Goal: Task Accomplishment & Management: Use online tool/utility

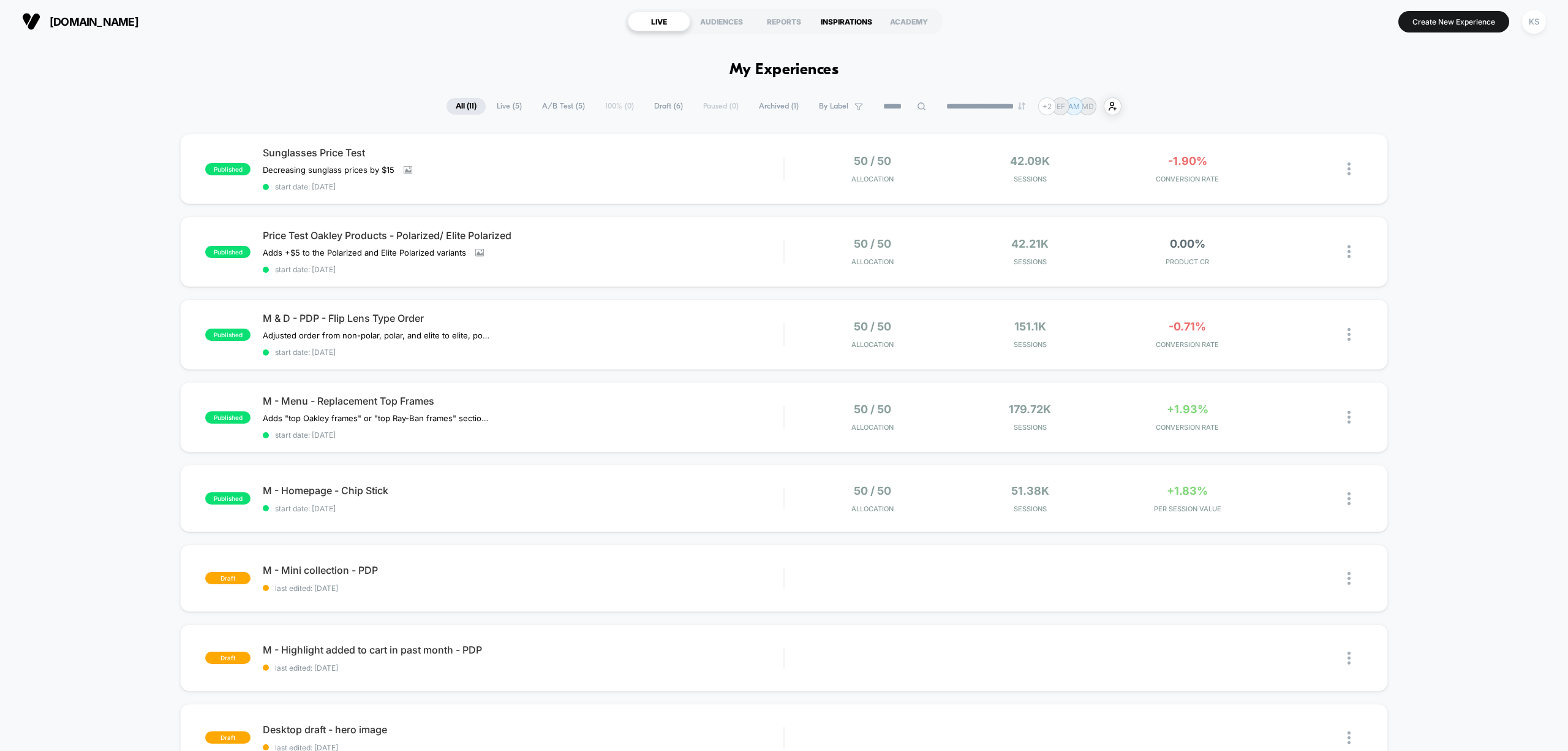
click at [829, 26] on div "INSPIRATIONS" at bounding box center [846, 22] width 63 height 20
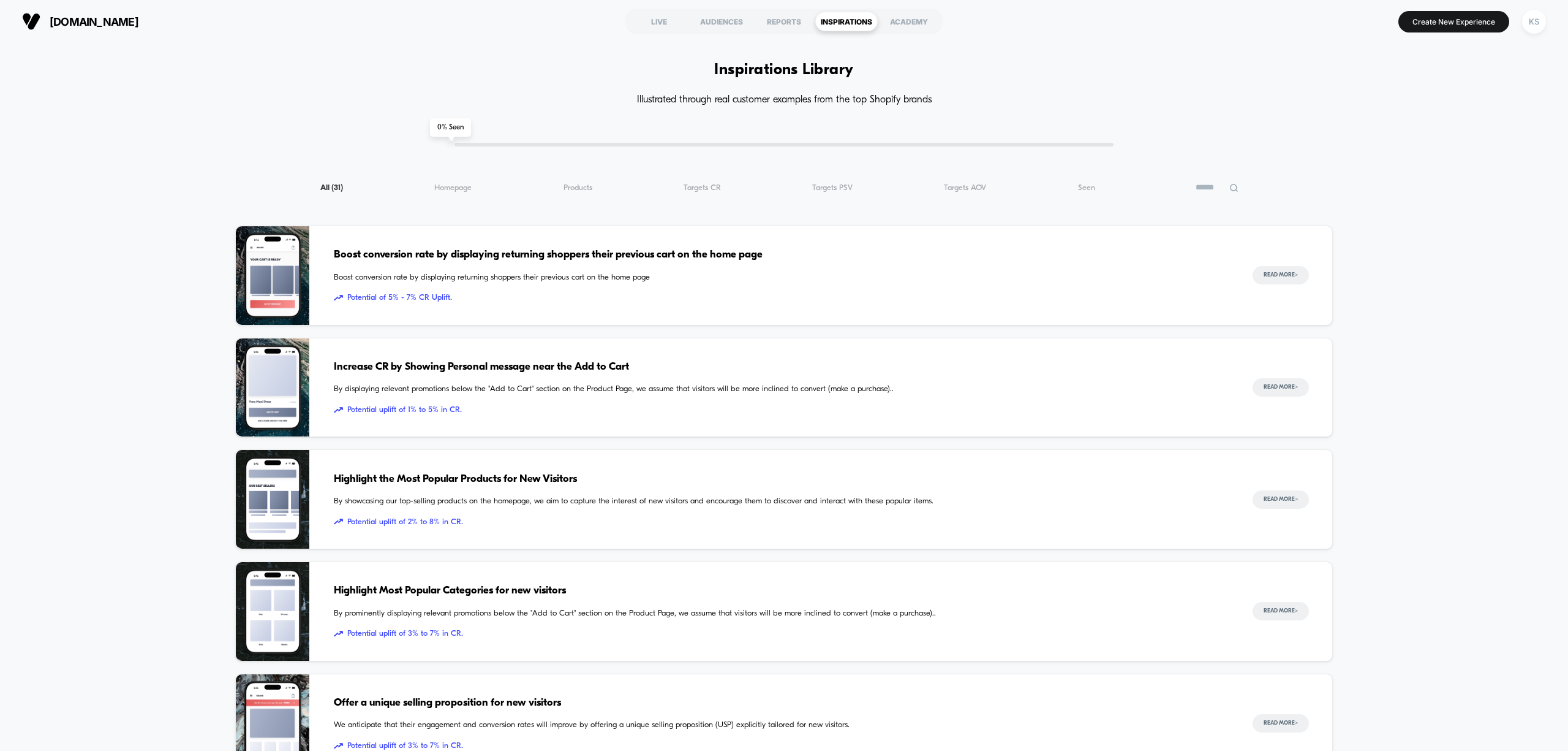
click at [782, 295] on span "Potential of 5% - 7% CR Uplift." at bounding box center [780, 297] width 894 height 13
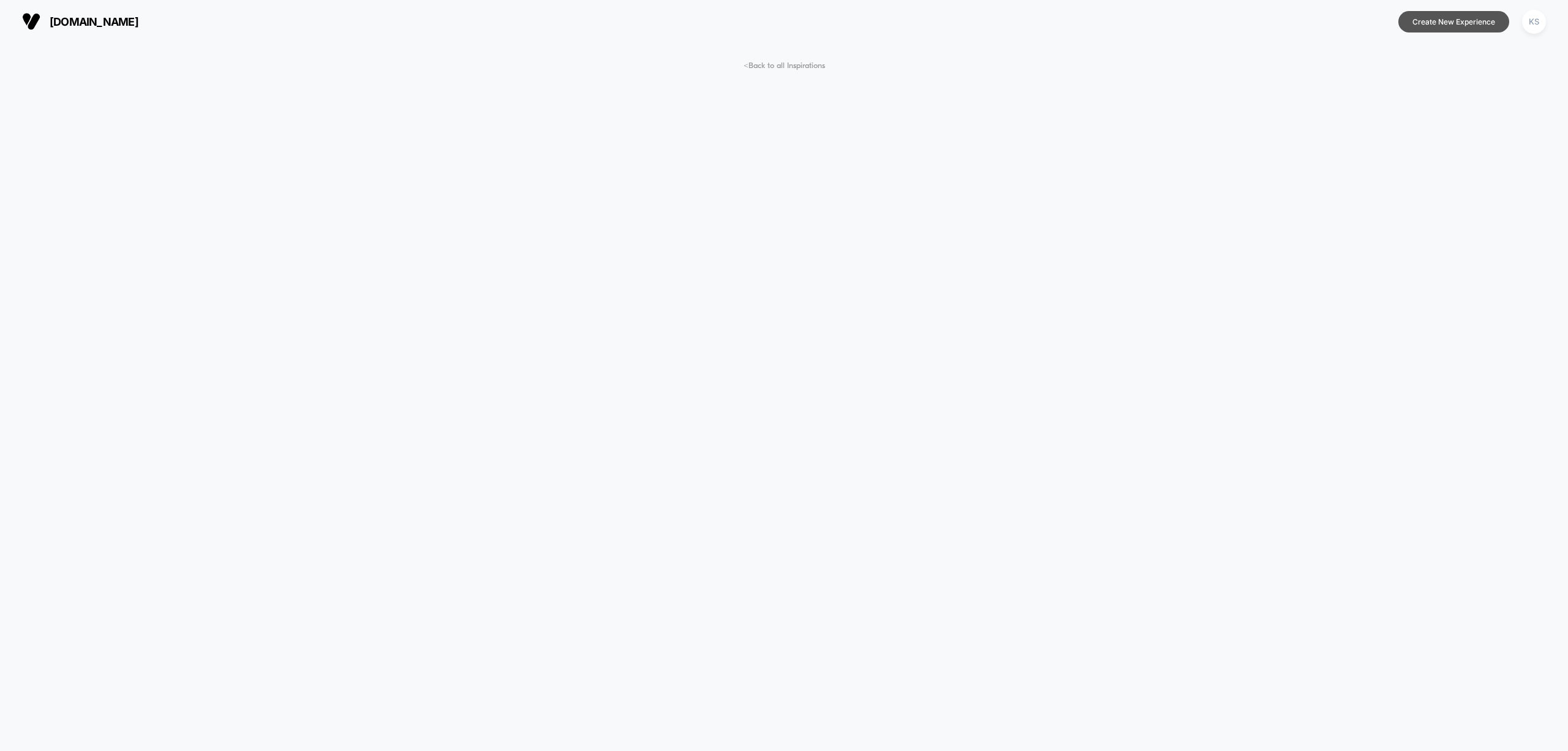
click at [1473, 26] on button "Create New Experience" at bounding box center [1454, 22] width 111 height 21
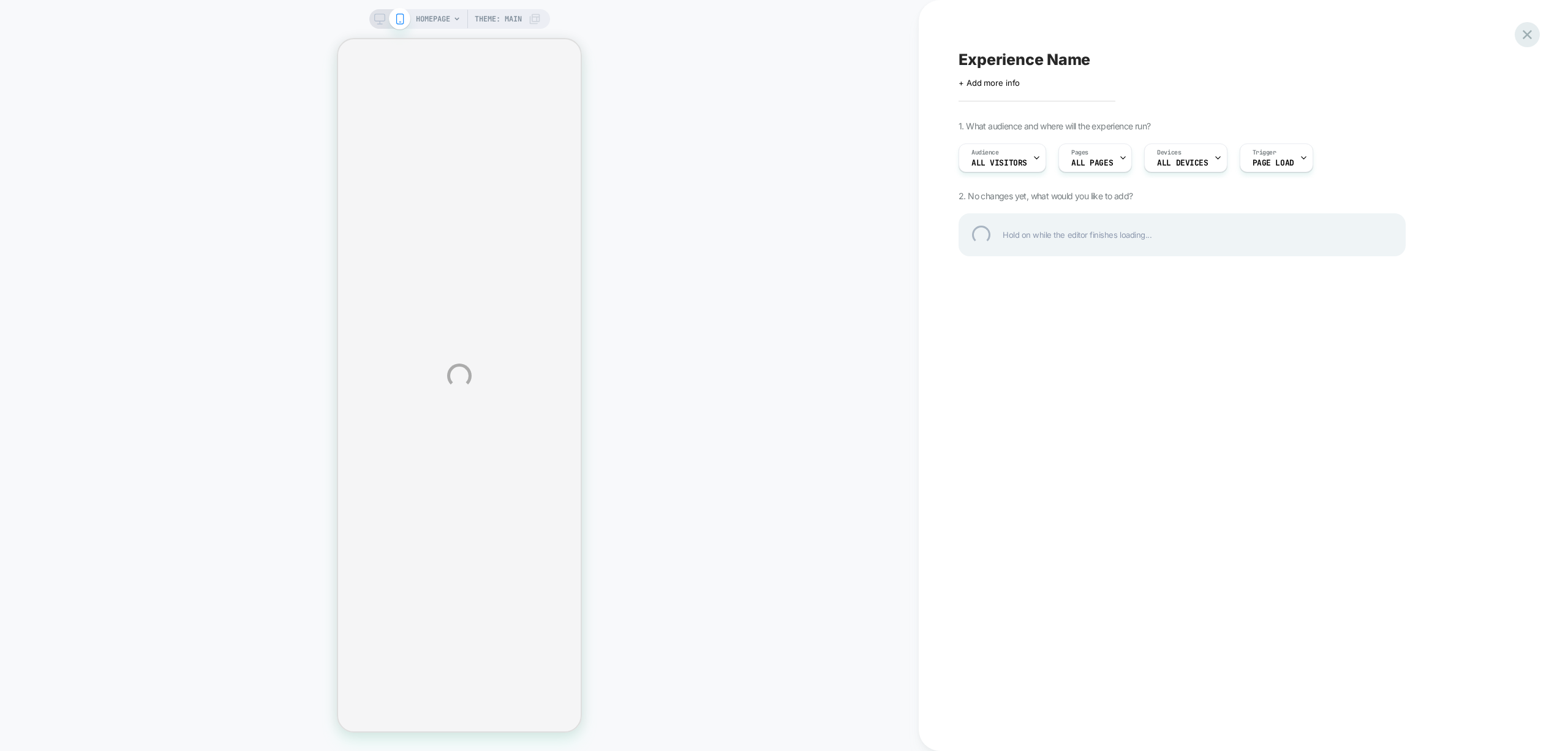
click at [1530, 38] on div at bounding box center [1527, 34] width 25 height 25
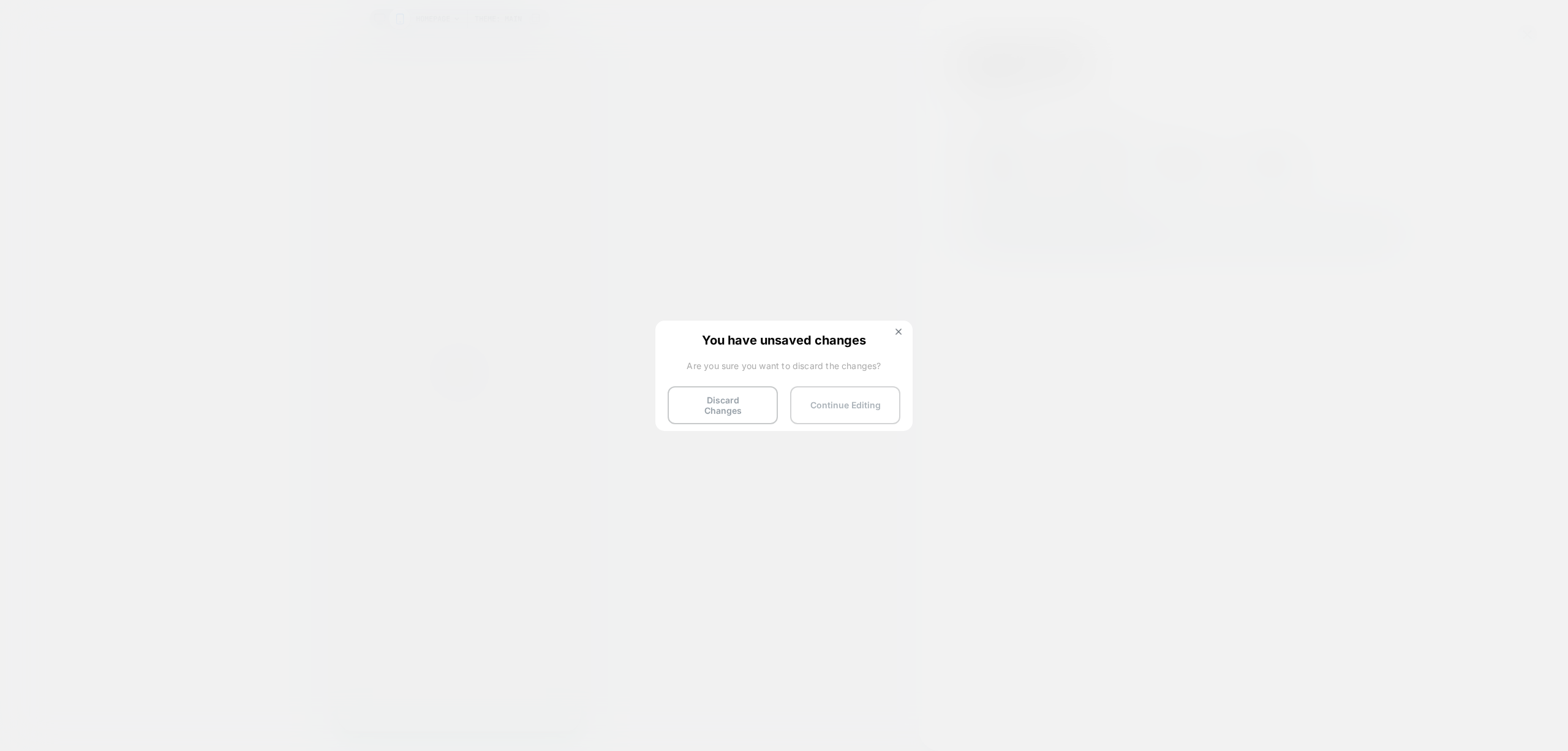
click at [839, 397] on button "Continue Editing" at bounding box center [845, 405] width 110 height 38
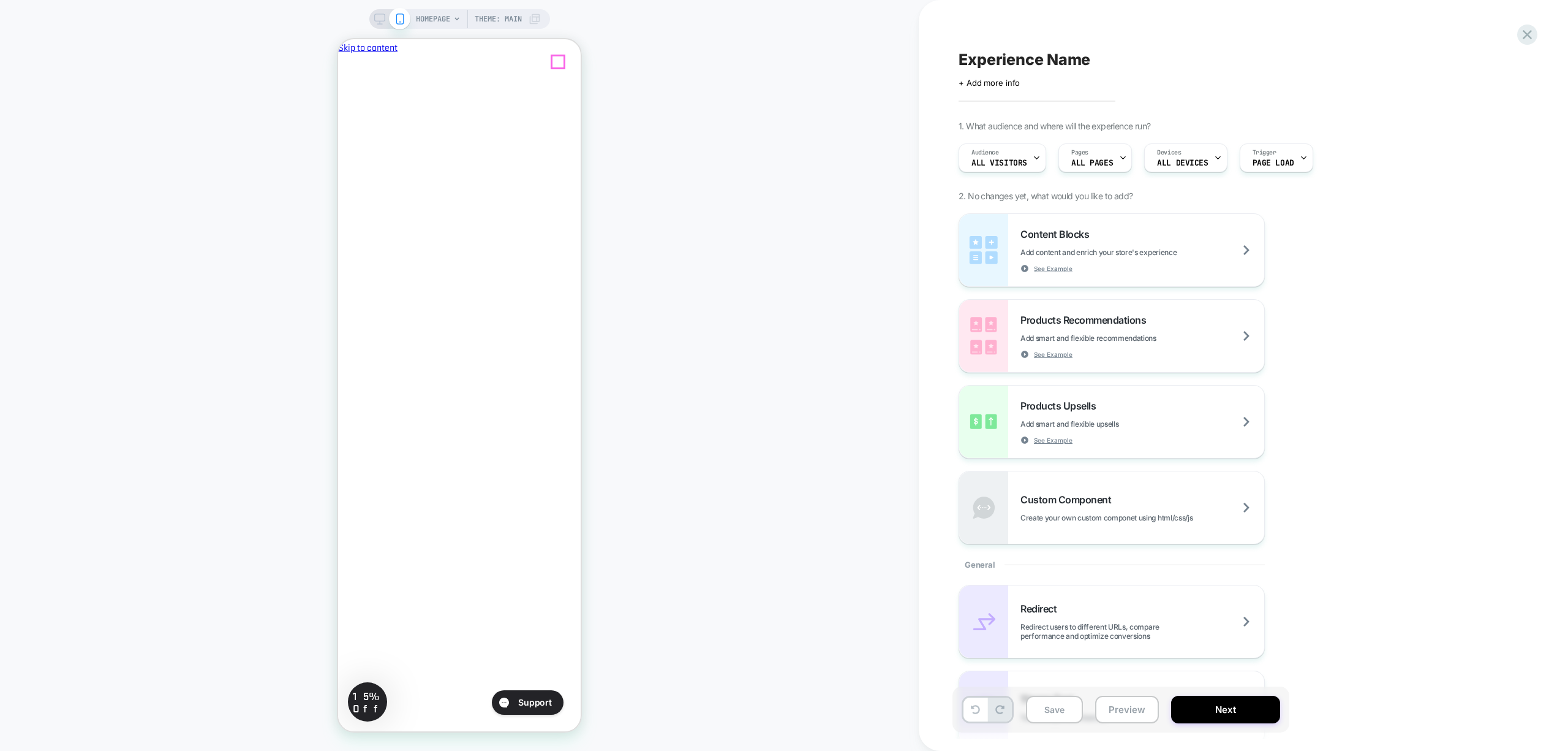
click at [343, 112] on icon "Close" at bounding box center [343, 112] width 0 height 0
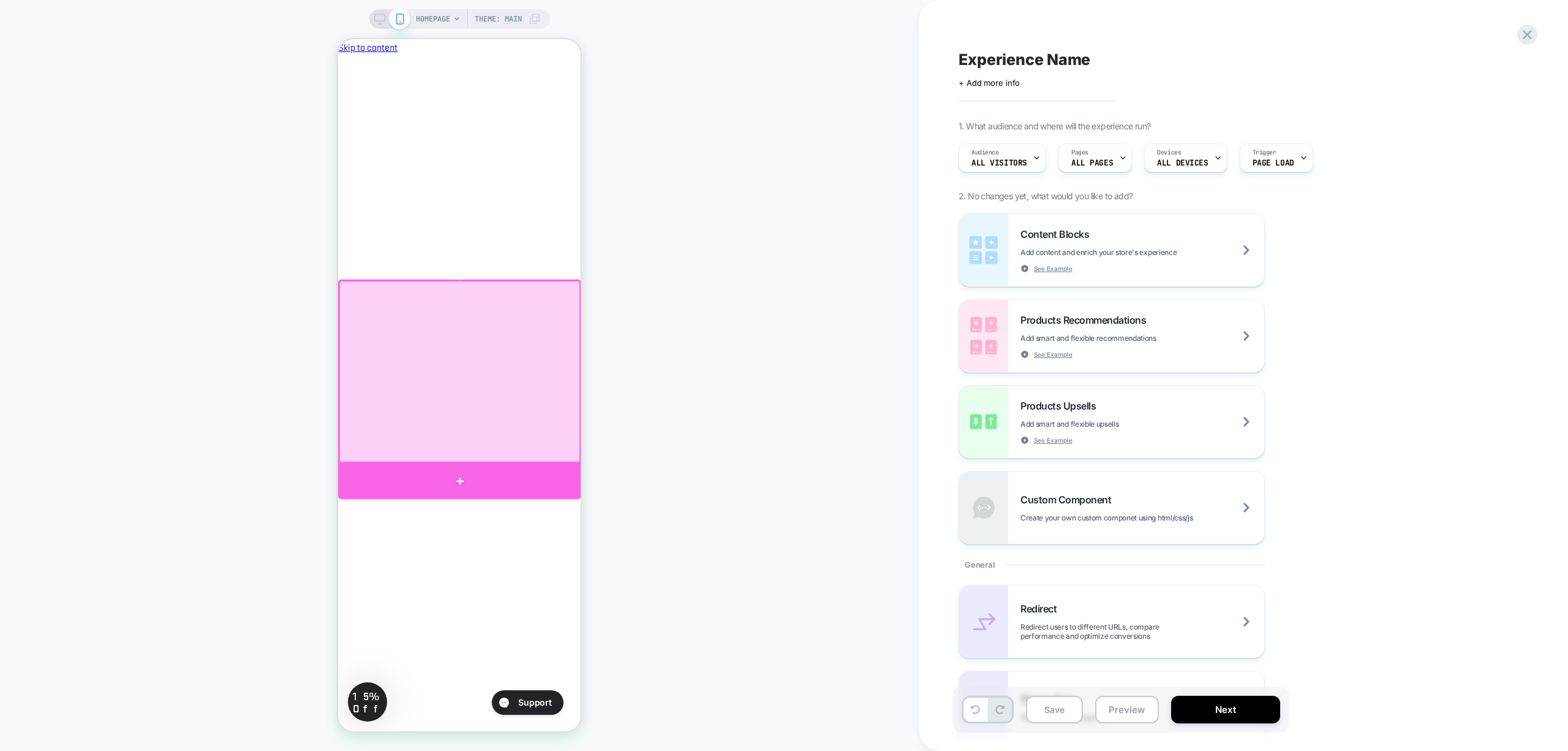
click at [499, 483] on div at bounding box center [460, 481] width 243 height 36
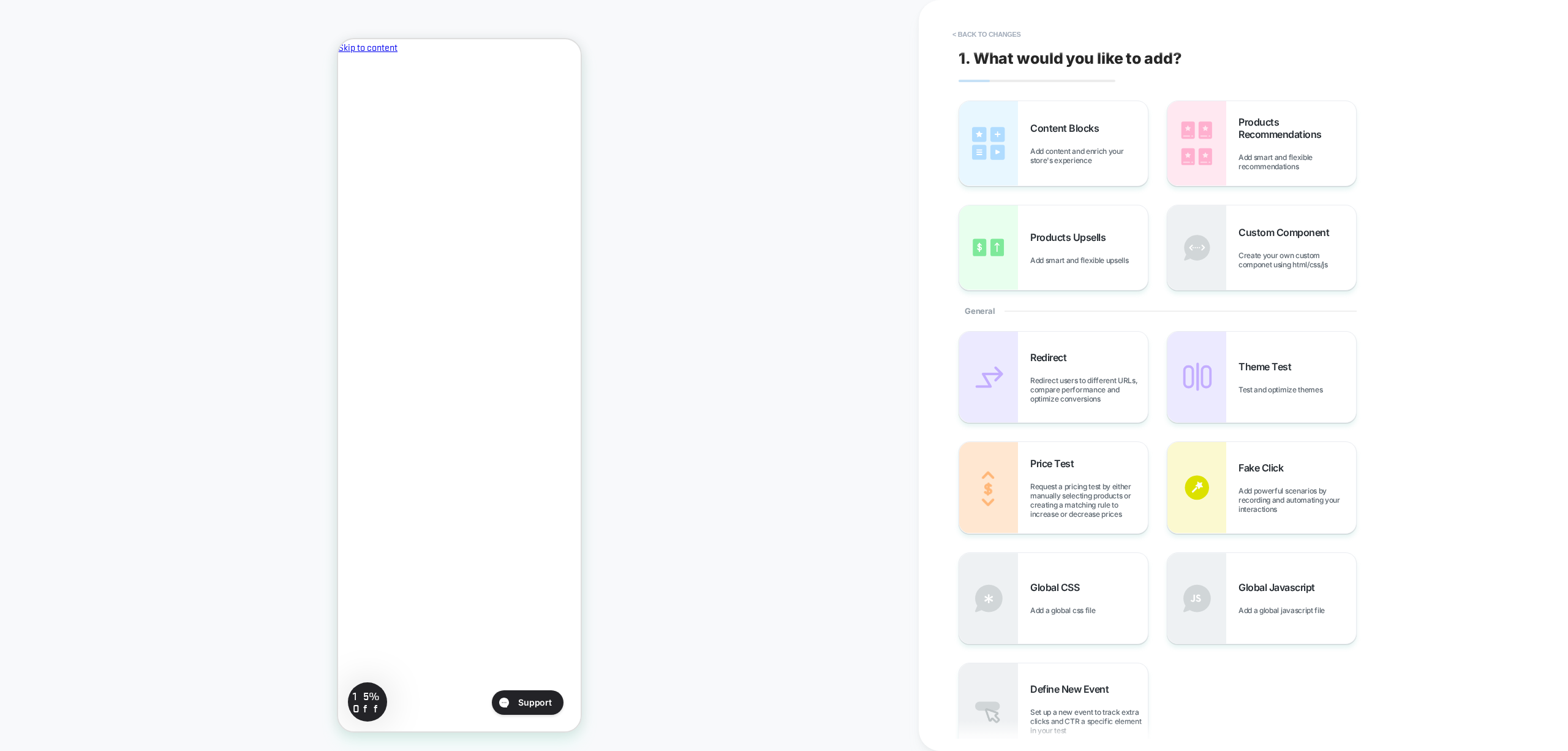
scroll to position [62, 0]
click at [1070, 143] on div "Content Blocks Add content and enrich your store's experience" at bounding box center [1089, 143] width 118 height 43
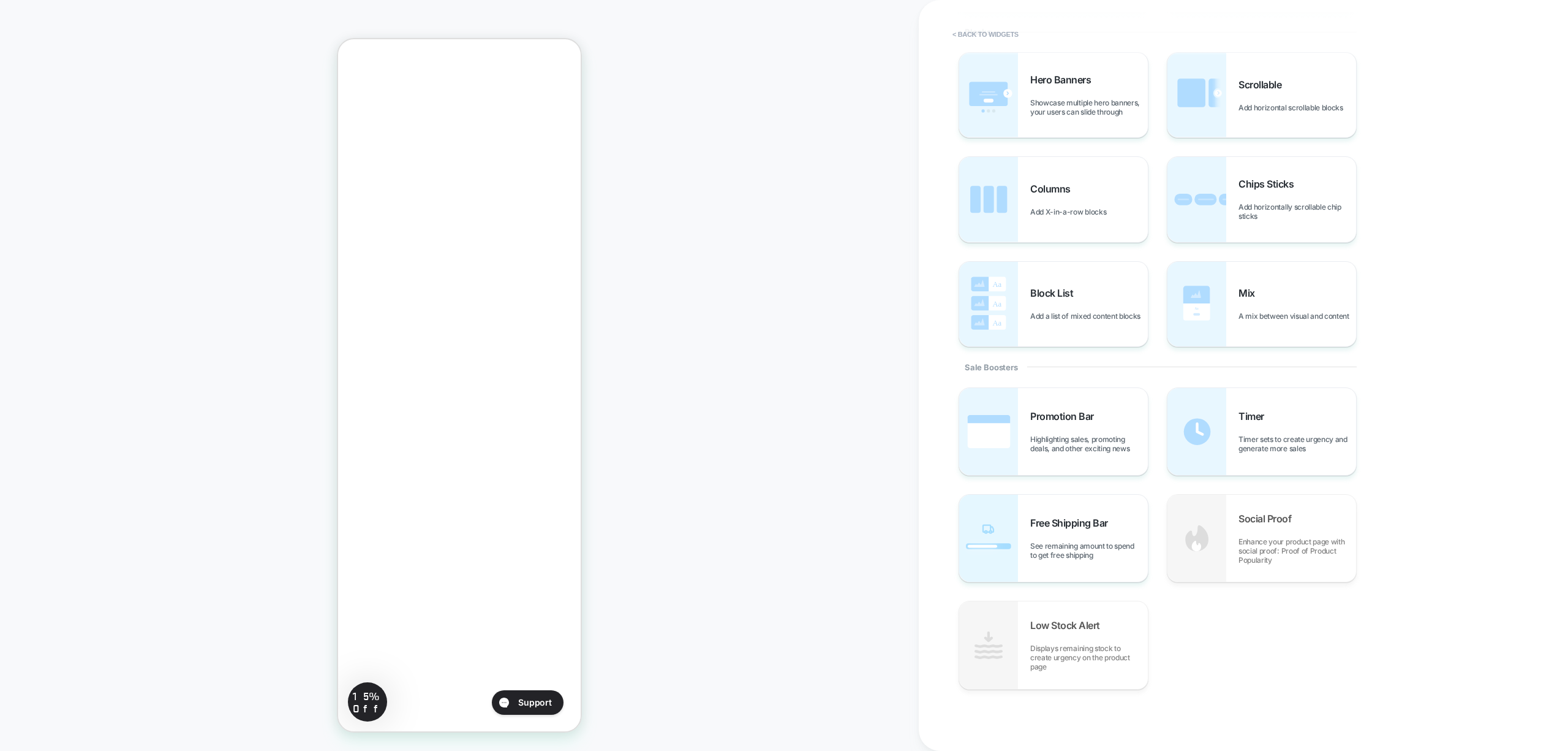
scroll to position [0, 0]
click at [1001, 32] on button "< Back to widgets" at bounding box center [985, 34] width 79 height 20
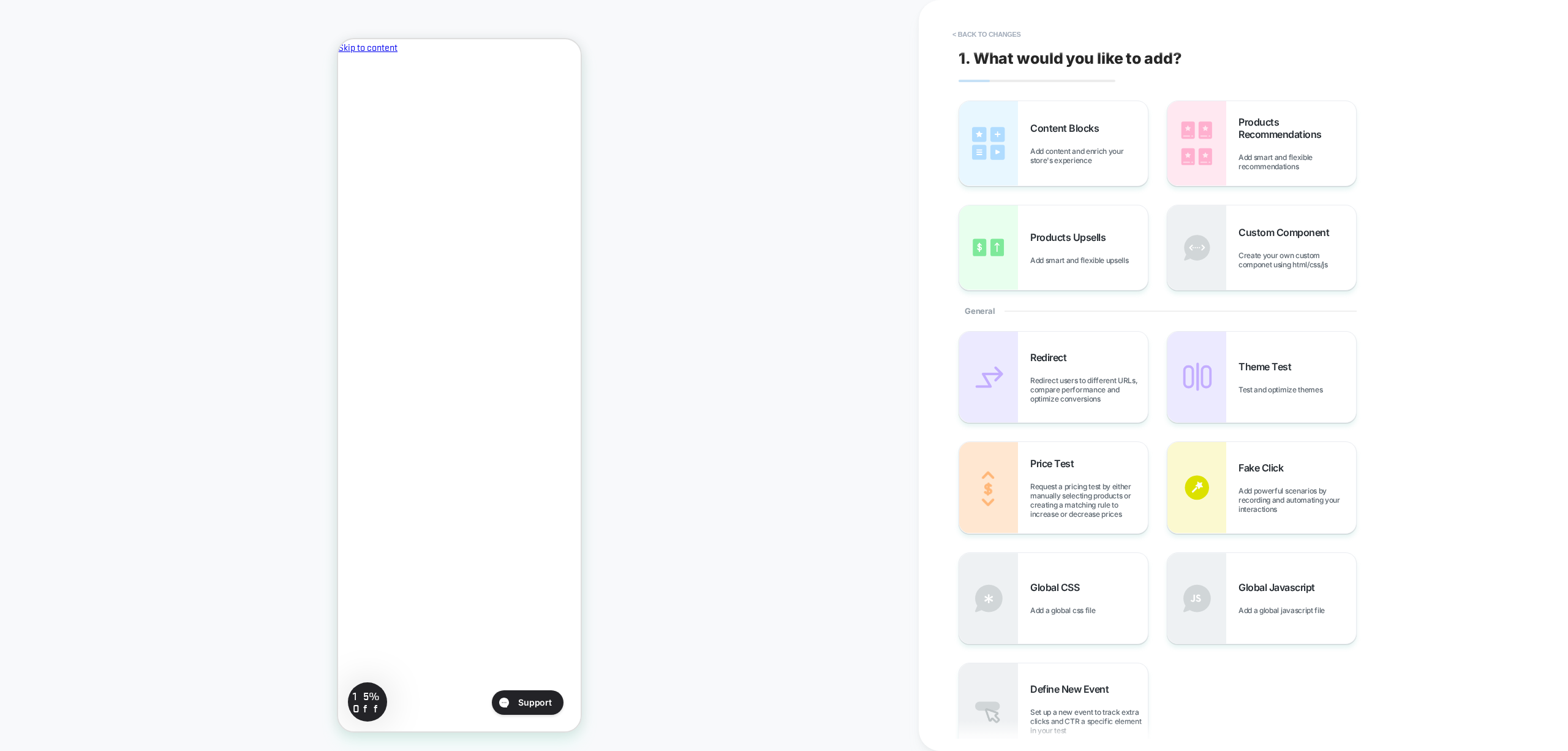
scroll to position [61, 0]
click at [1001, 32] on button "< Back to changes" at bounding box center [987, 34] width 81 height 20
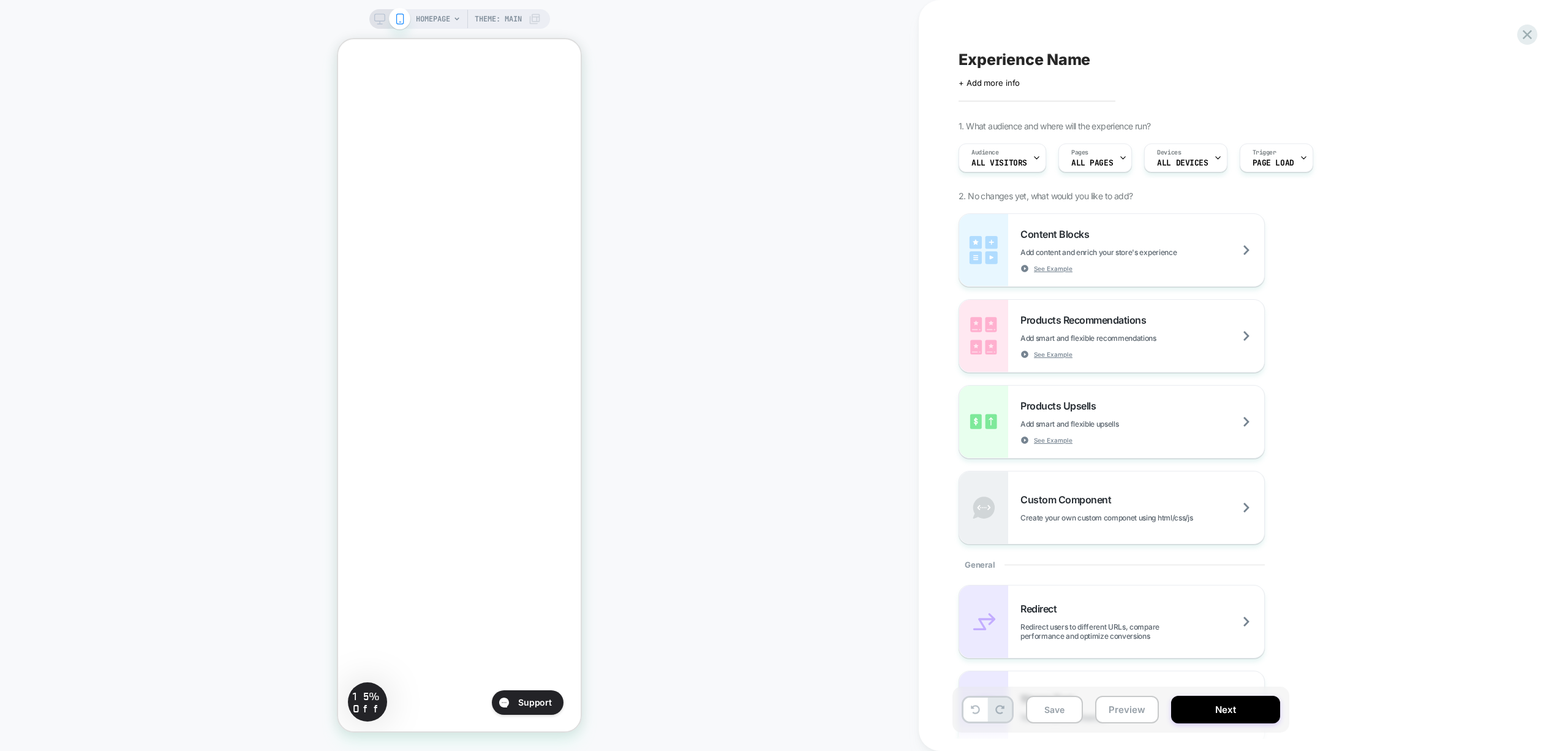
click at [404, 15] on span at bounding box center [400, 19] width 21 height 21
click at [436, 20] on span "HOMEPAGE" at bounding box center [433, 19] width 34 height 20
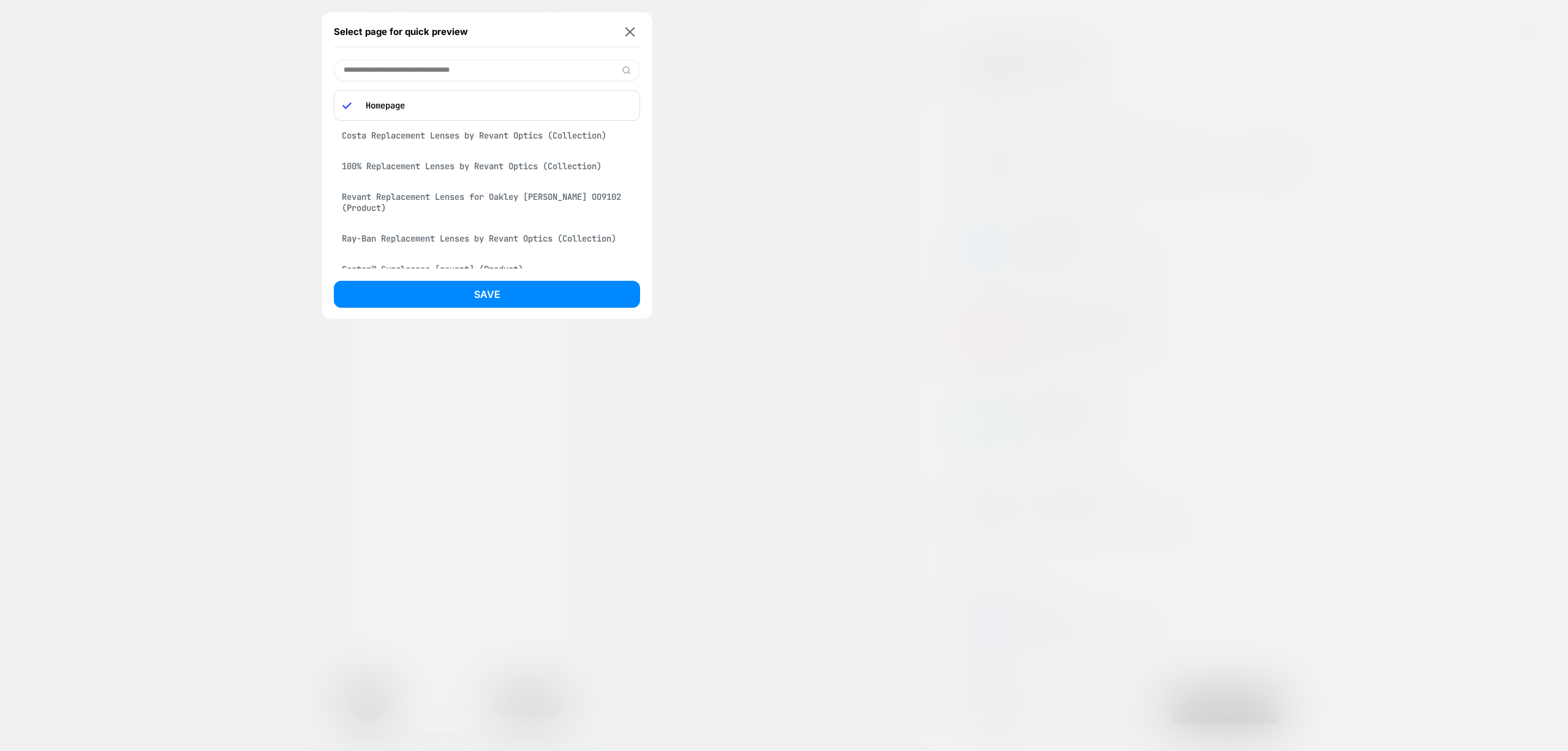
click at [603, 201] on div "Revant Replacement Lenses for Oakley [PERSON_NAME] OO9102 (Product)" at bounding box center [486, 202] width 306 height 34
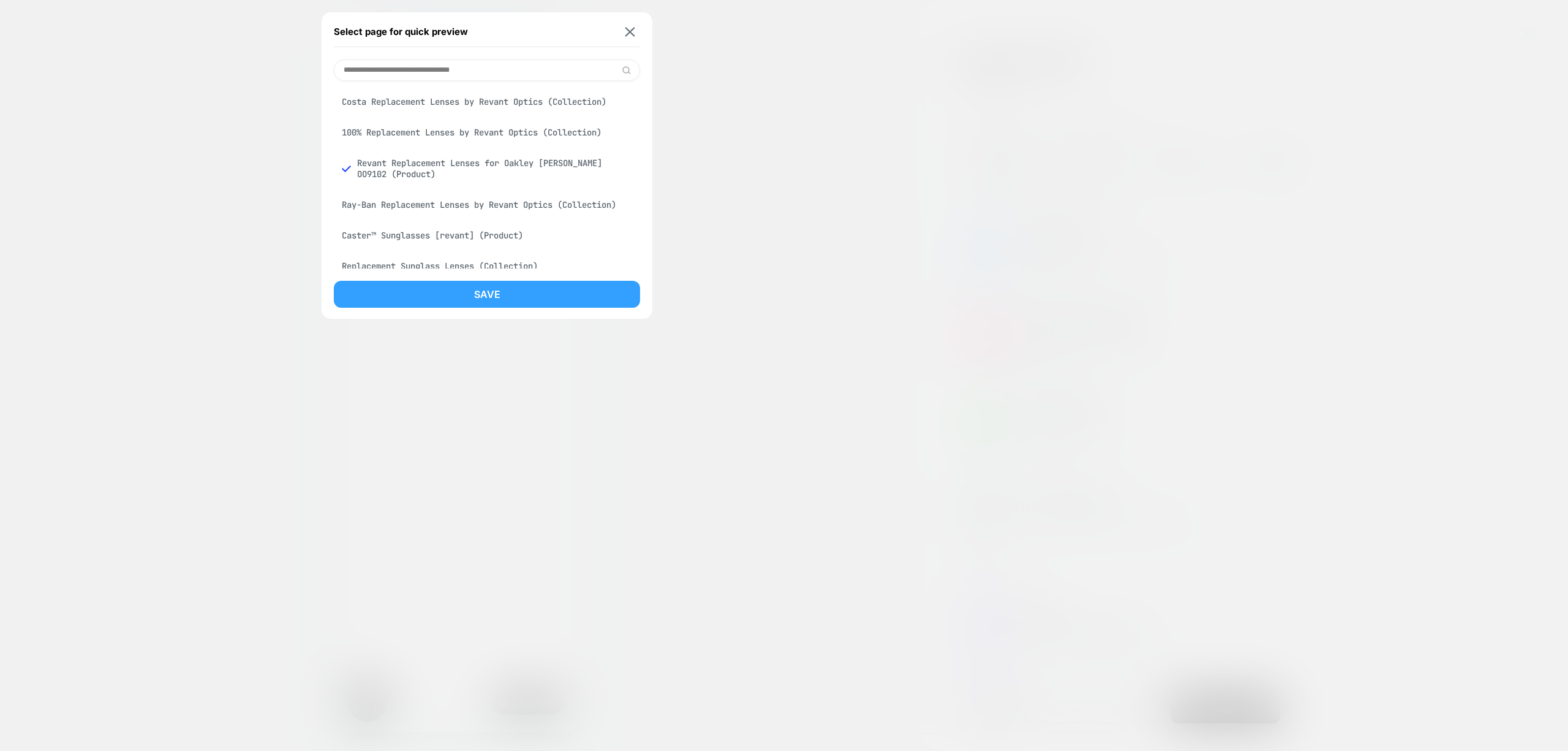
click at [579, 288] on button "Save" at bounding box center [486, 294] width 306 height 27
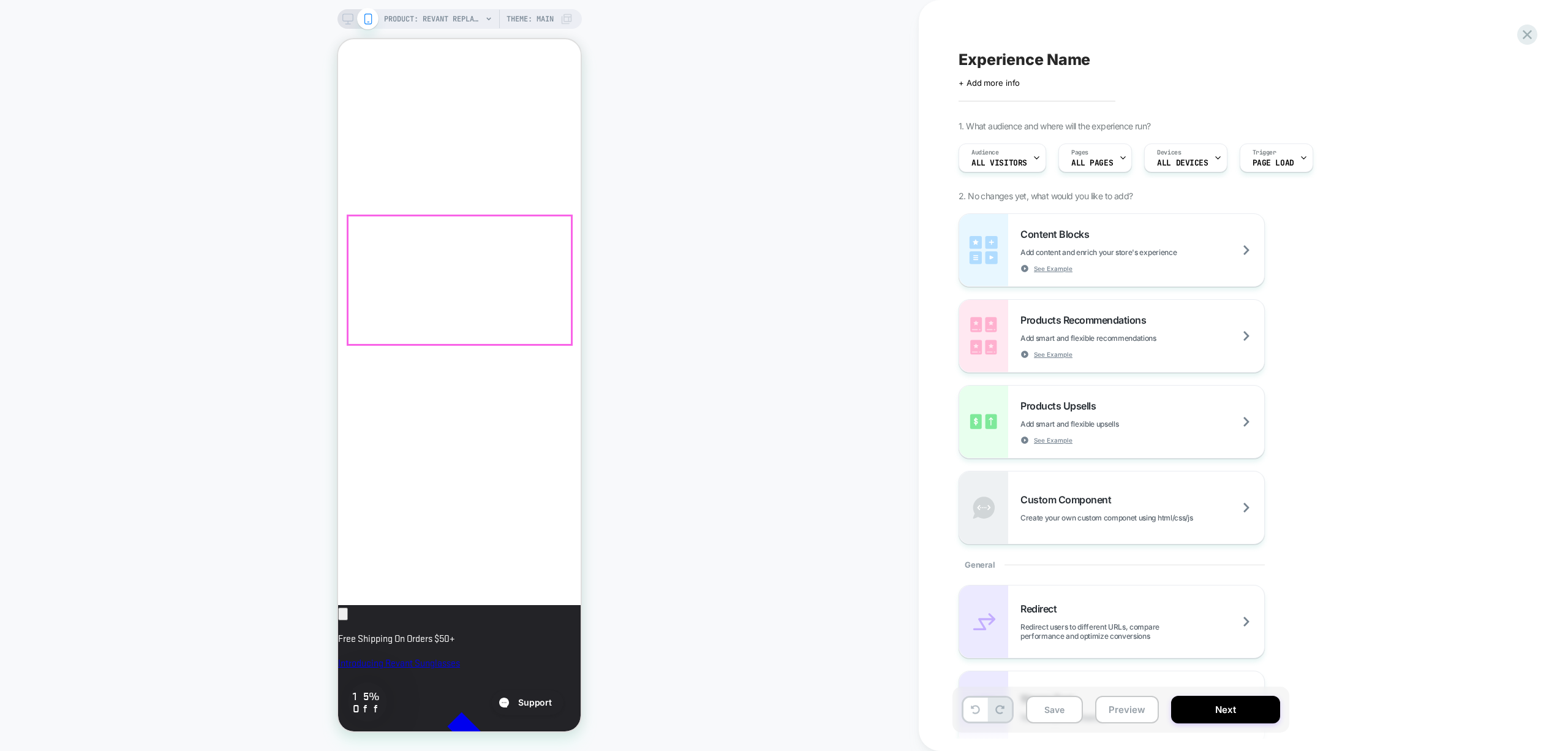
scroll to position [898, 0]
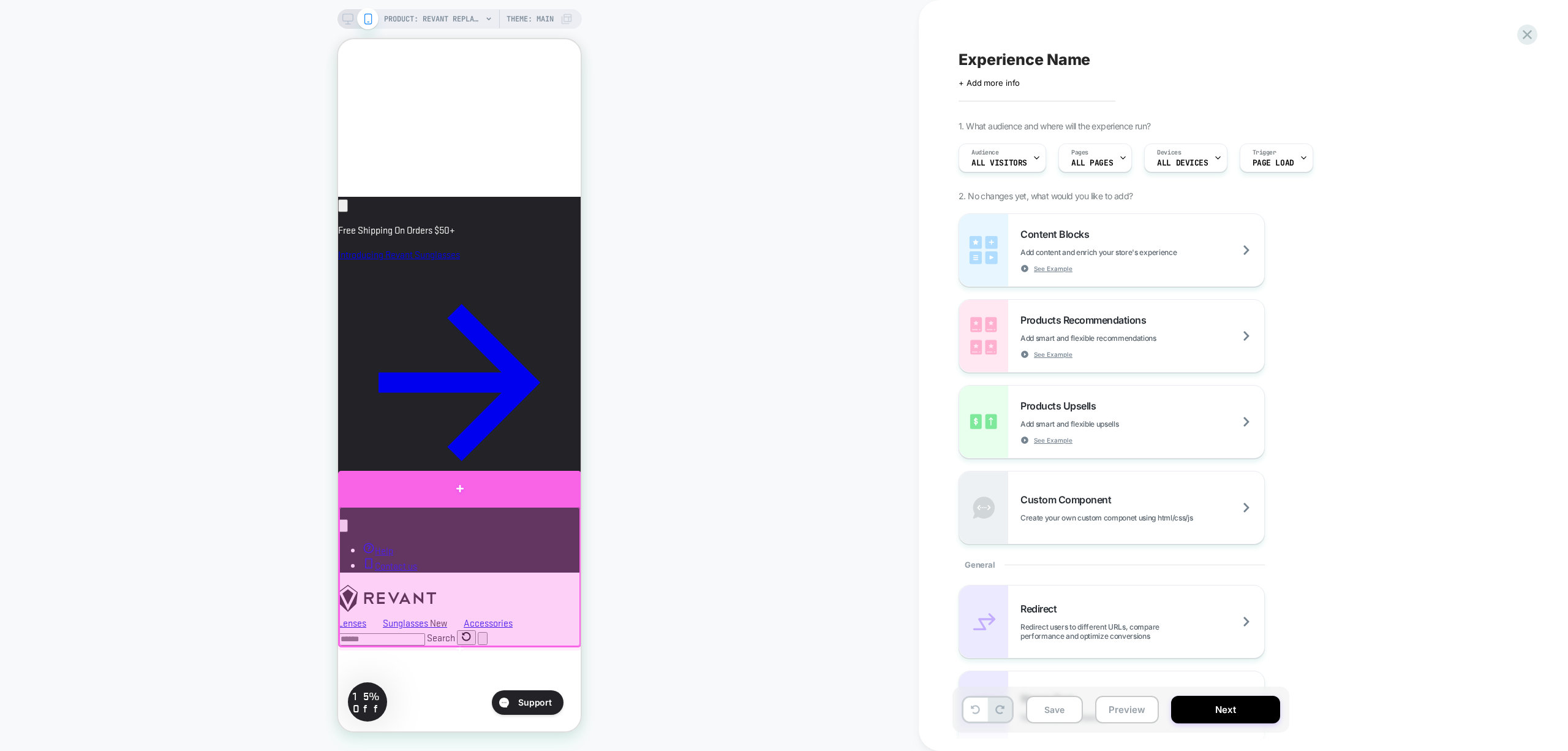
click at [466, 491] on div at bounding box center [460, 488] width 243 height 35
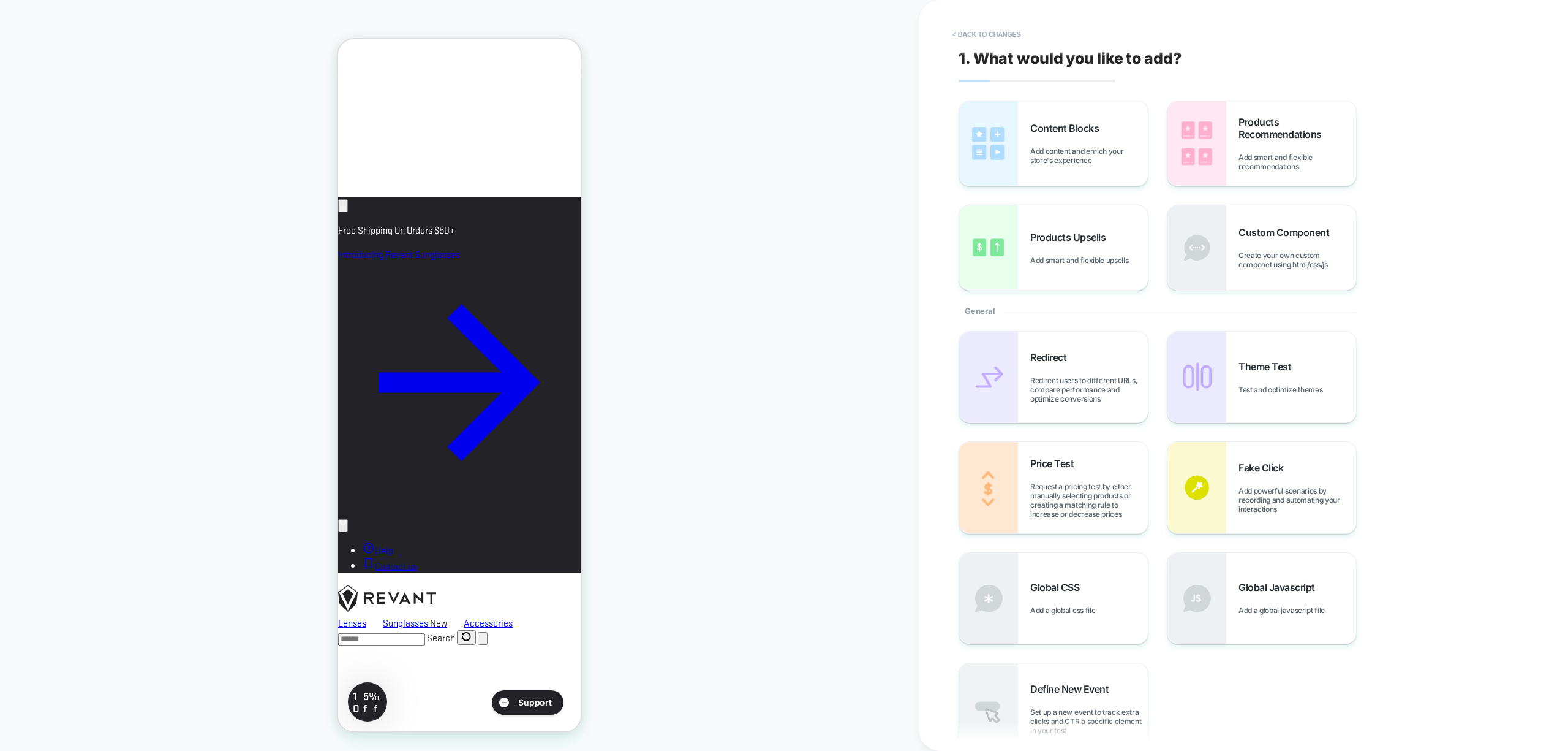
scroll to position [1035, 0]
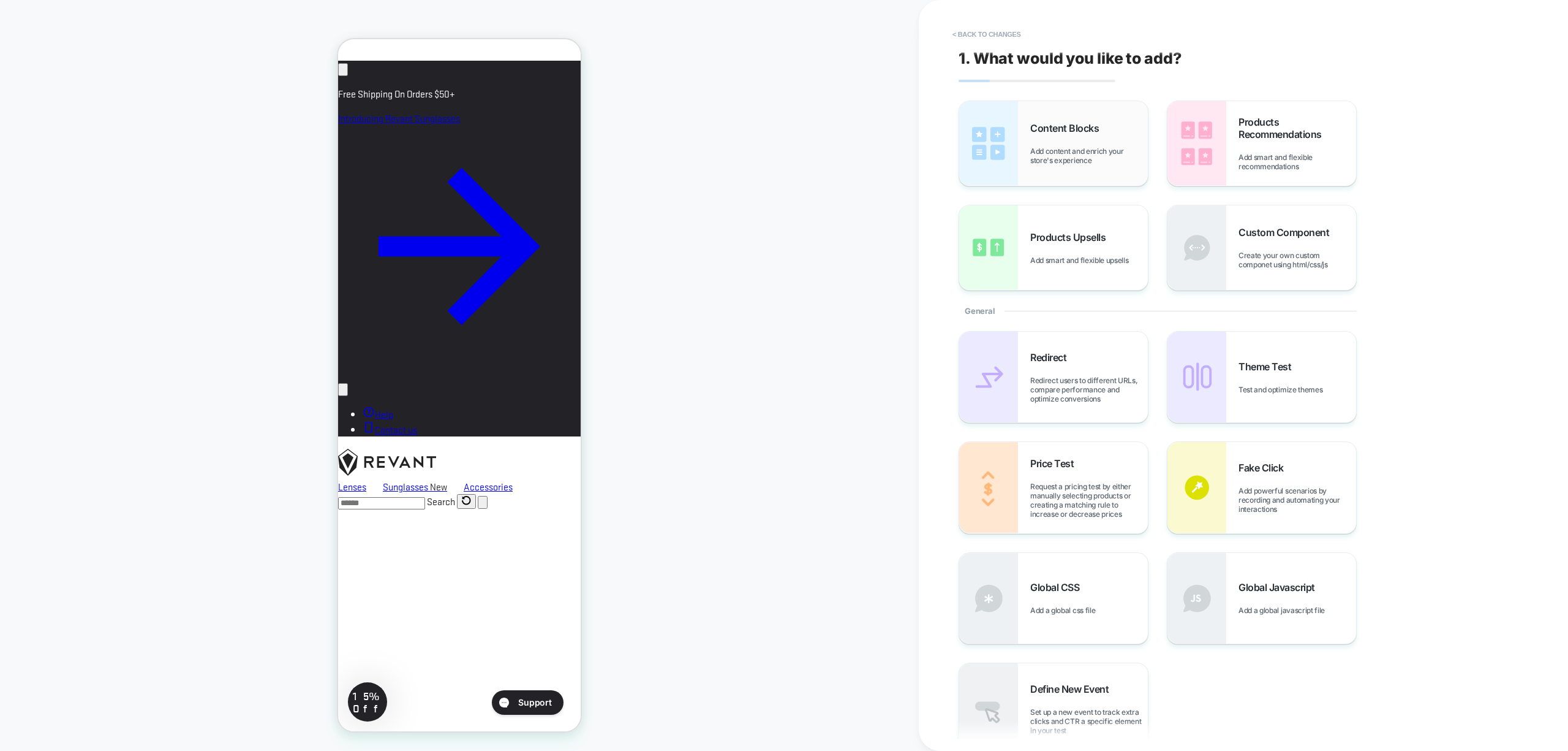
click at [1101, 133] on span "Content Blocks" at bounding box center [1067, 128] width 75 height 13
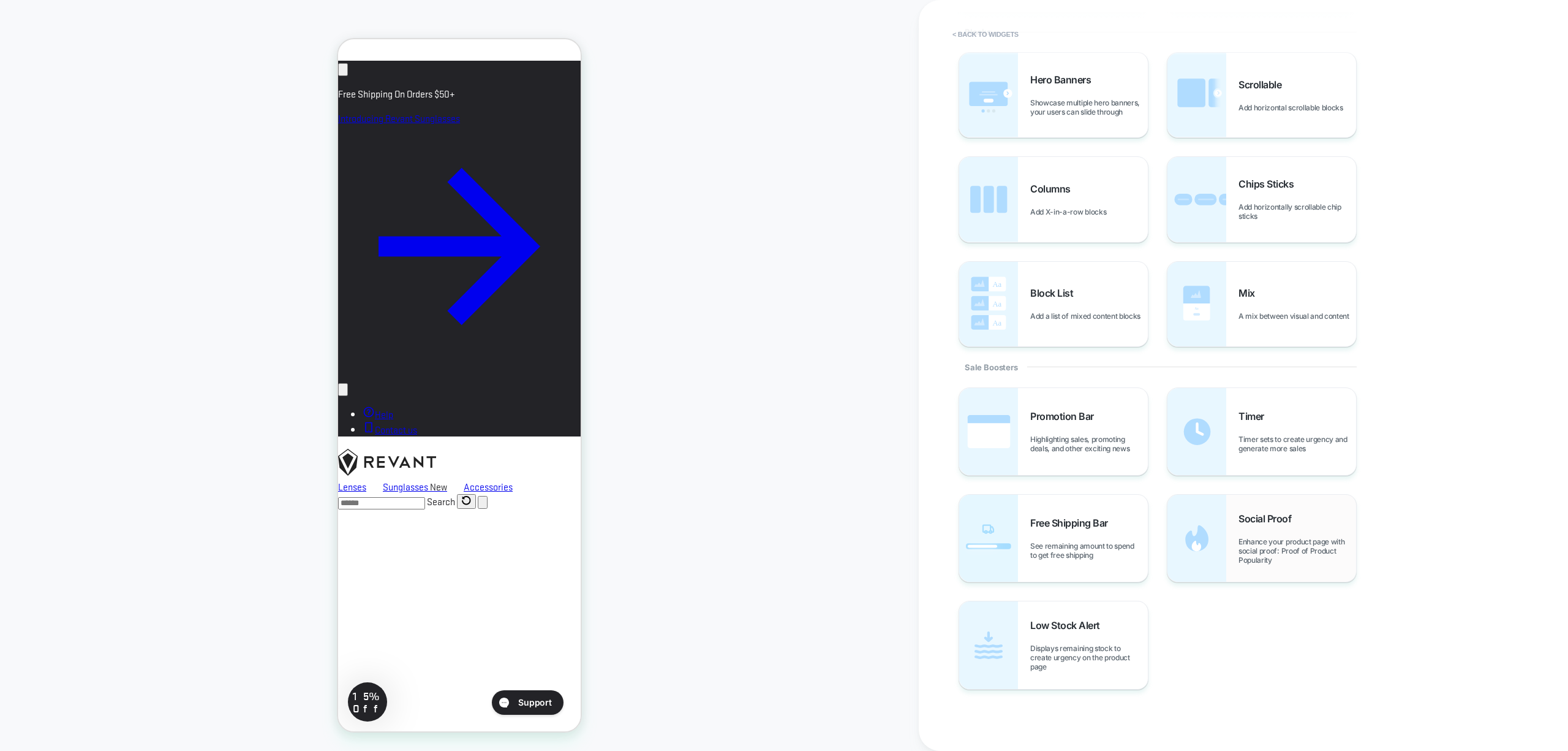
scroll to position [1070, 0]
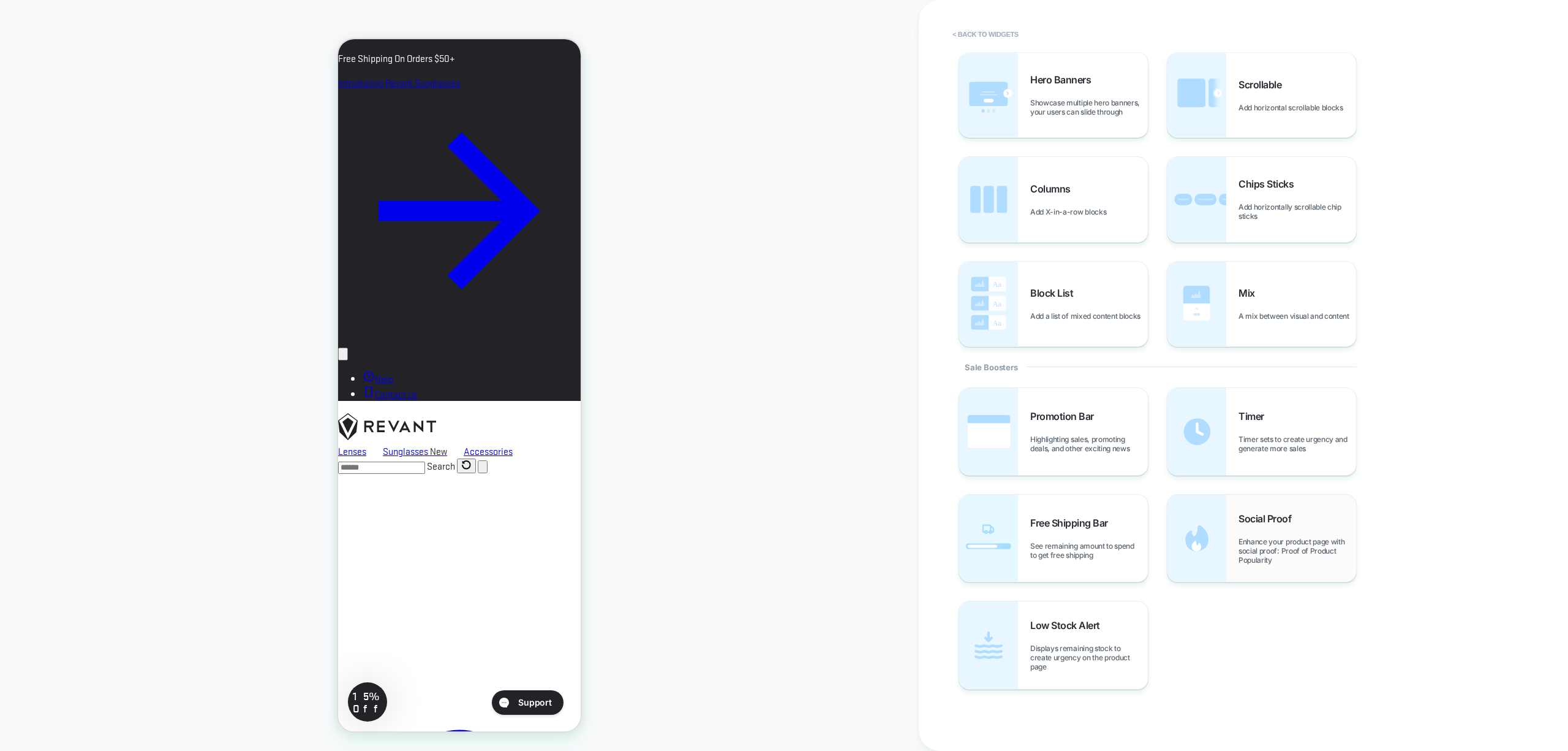
click at [1287, 537] on span "Enhance your product page with social proof: Proof of Product Popularity" at bounding box center [1297, 551] width 118 height 28
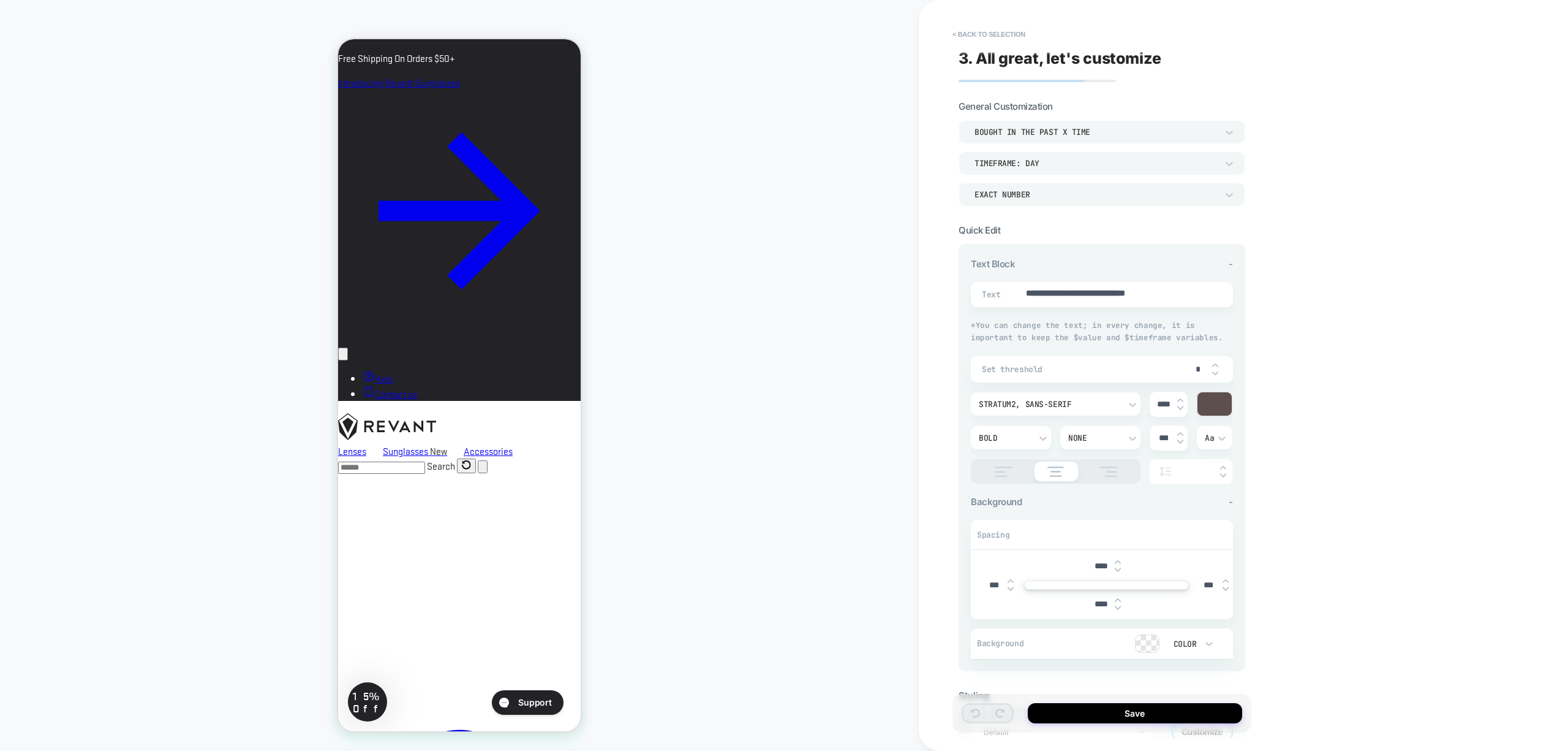
type textarea "*"
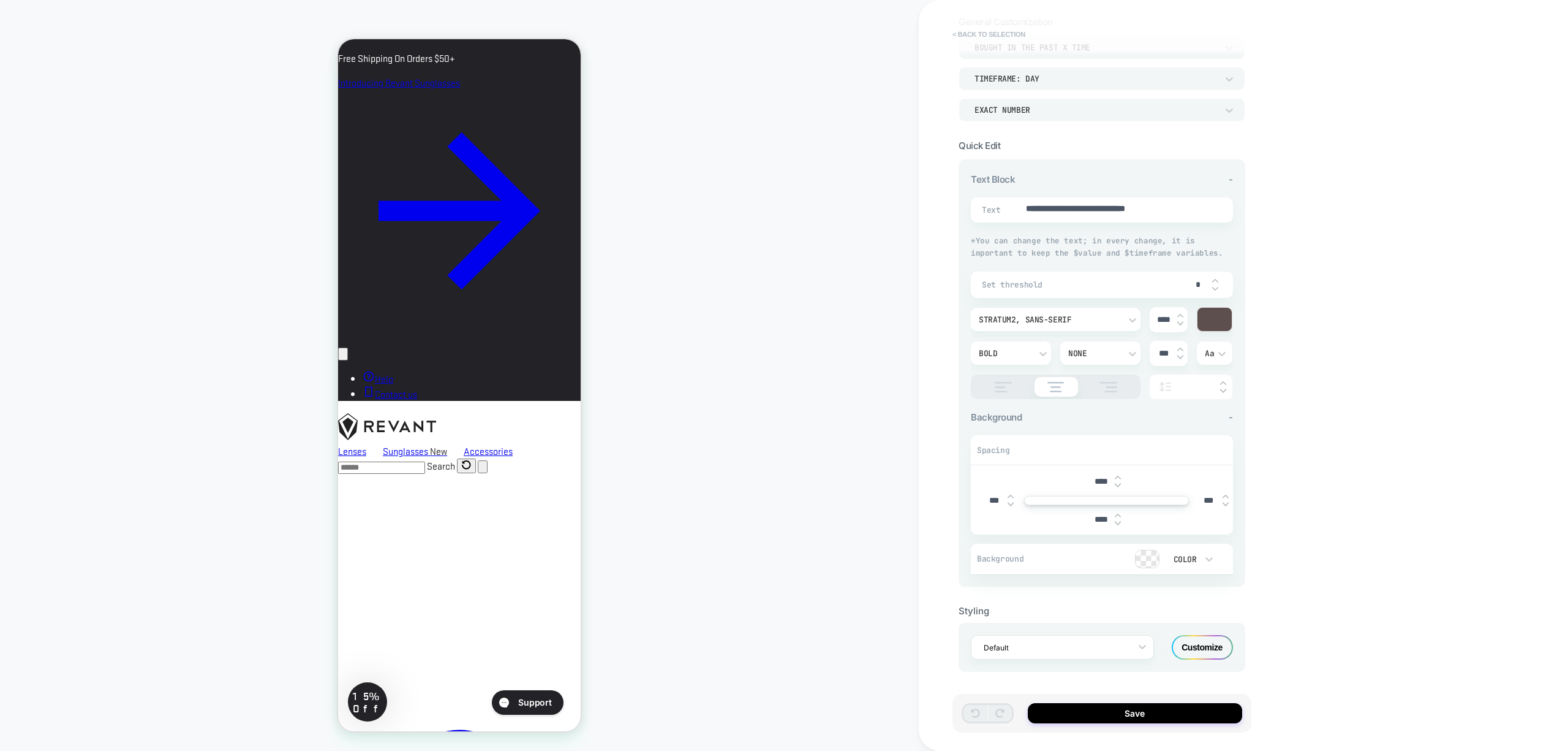
click at [1005, 33] on button "< Back to selection" at bounding box center [989, 34] width 85 height 20
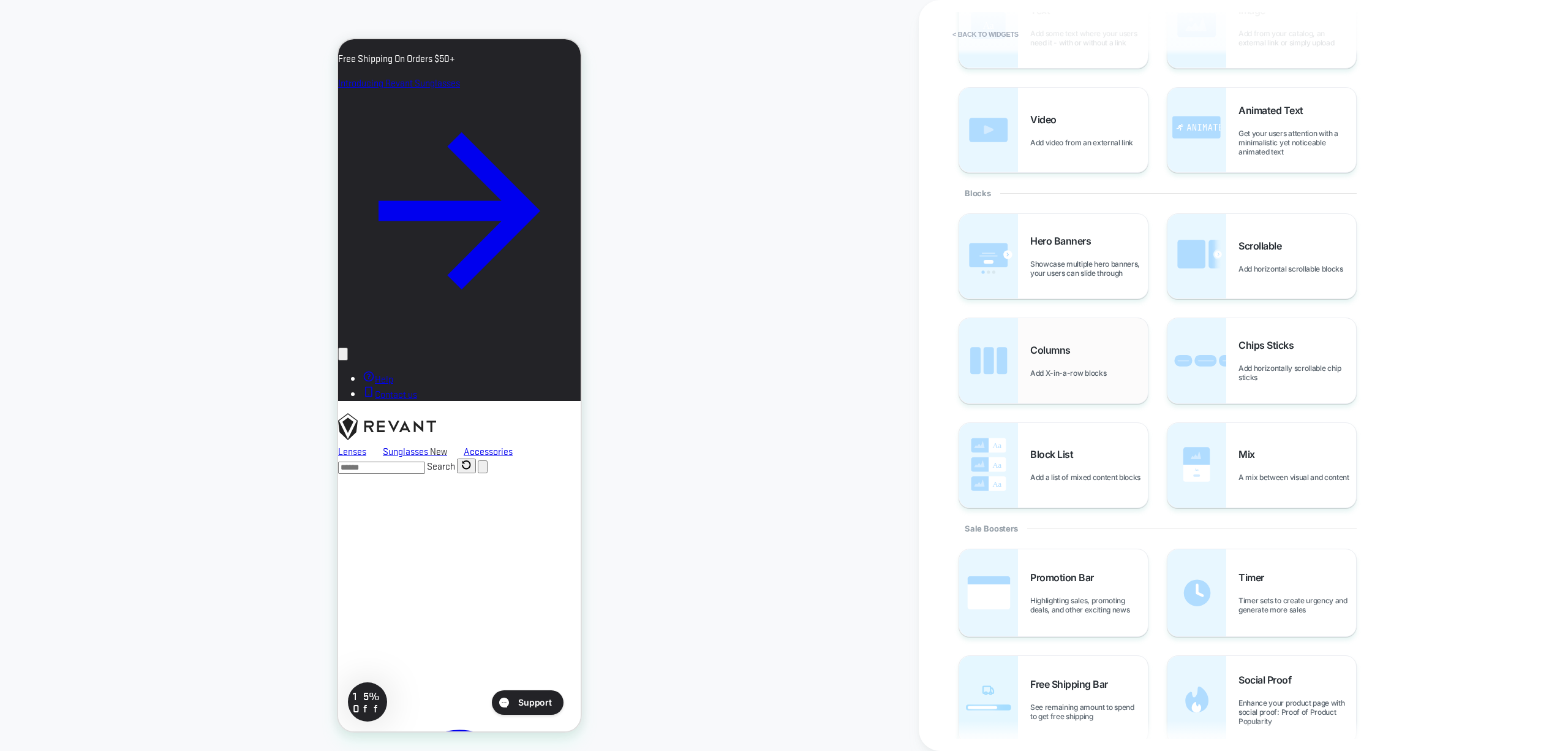
scroll to position [0, 0]
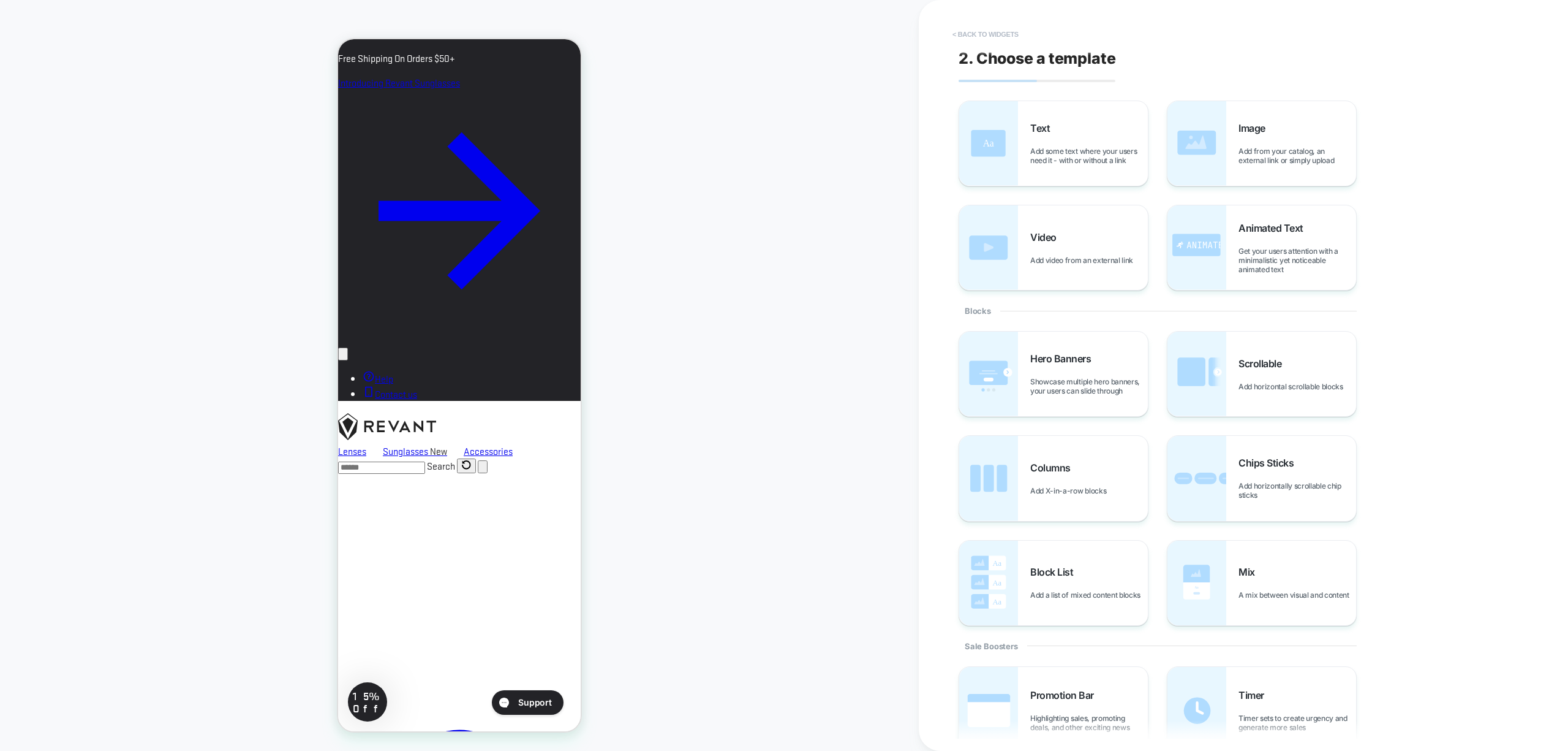
click at [973, 34] on button "< Back to widgets" at bounding box center [985, 34] width 79 height 20
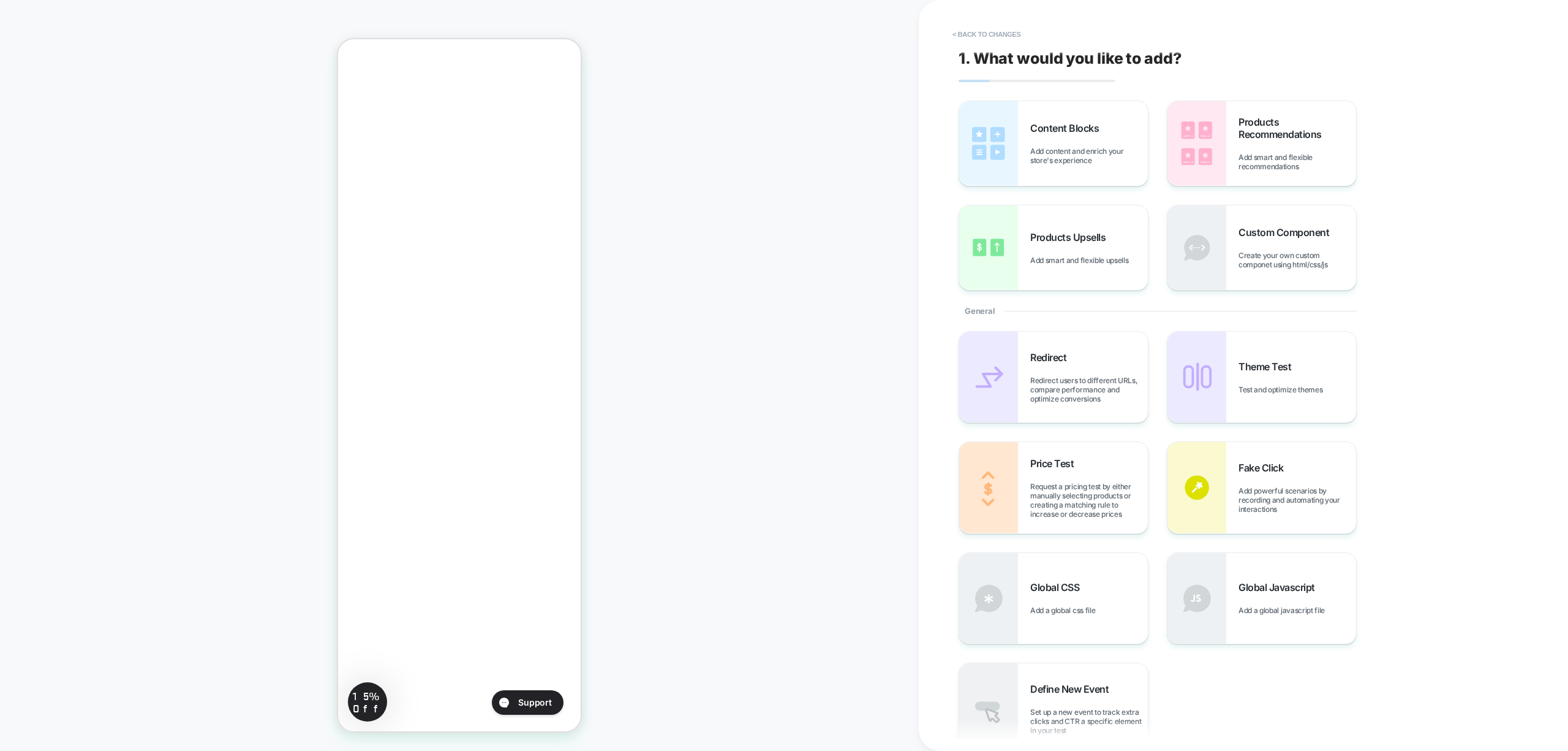
scroll to position [408, 0]
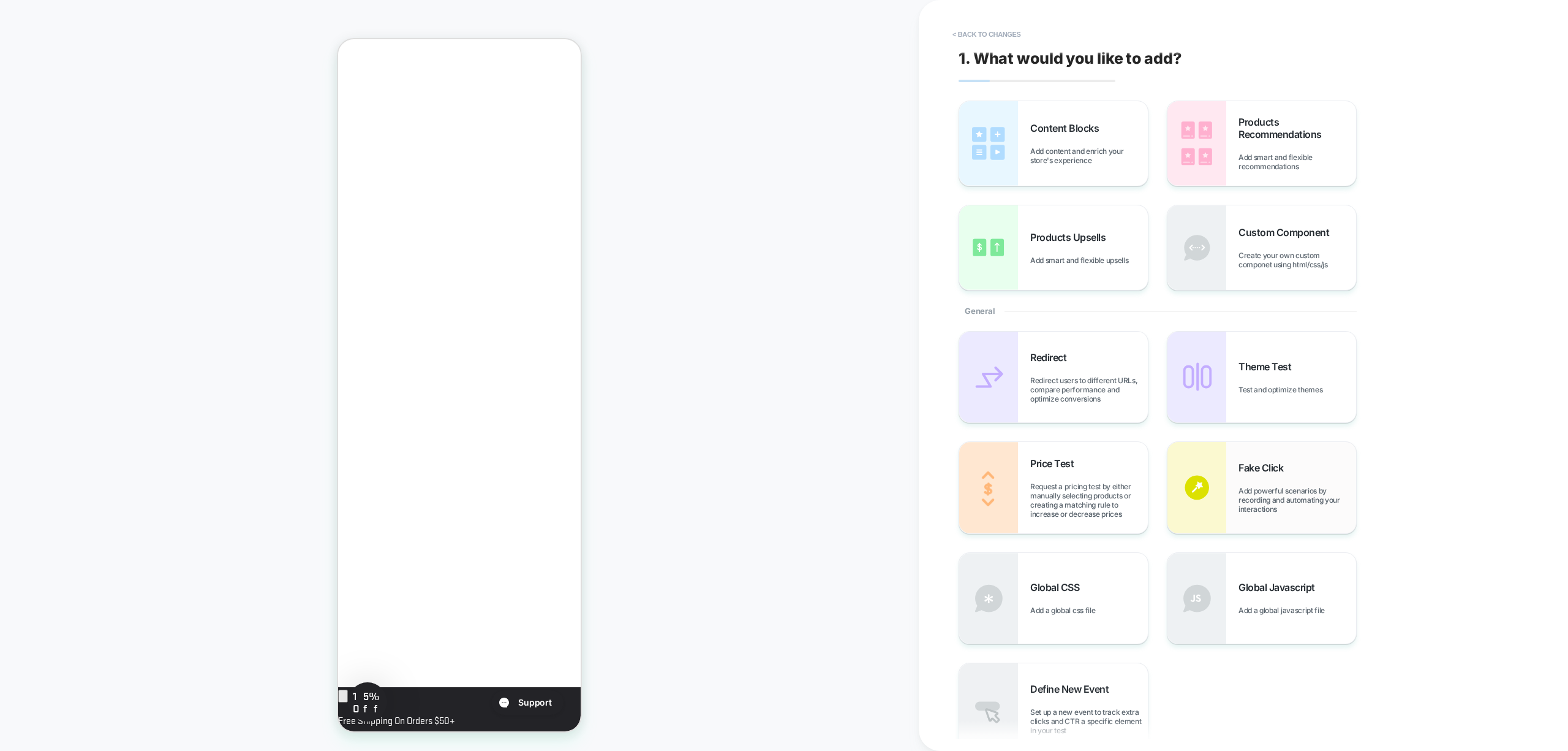
click at [1299, 516] on div "Fake Click Add powerful scenarios by recording and automating your interactions" at bounding box center [1262, 487] width 189 height 91
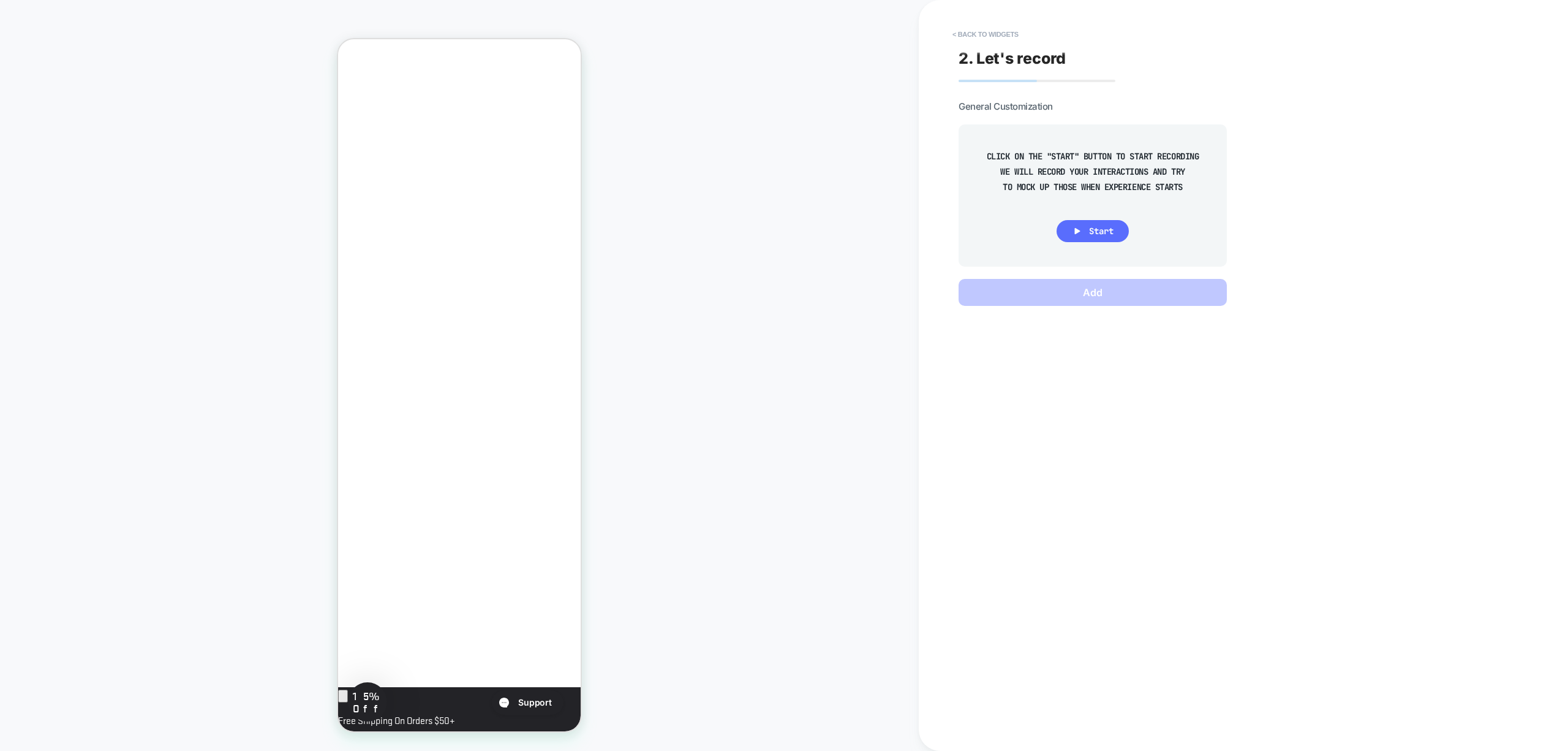
click at [1082, 234] on icon at bounding box center [1077, 231] width 11 height 11
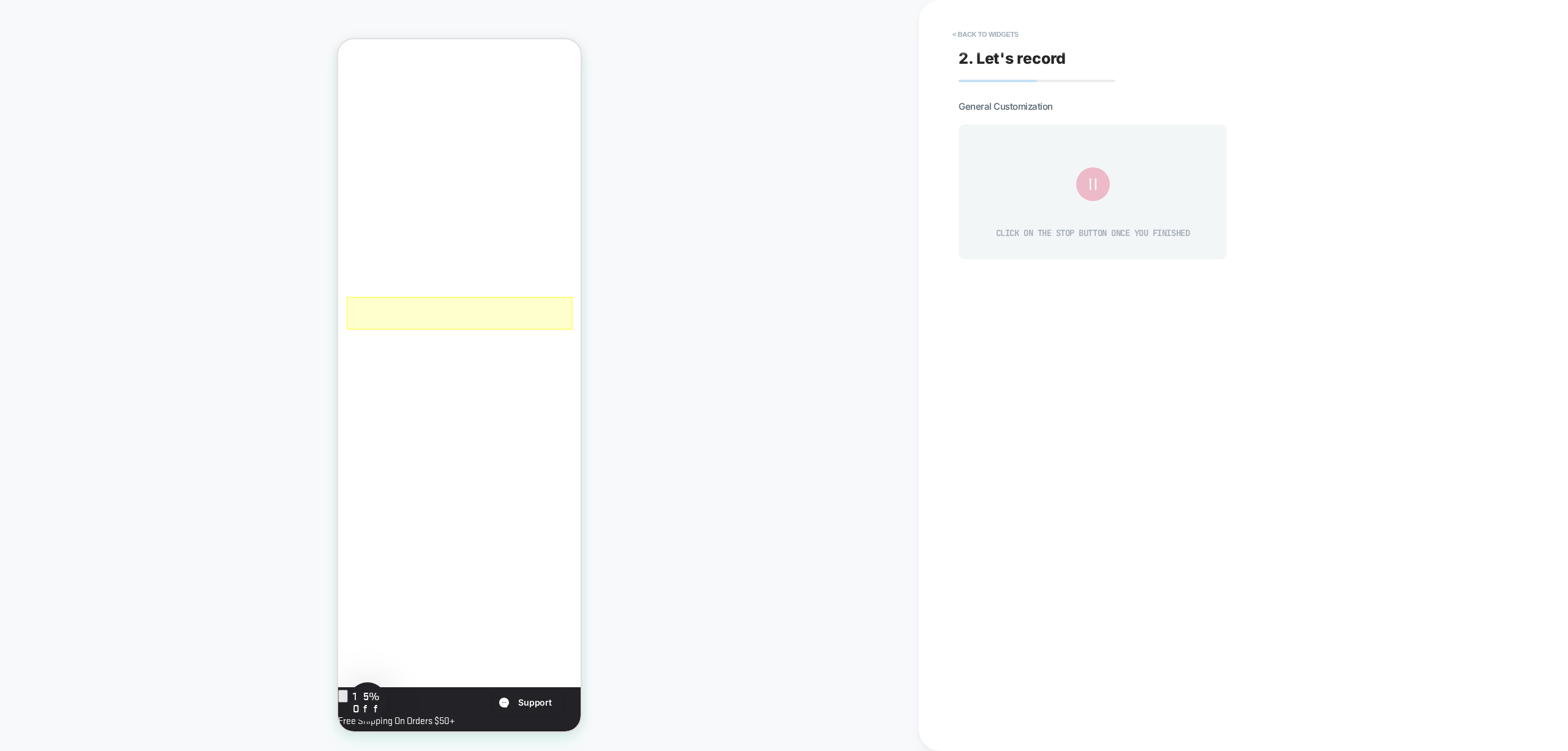
click at [507, 308] on div at bounding box center [460, 313] width 226 height 33
click at [527, 318] on div "Fake Click" at bounding box center [527, 322] width 80 height 13
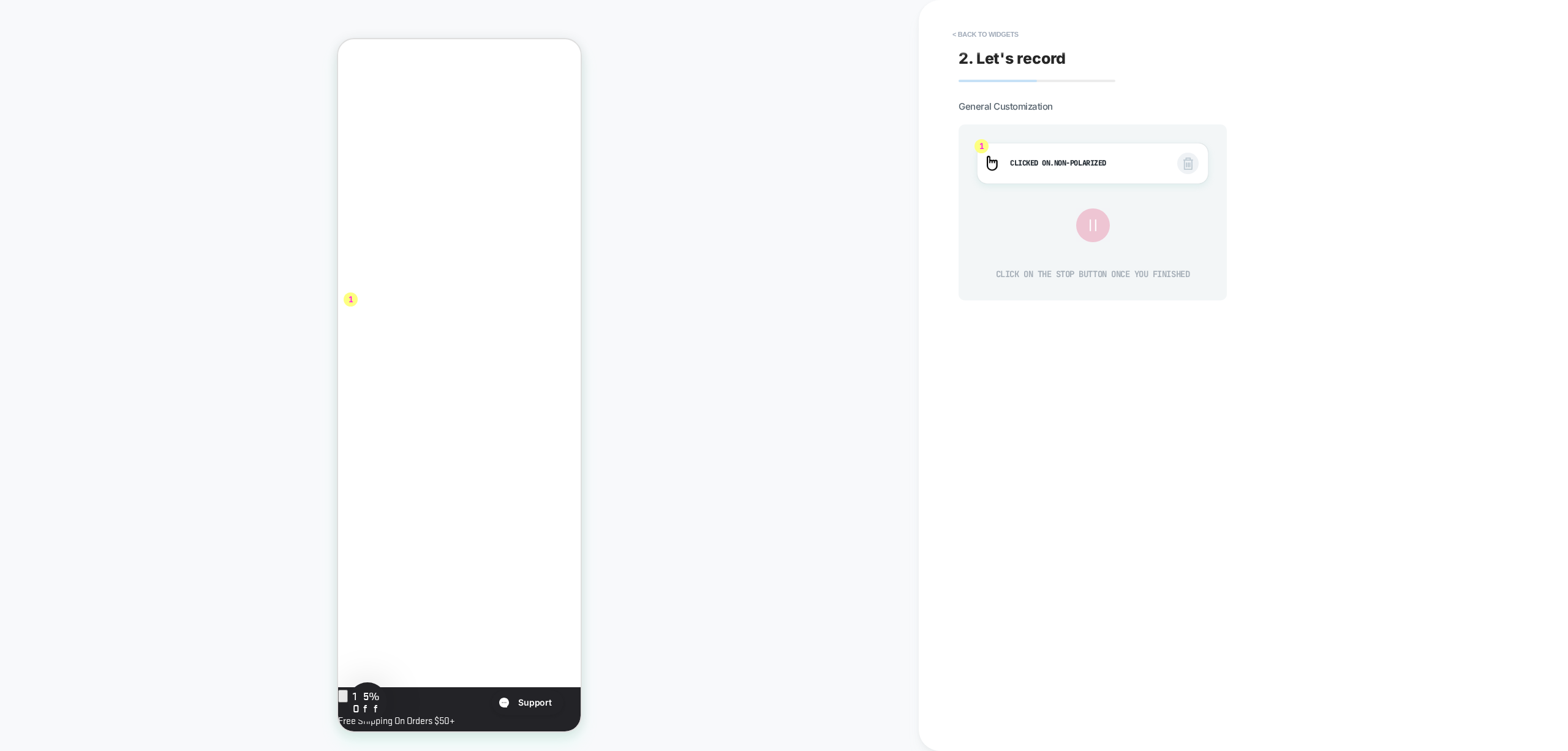
click at [1094, 224] on icon at bounding box center [1092, 225] width 20 height 20
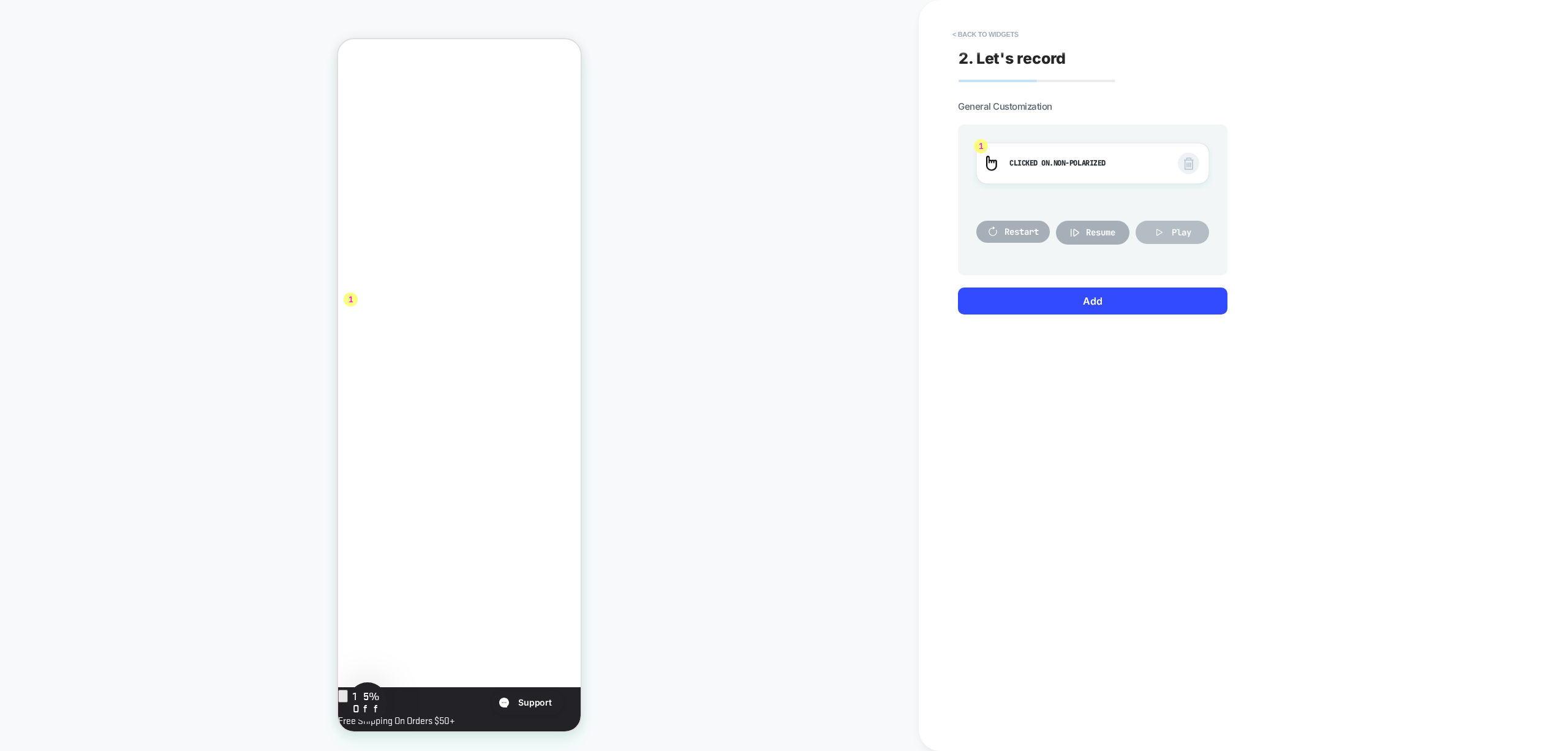
click at [1154, 227] on icon at bounding box center [1160, 232] width 13 height 13
click at [1135, 303] on button "Add" at bounding box center [1093, 301] width 270 height 27
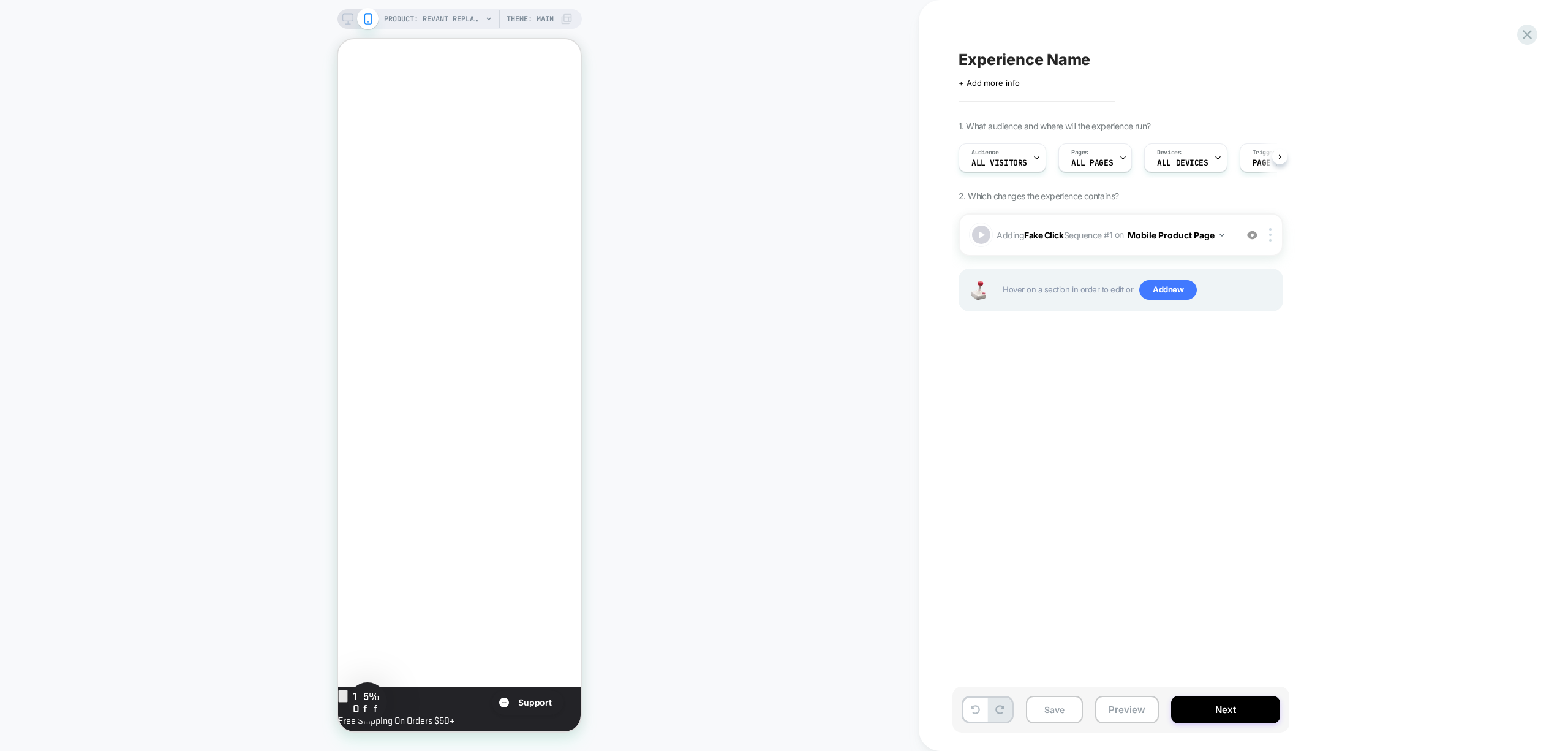
scroll to position [0, 1]
click at [1282, 155] on icon at bounding box center [1280, 157] width 5 height 5
click at [1247, 163] on span "Page Load" at bounding box center [1246, 163] width 42 height 9
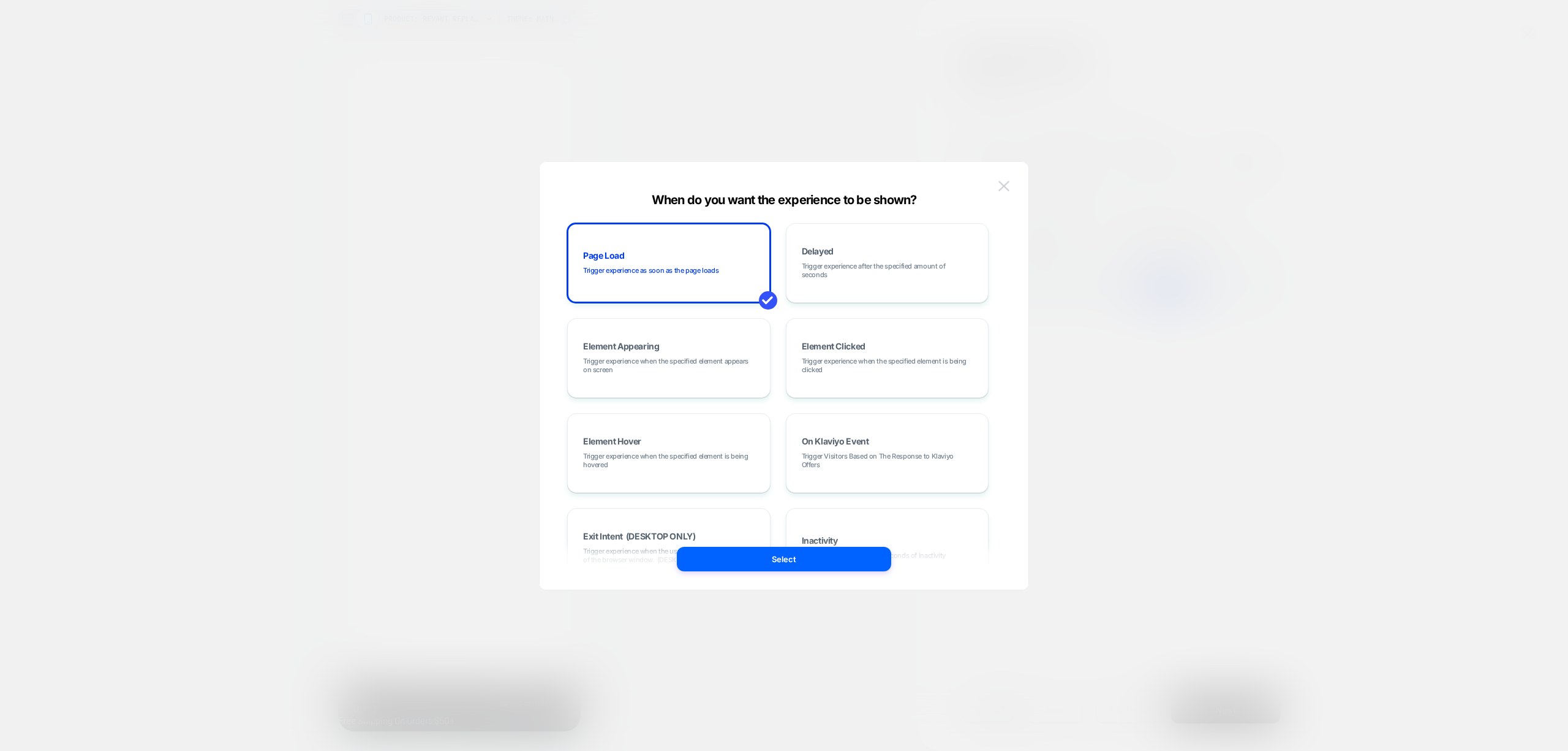
click at [1006, 191] on img at bounding box center [1004, 186] width 11 height 11
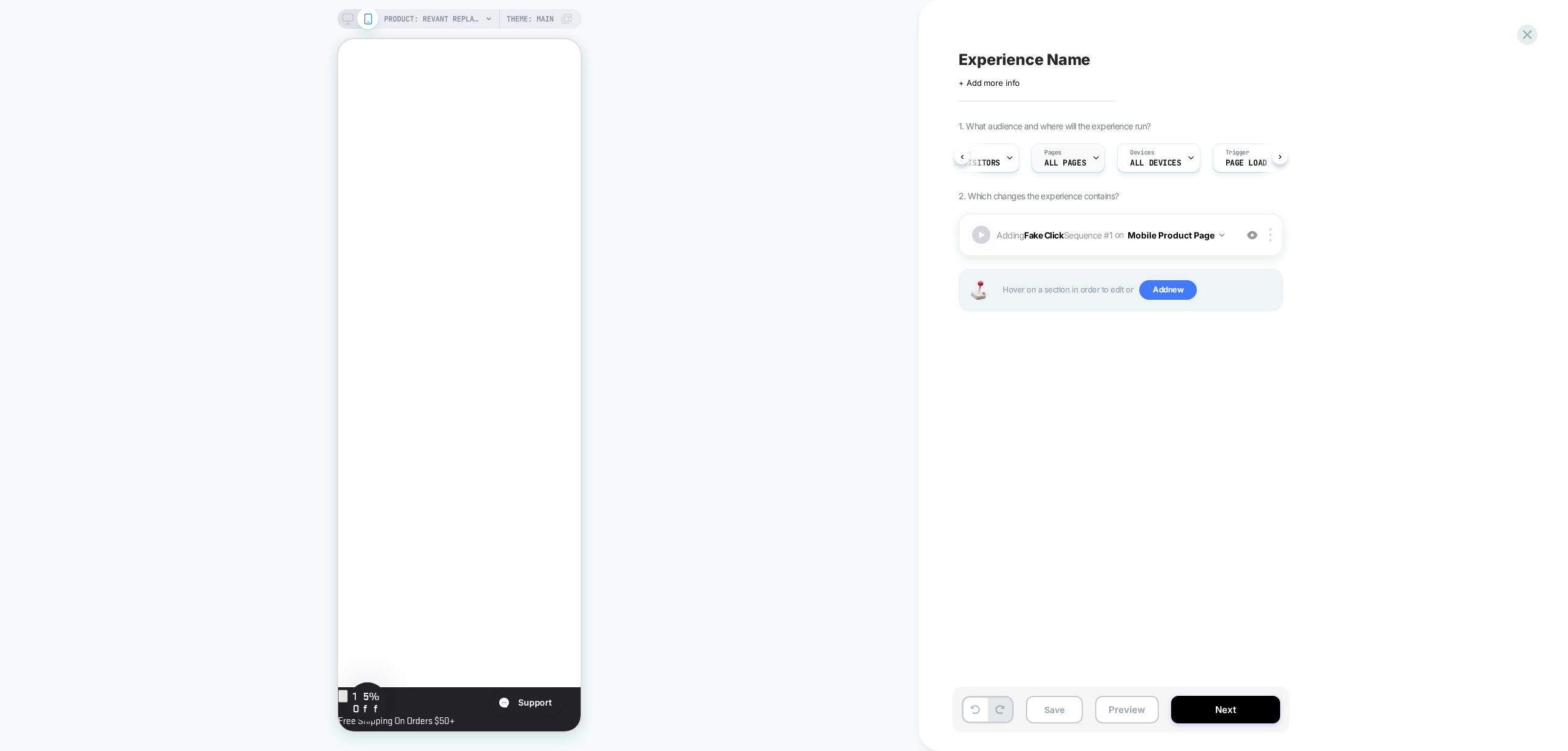
click at [1092, 165] on div at bounding box center [1096, 158] width 8 height 28
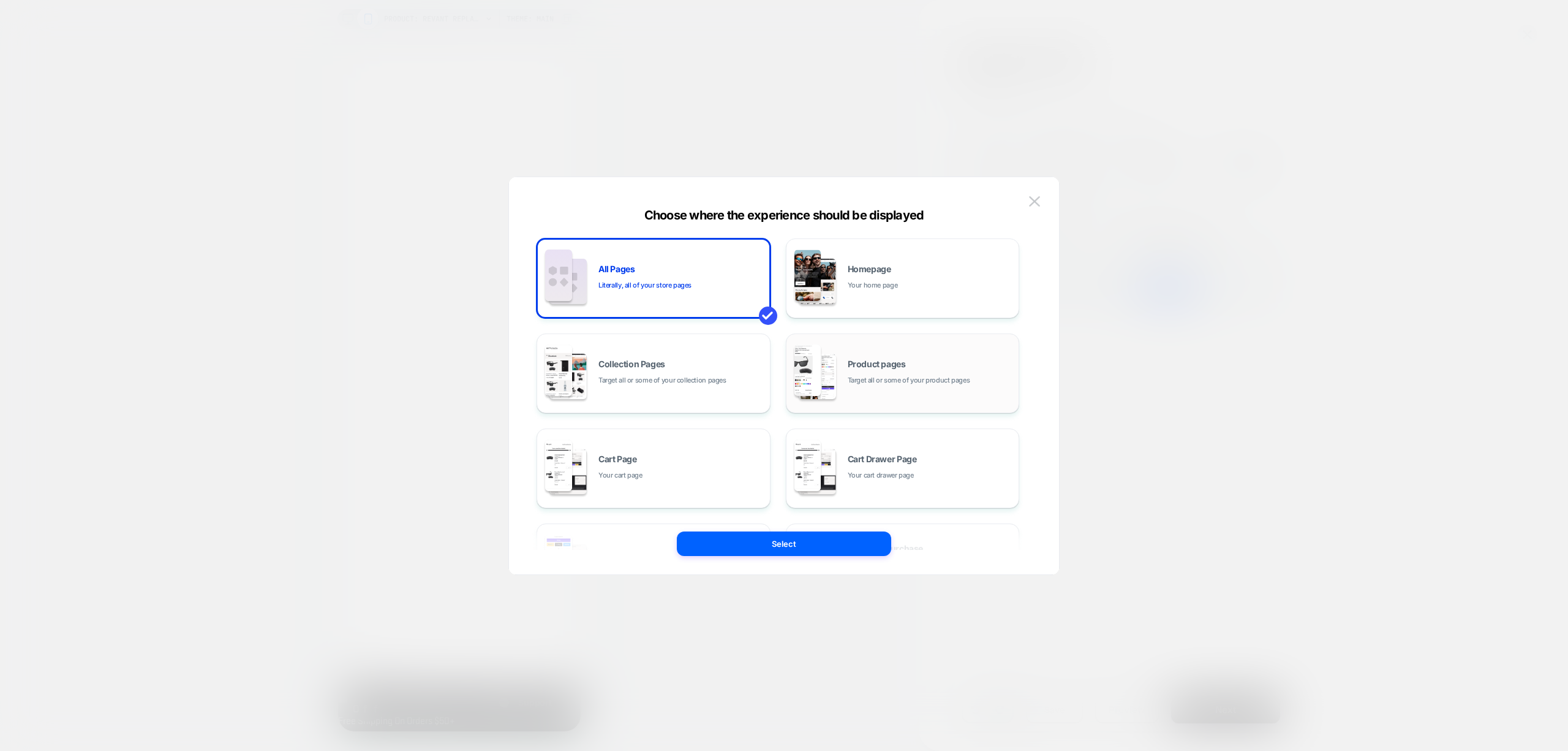
click at [895, 361] on span "Product pages" at bounding box center [877, 364] width 58 height 9
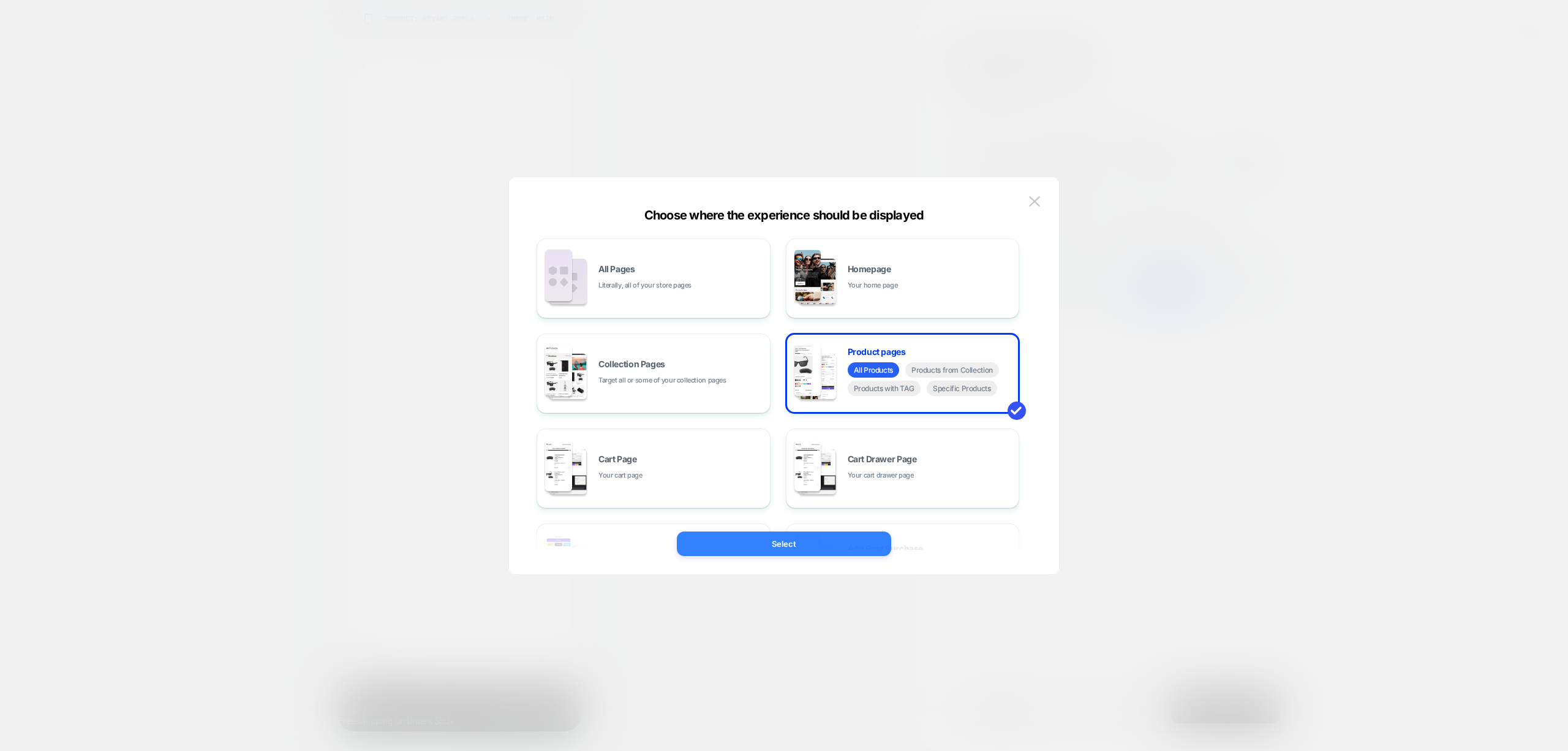
click at [848, 539] on button "Select" at bounding box center [784, 543] width 214 height 24
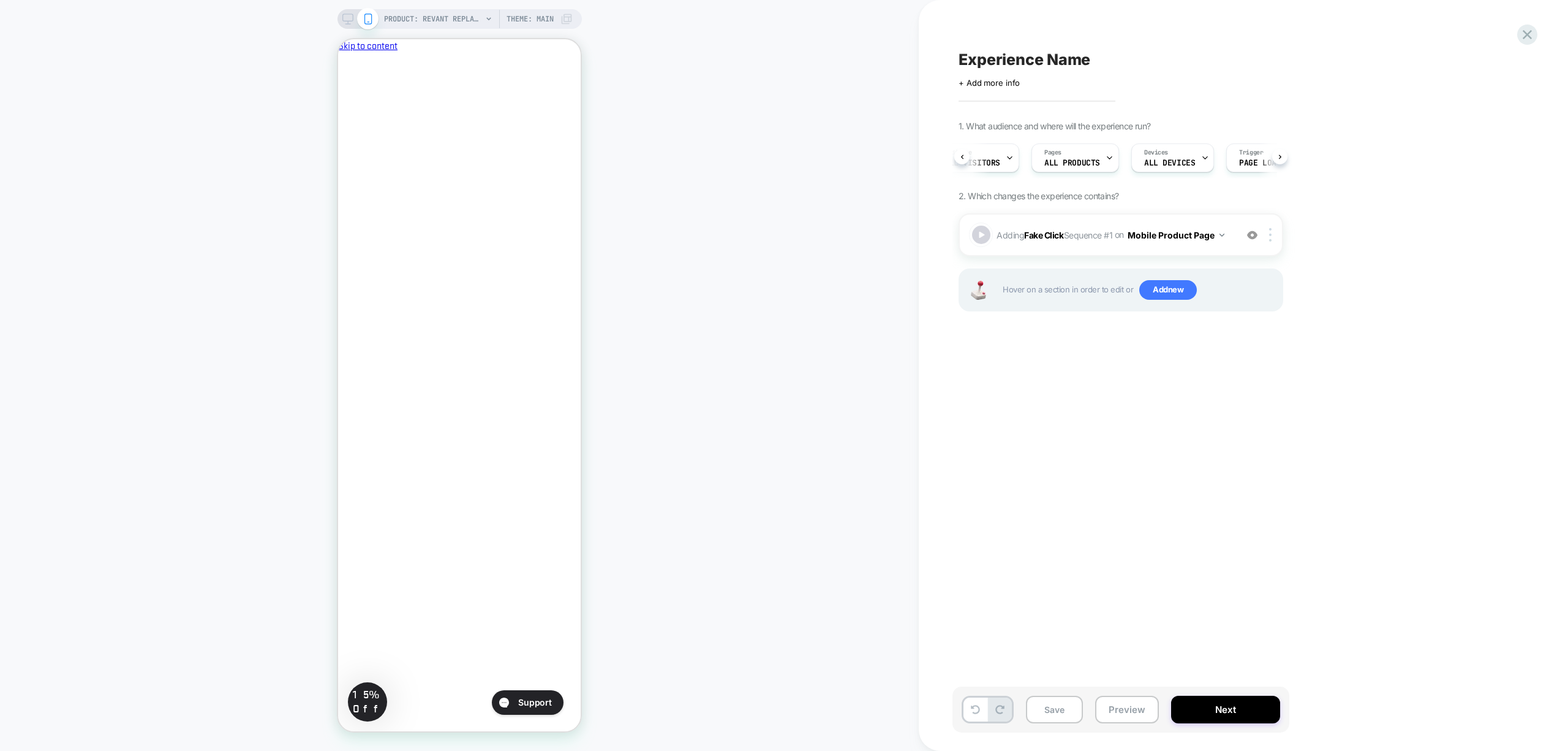
scroll to position [0, 28]
click at [1067, 157] on div "Pages ALL PRODUCTS" at bounding box center [1071, 158] width 80 height 28
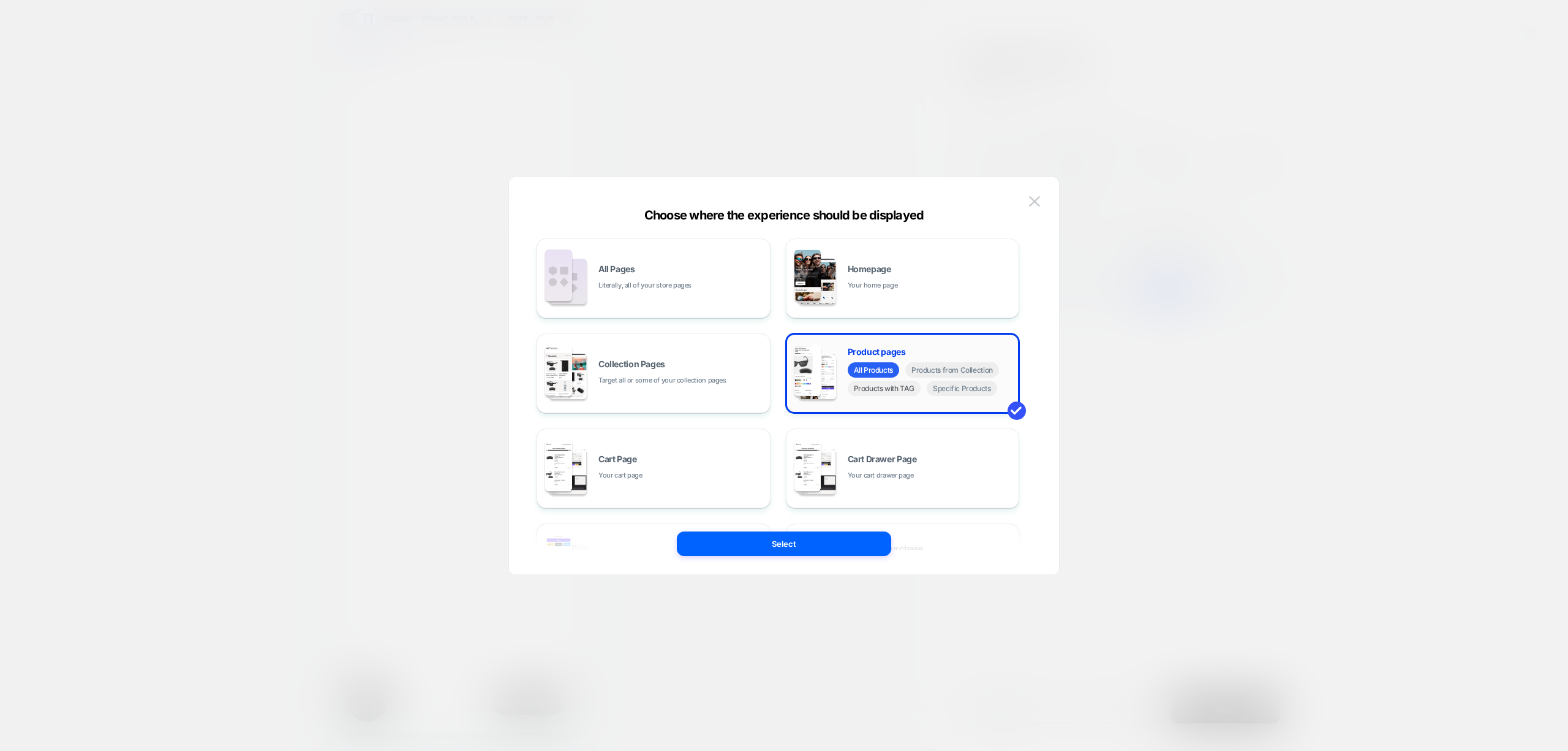
click at [893, 393] on span "Products with TAG" at bounding box center [884, 388] width 73 height 15
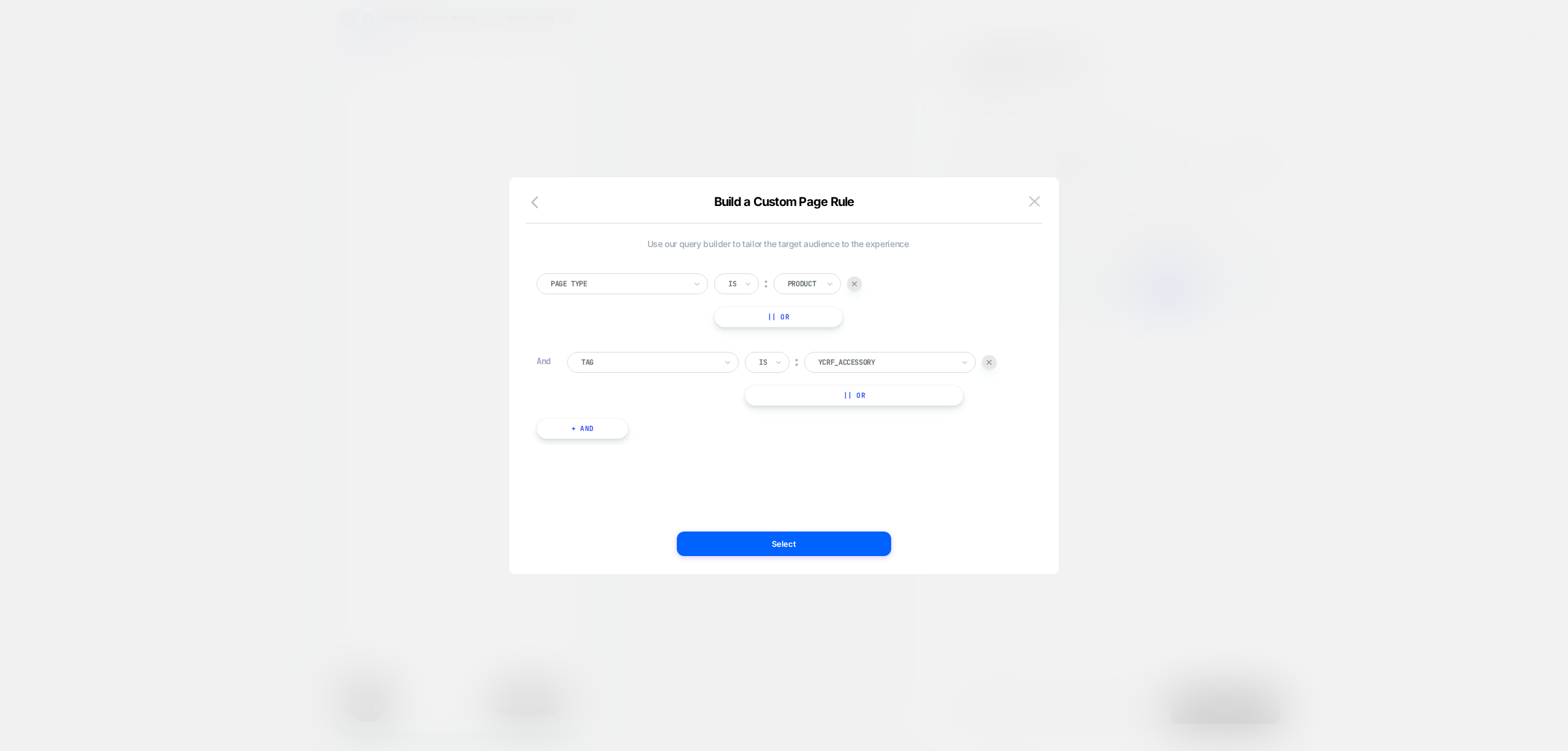
click at [879, 364] on div at bounding box center [885, 362] width 135 height 11
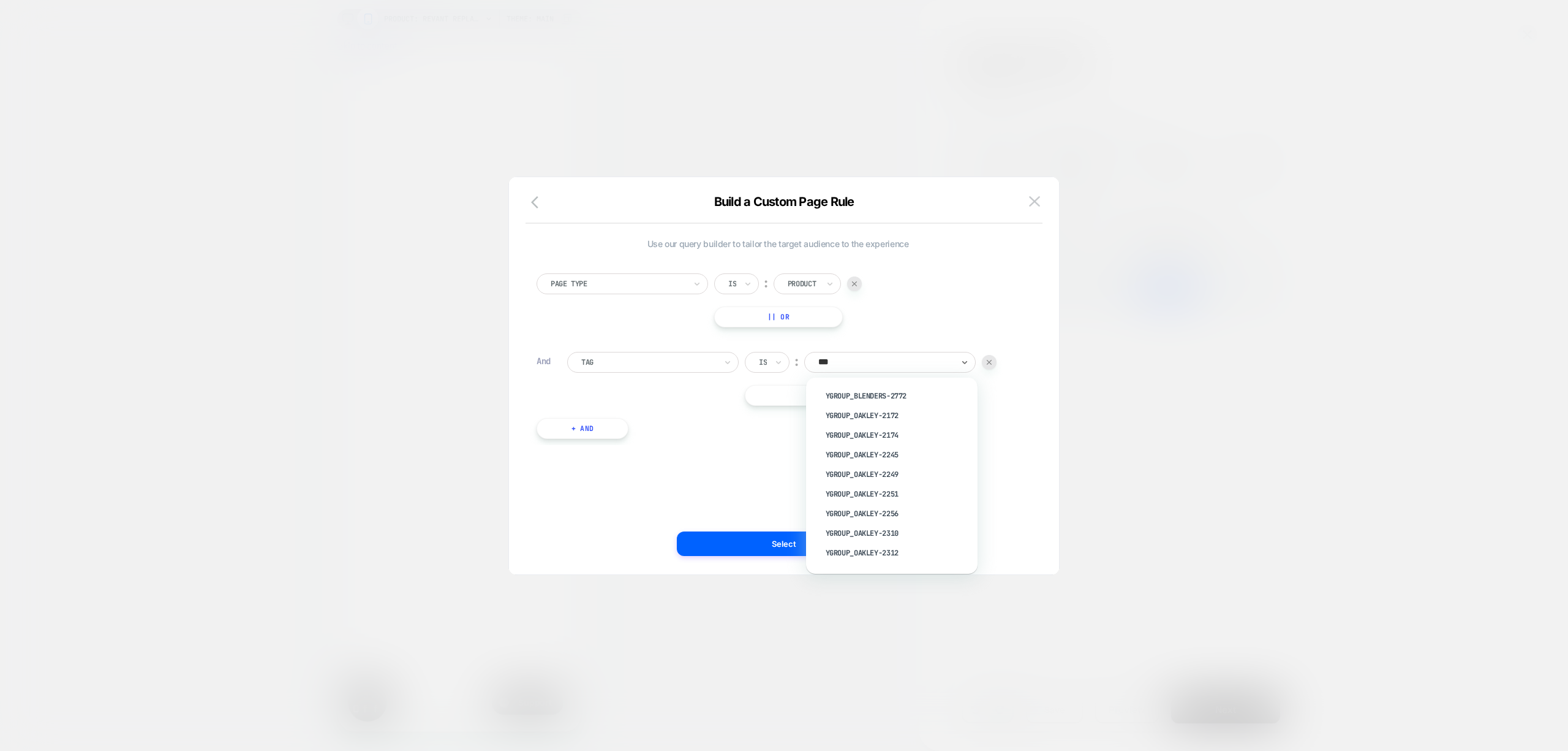
type input "****"
click at [885, 400] on div "lens-class:dual" at bounding box center [897, 396] width 159 height 20
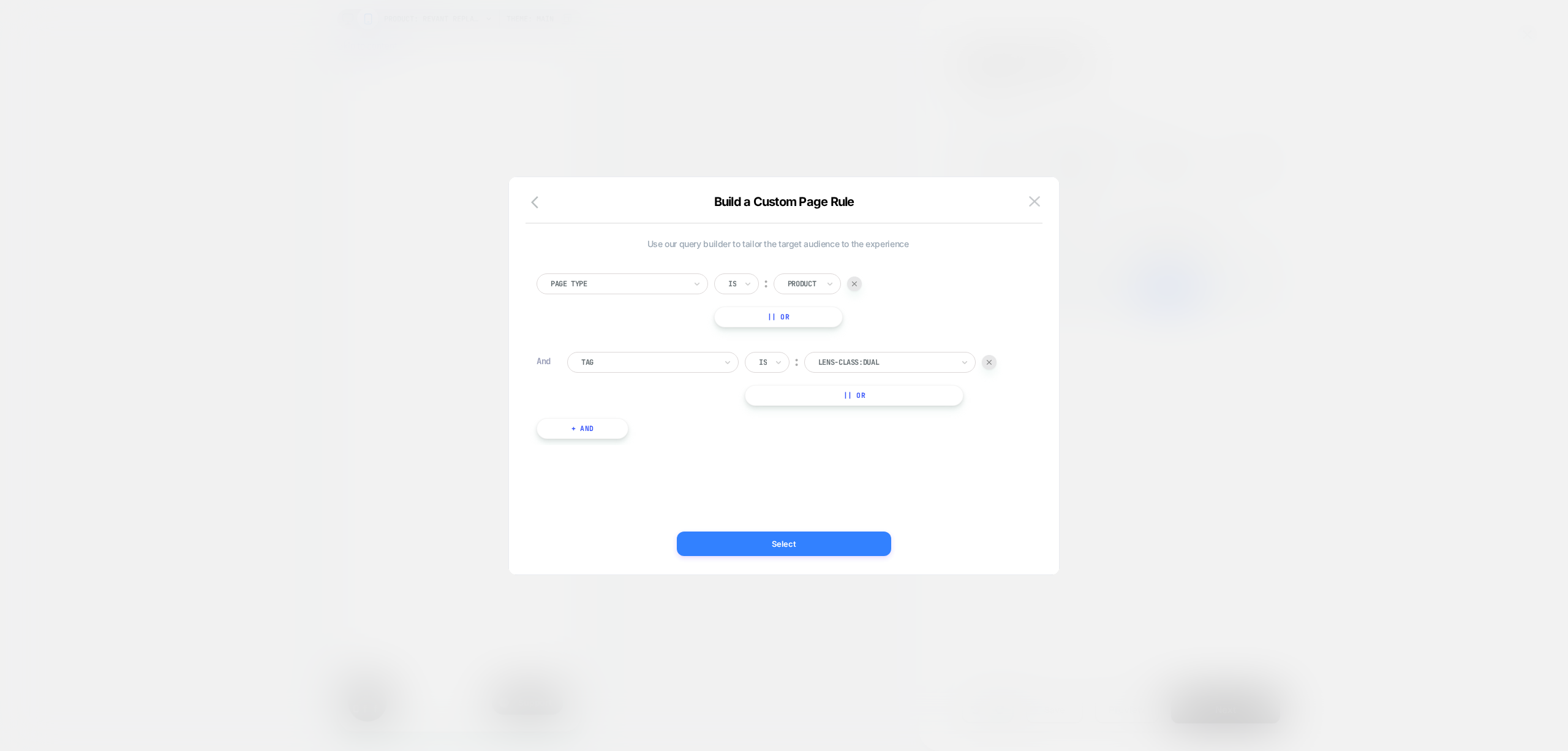
click at [835, 539] on button "Select" at bounding box center [784, 543] width 214 height 24
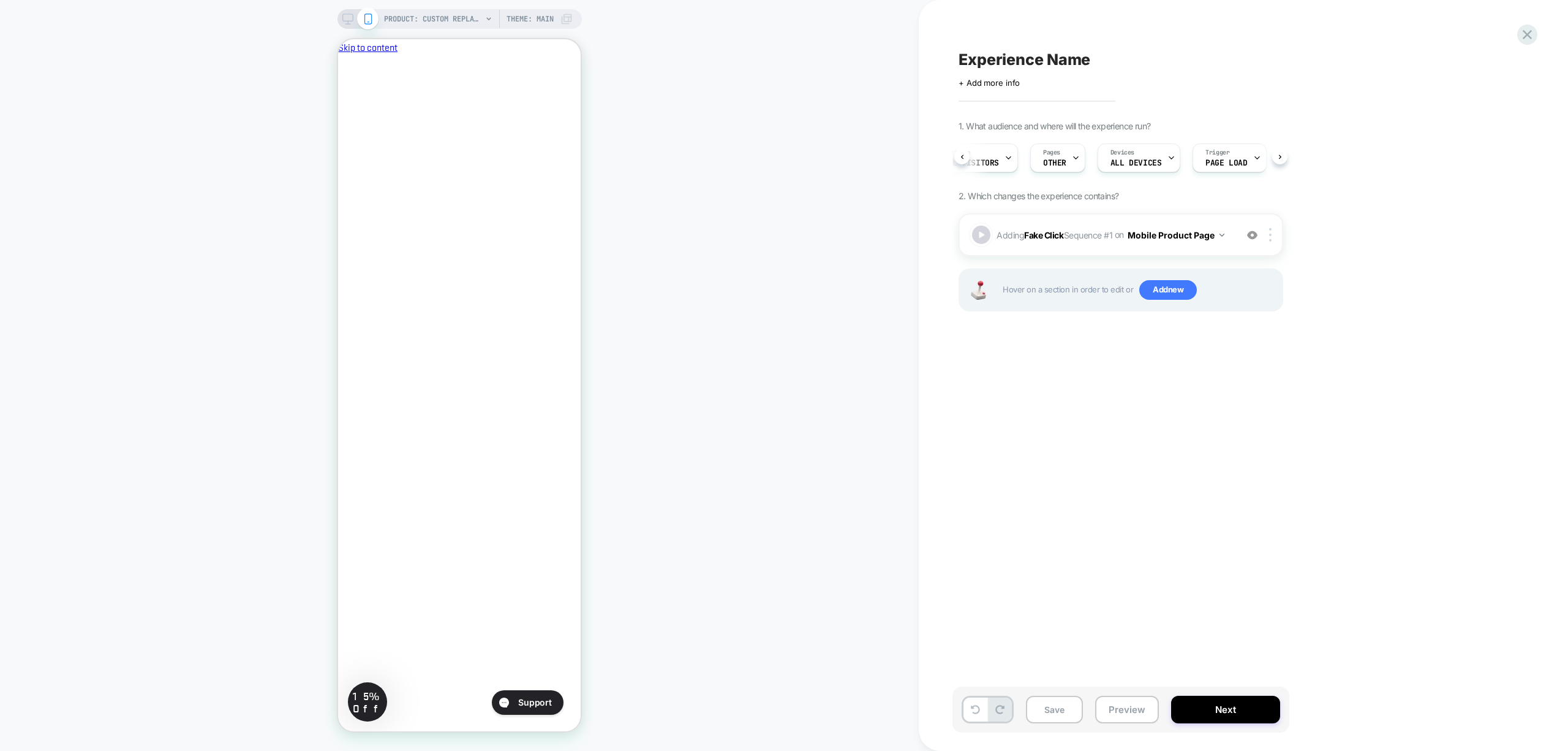
scroll to position [0, 0]
click at [1131, 703] on button "Preview" at bounding box center [1127, 709] width 63 height 28
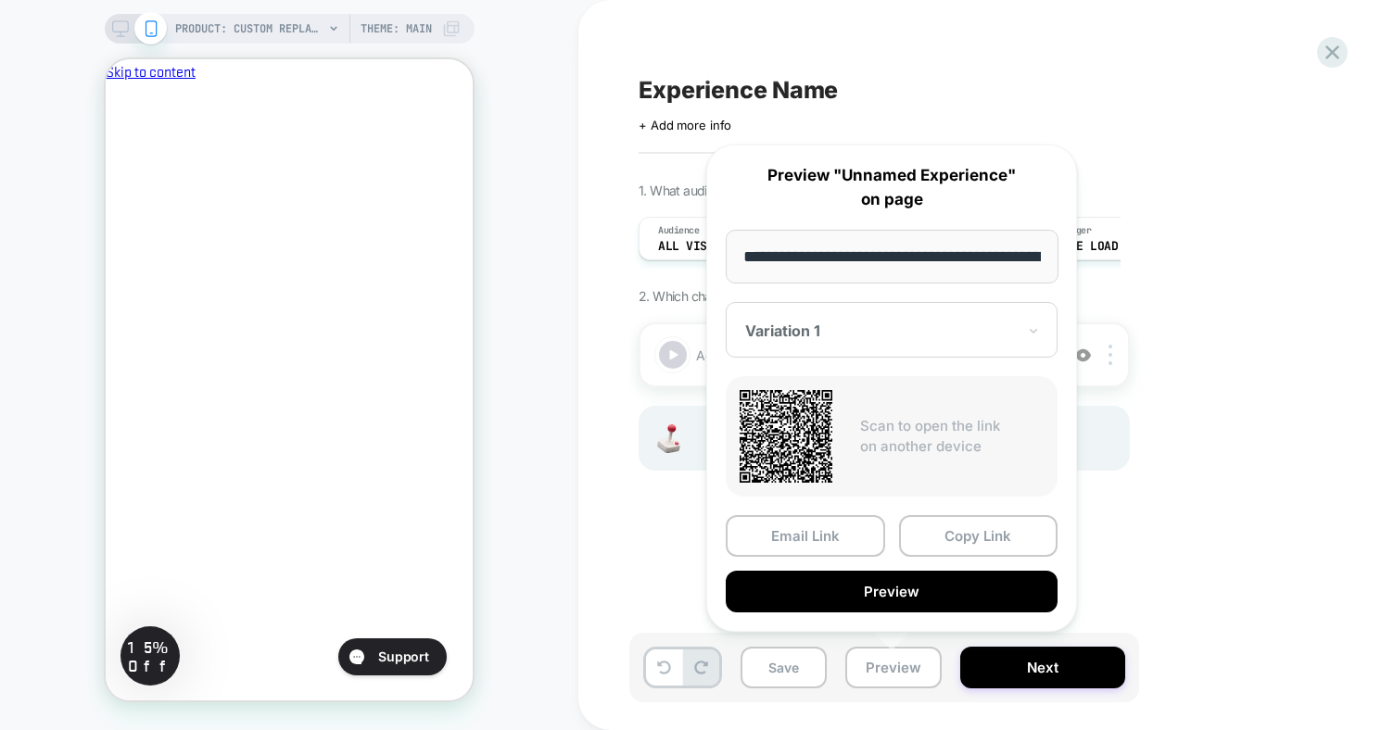
click at [1180, 611] on div "Experience Name Click to edit experience details + Add more info 1. What audien…" at bounding box center [976, 365] width 695 height 693
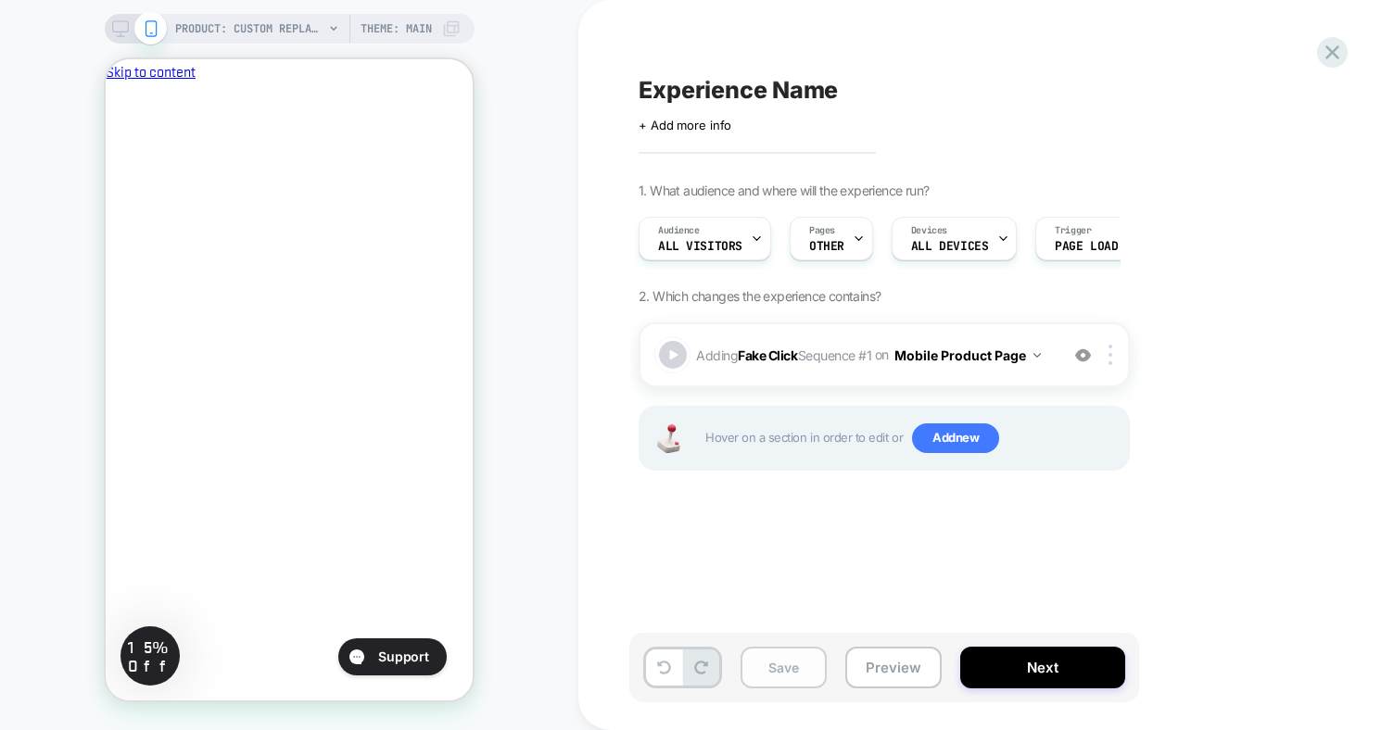
click at [790, 667] on button "Save" at bounding box center [784, 668] width 86 height 42
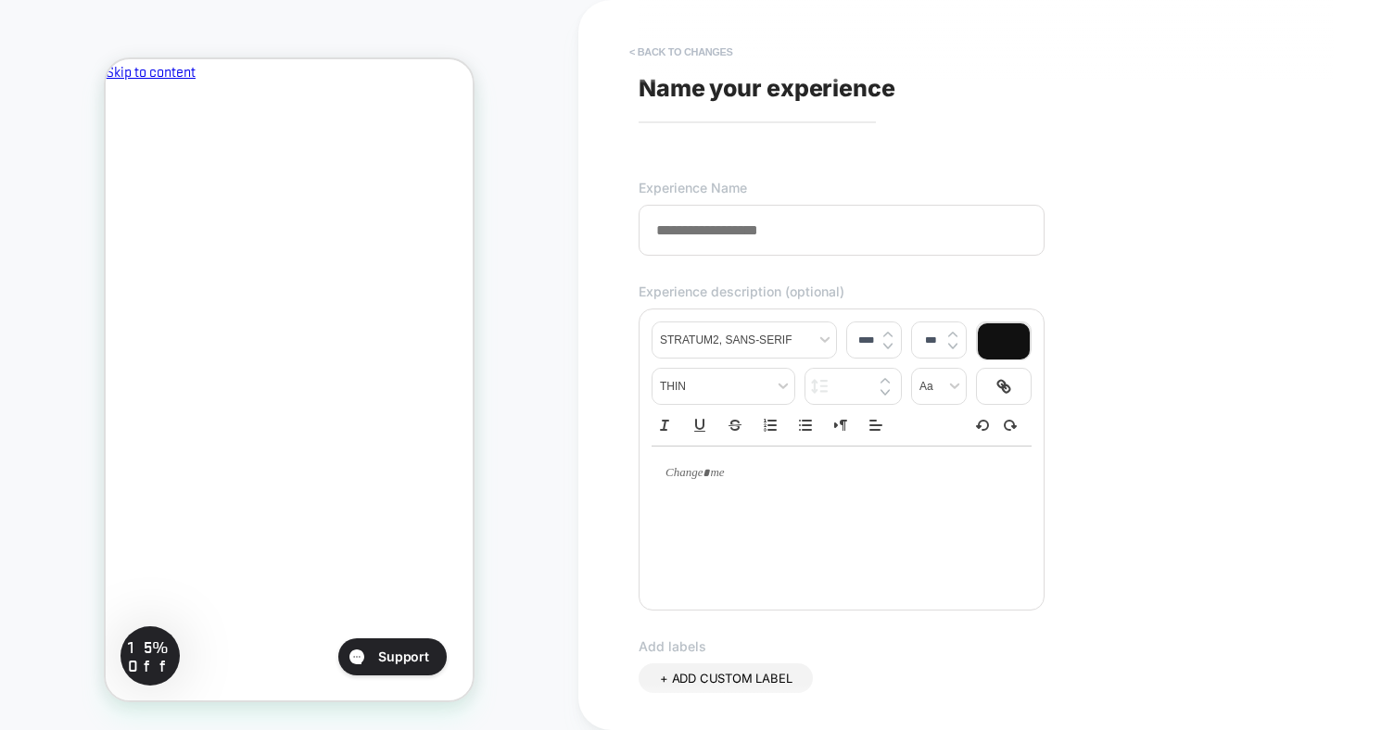
click at [714, 41] on button "< Back to changes" at bounding box center [681, 52] width 122 height 30
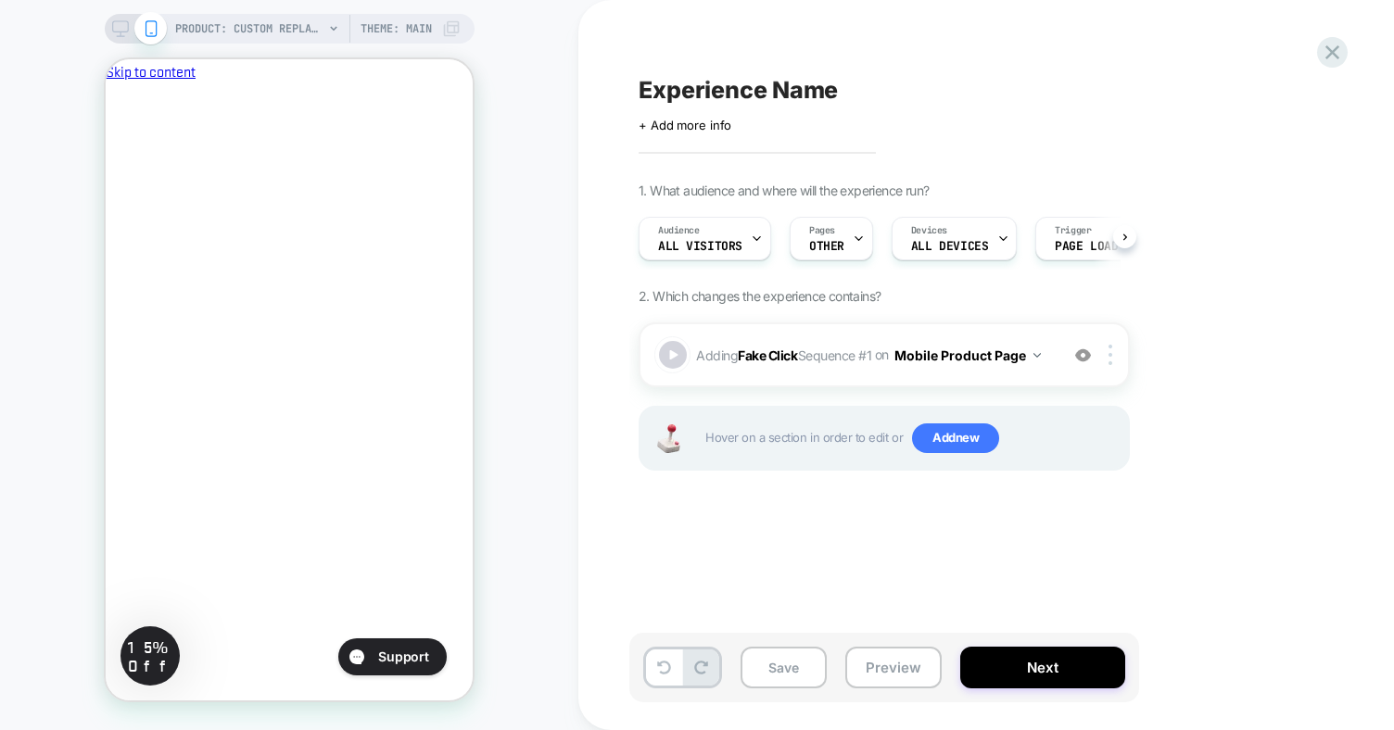
scroll to position [0, 1]
click at [790, 670] on button "Save" at bounding box center [784, 668] width 86 height 42
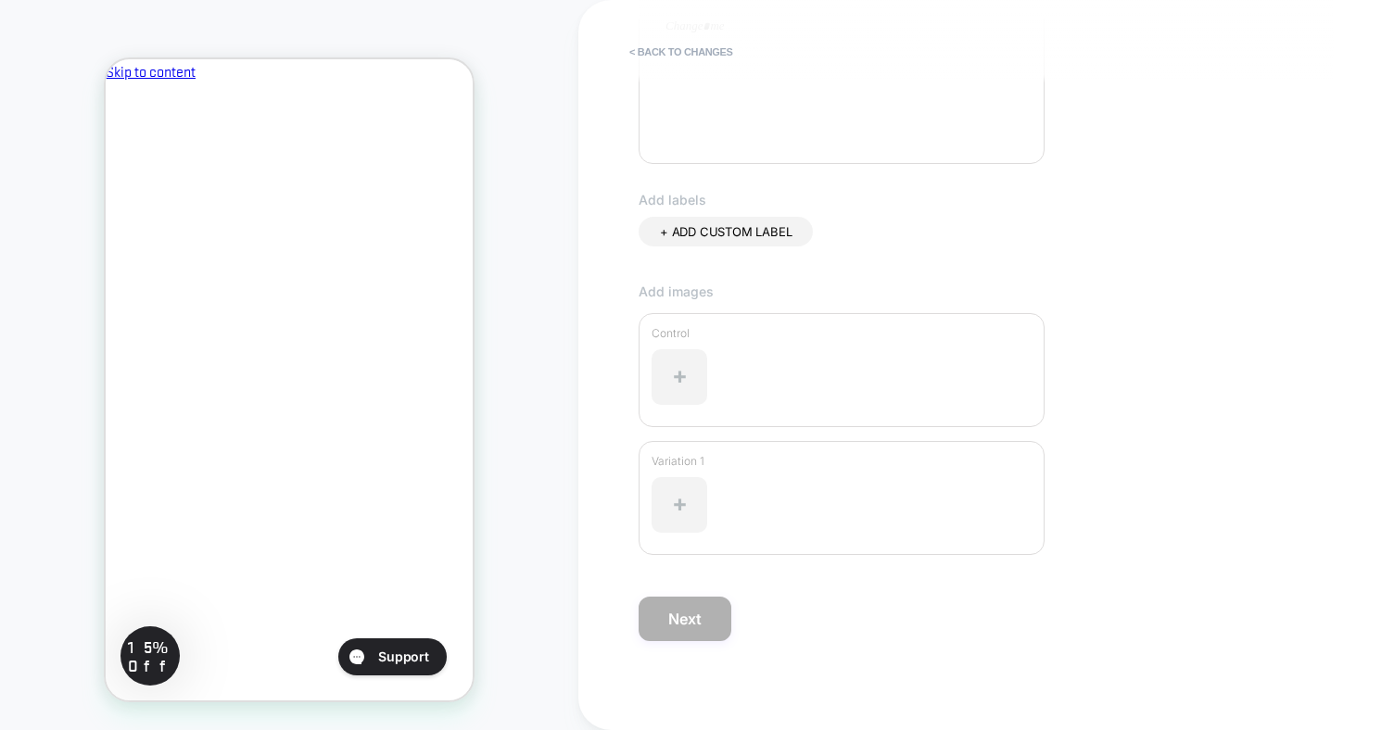
scroll to position [0, 0]
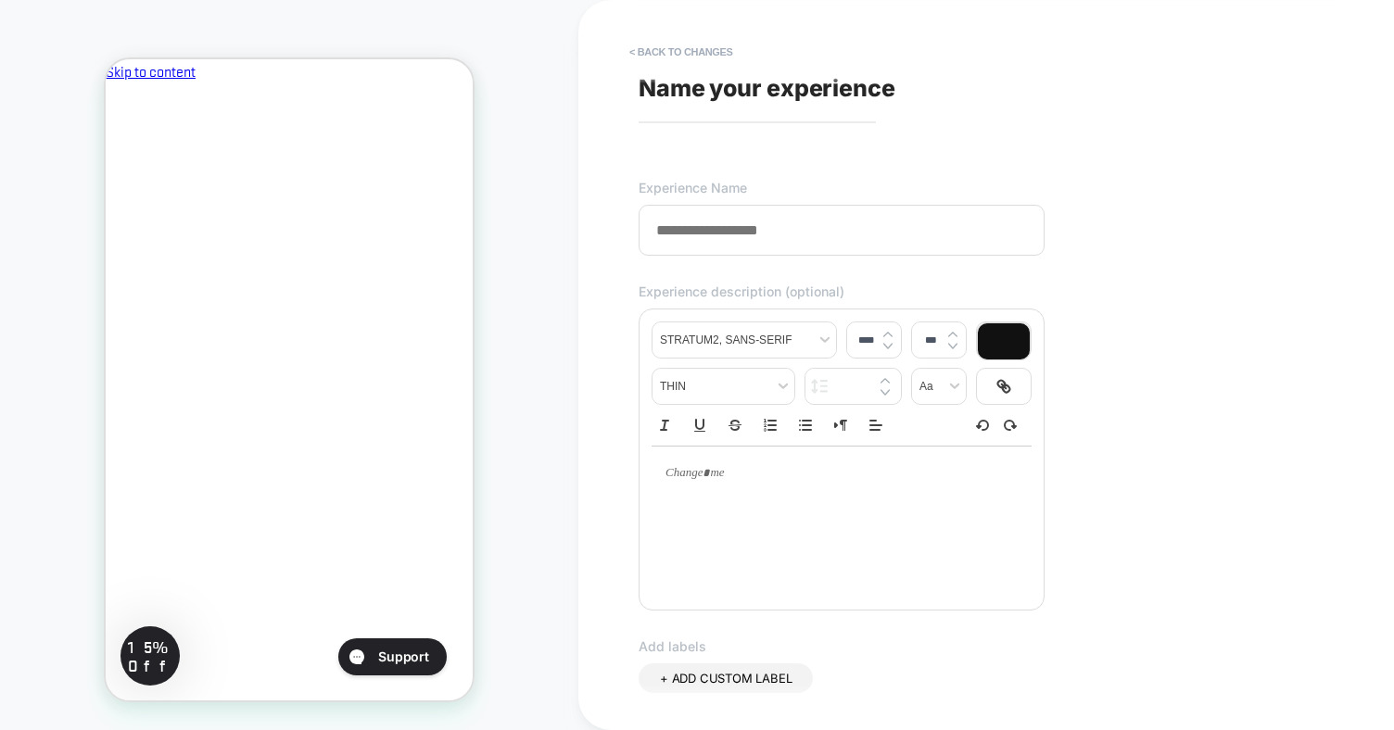
click at [738, 88] on span "Name your experience" at bounding box center [767, 88] width 257 height 28
click at [753, 222] on input at bounding box center [842, 230] width 406 height 51
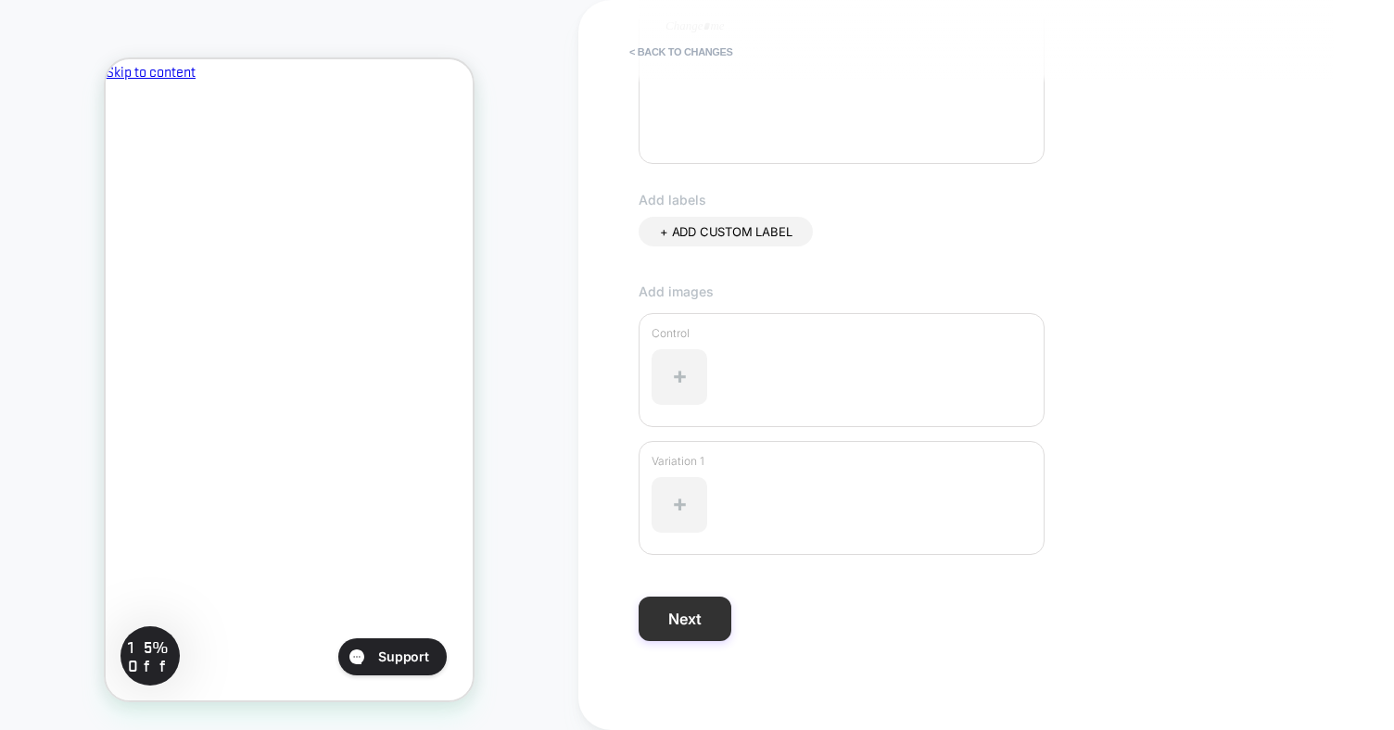
type input "**********"
click at [712, 603] on button "Next" at bounding box center [685, 619] width 93 height 44
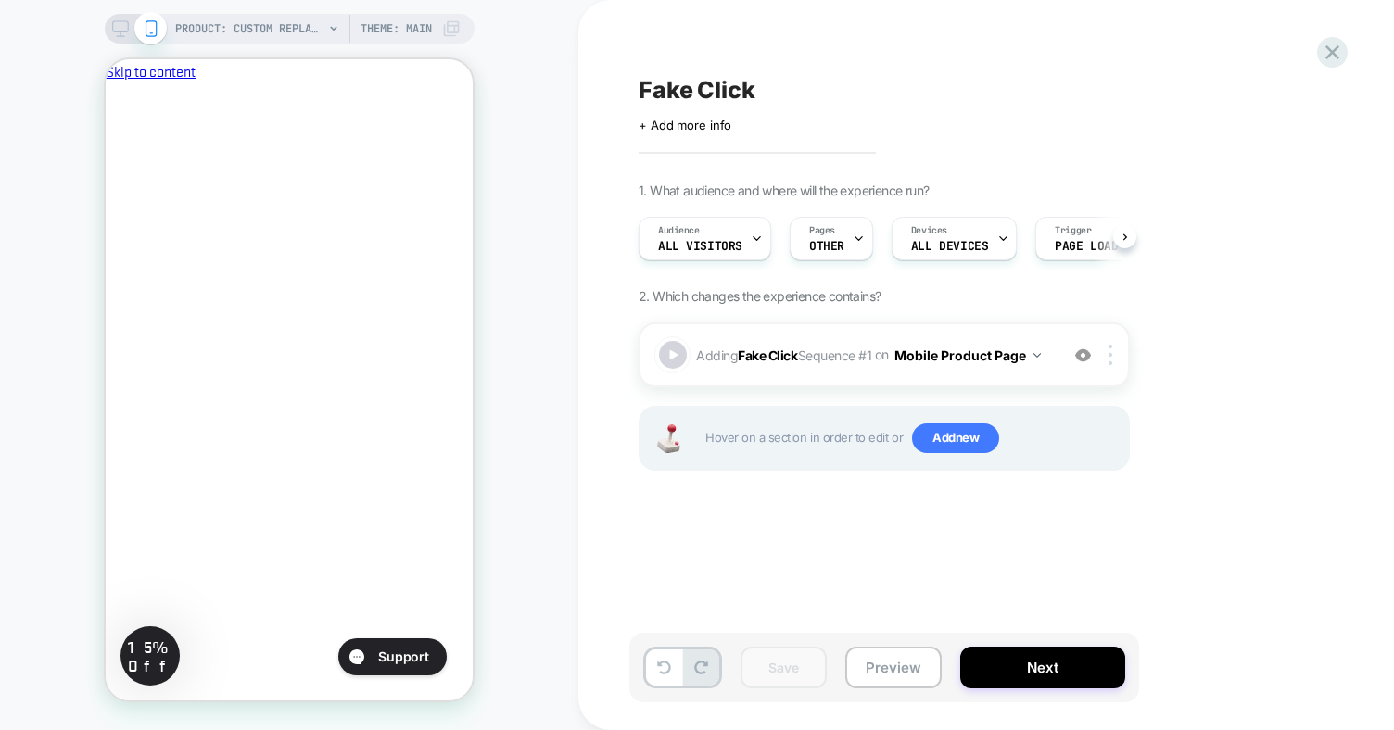
scroll to position [0, 1]
click at [892, 672] on button "Preview" at bounding box center [893, 668] width 96 height 42
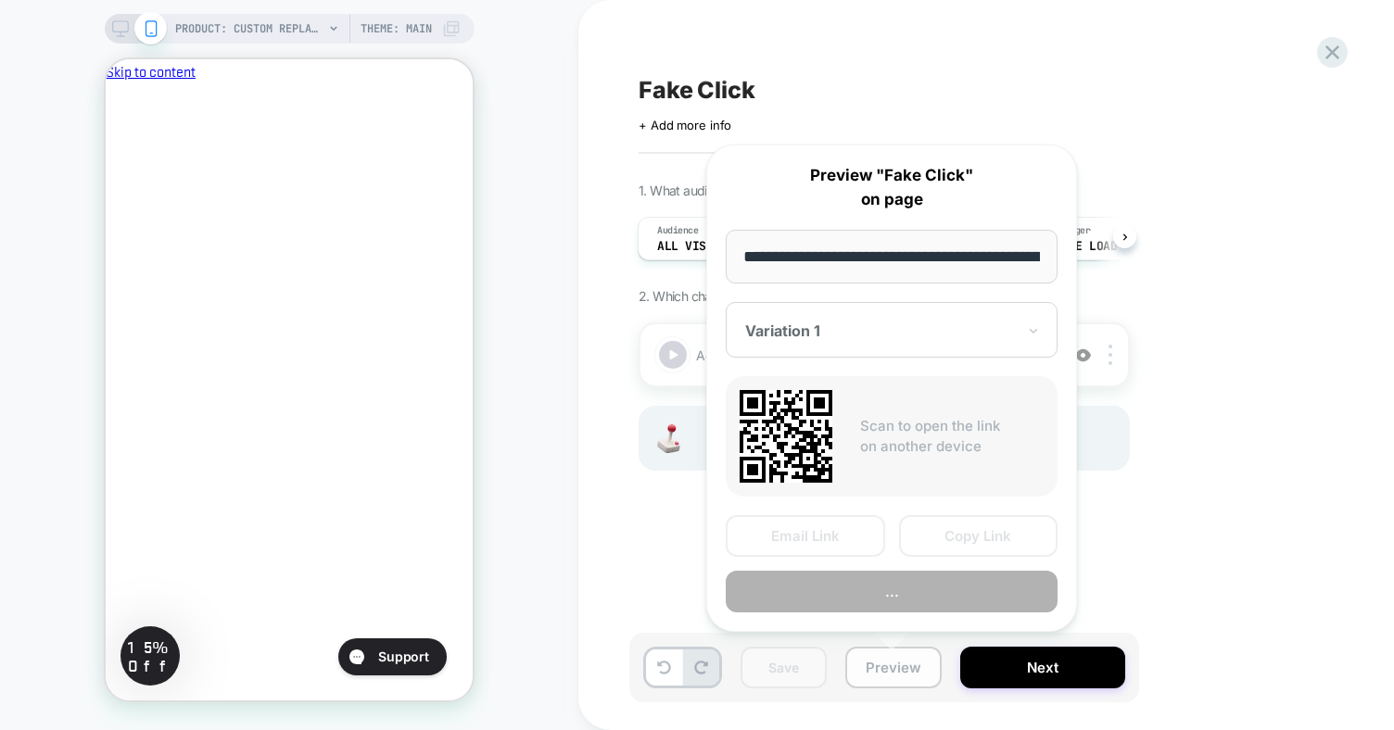
scroll to position [0, 378]
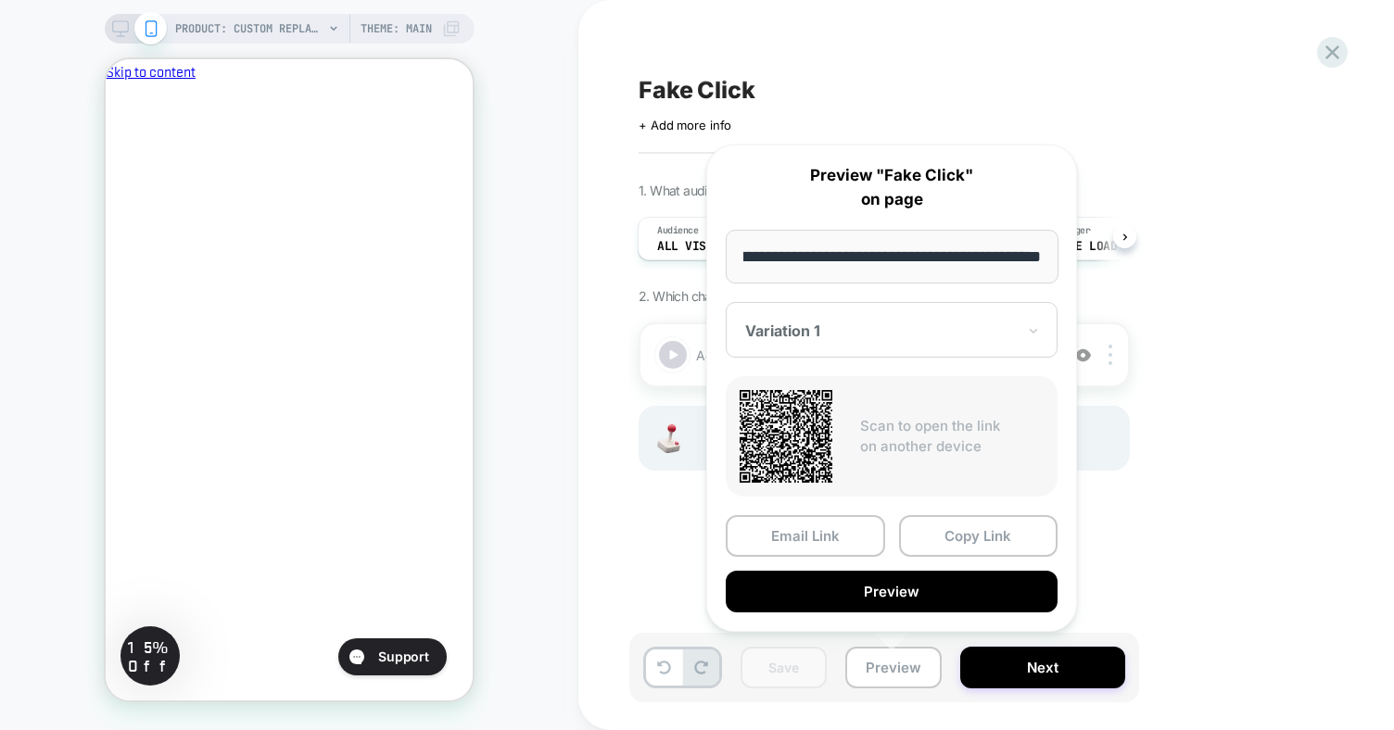
click at [1296, 362] on div "1. What audience and where will the experience run? Audience All Visitors Pages…" at bounding box center [977, 350] width 677 height 335
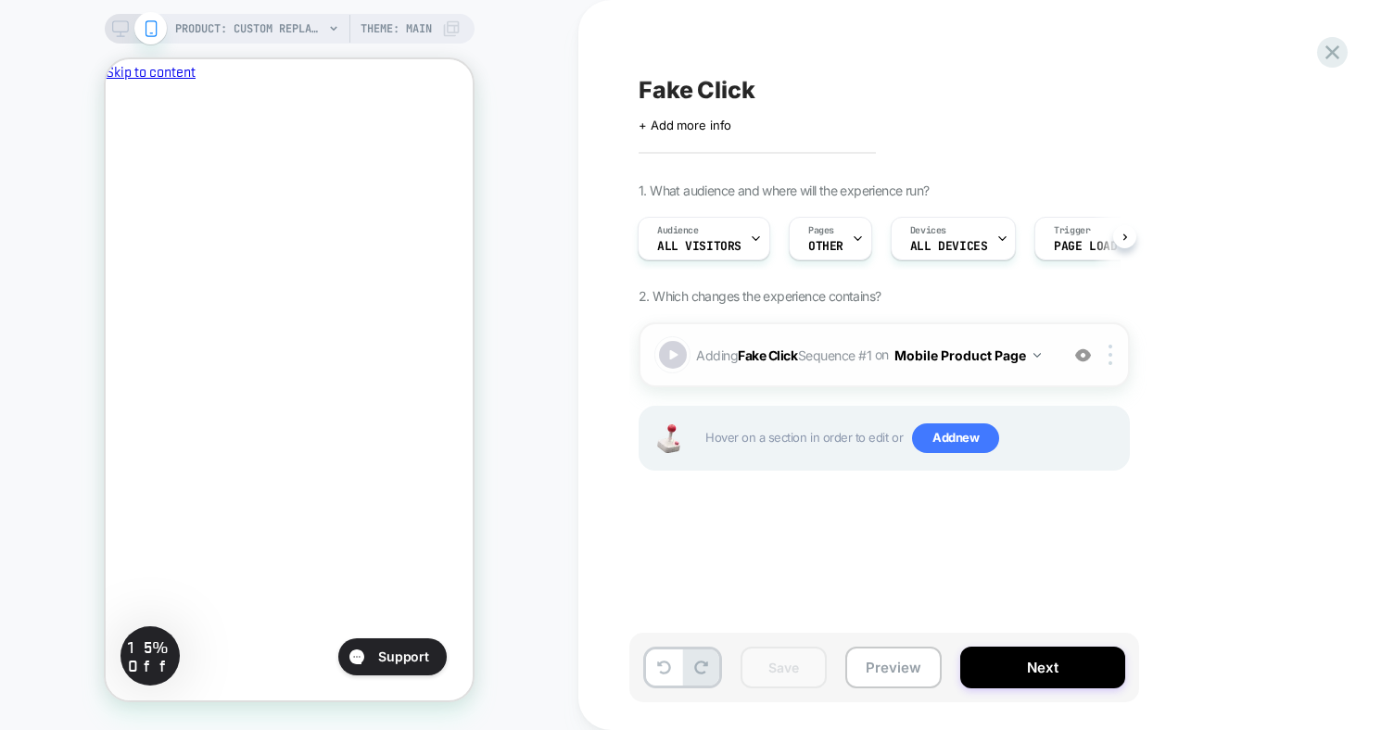
click at [977, 350] on button "Mobile Product Page" at bounding box center [968, 355] width 146 height 27
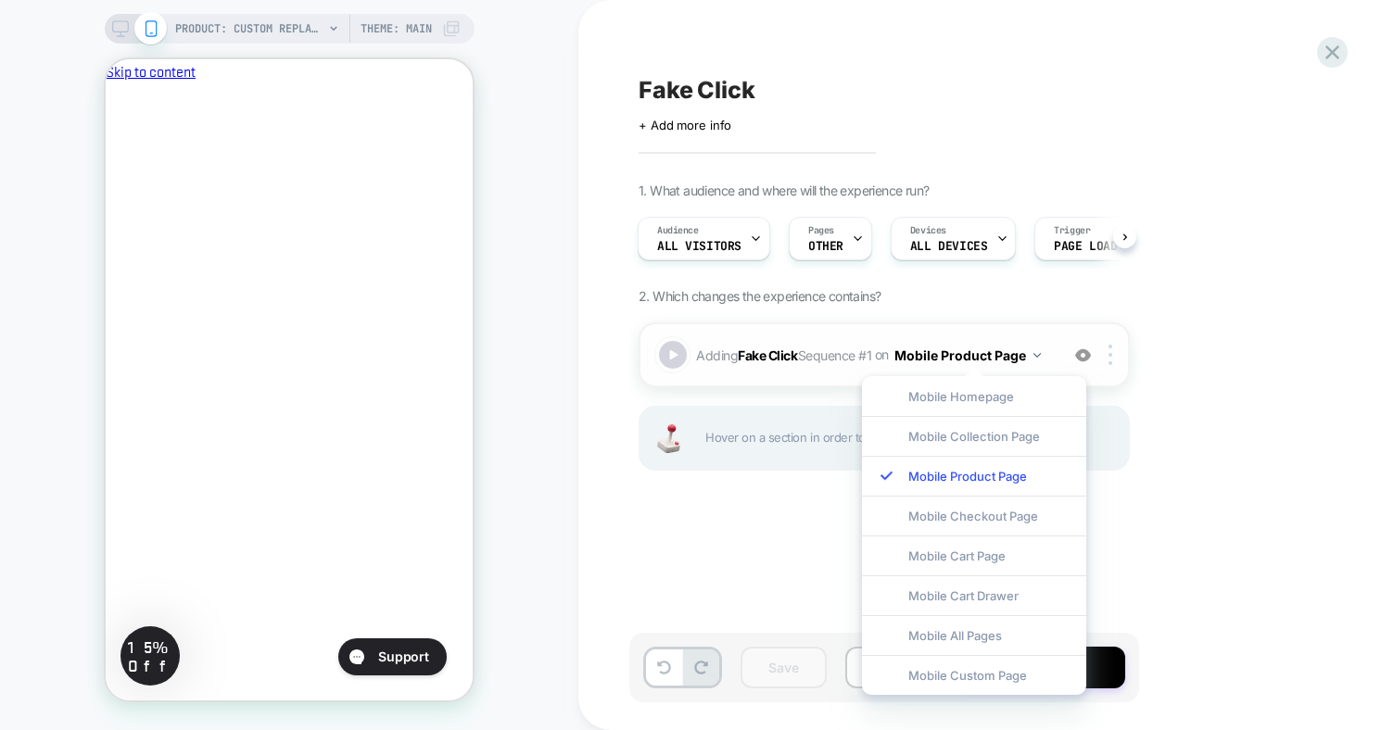
click at [705, 360] on span "Adding Fake Click Sequence # 1 on Mobile Product Page" at bounding box center [872, 355] width 353 height 27
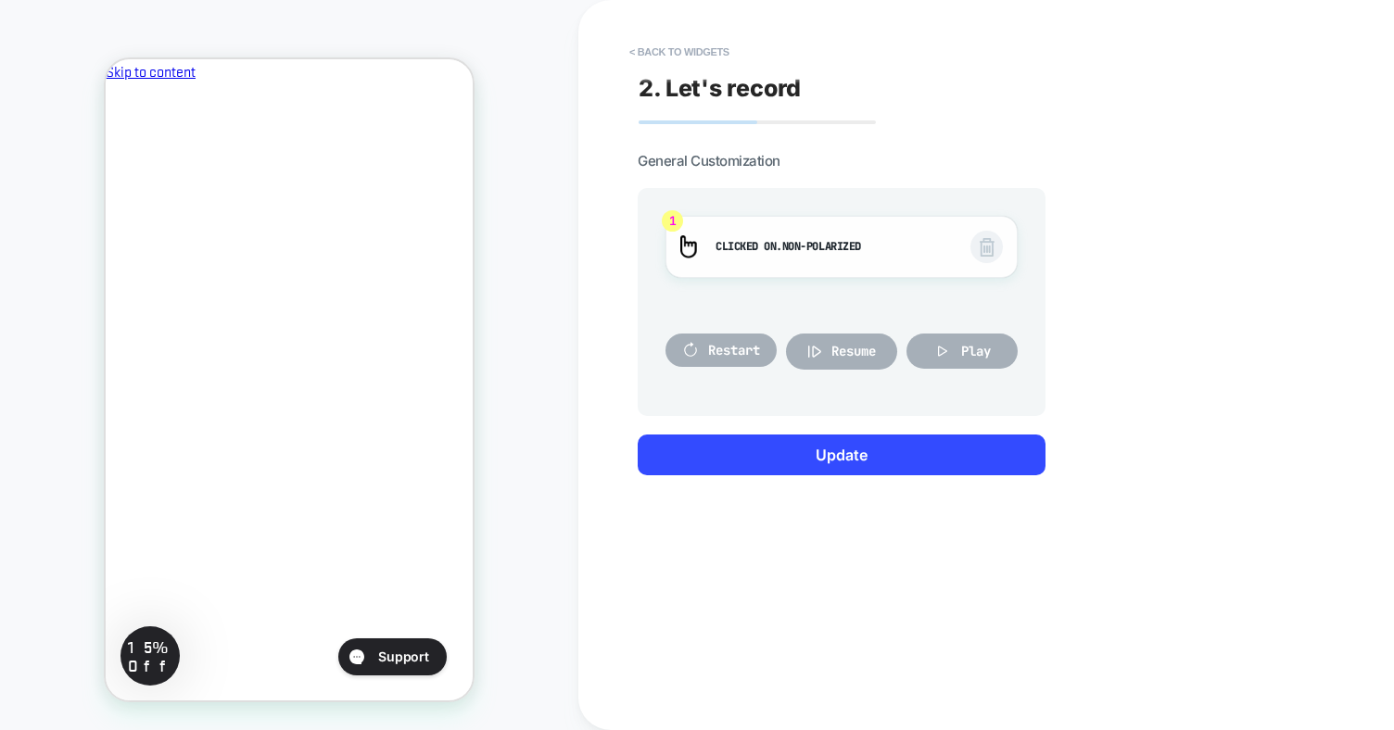
click at [992, 249] on img at bounding box center [987, 247] width 15 height 19
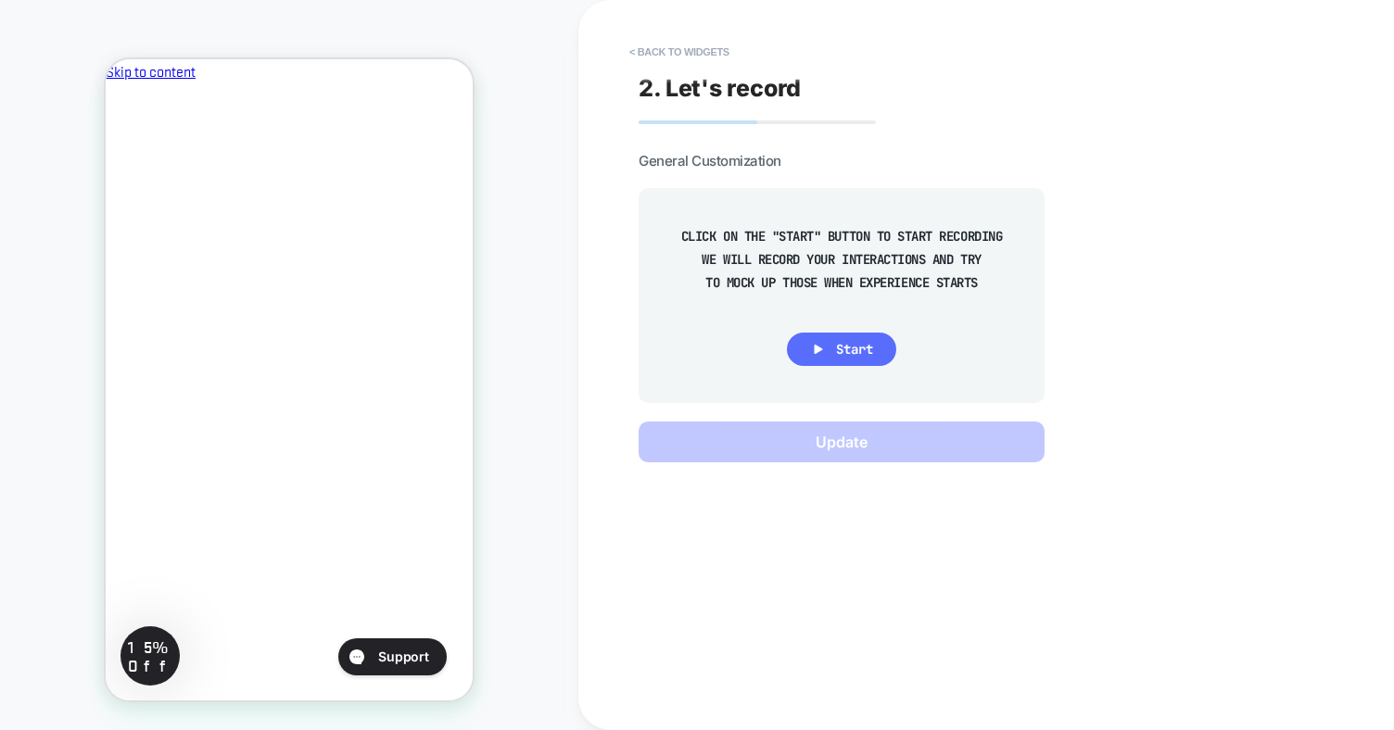
click at [873, 339] on button "Start" at bounding box center [841, 349] width 109 height 33
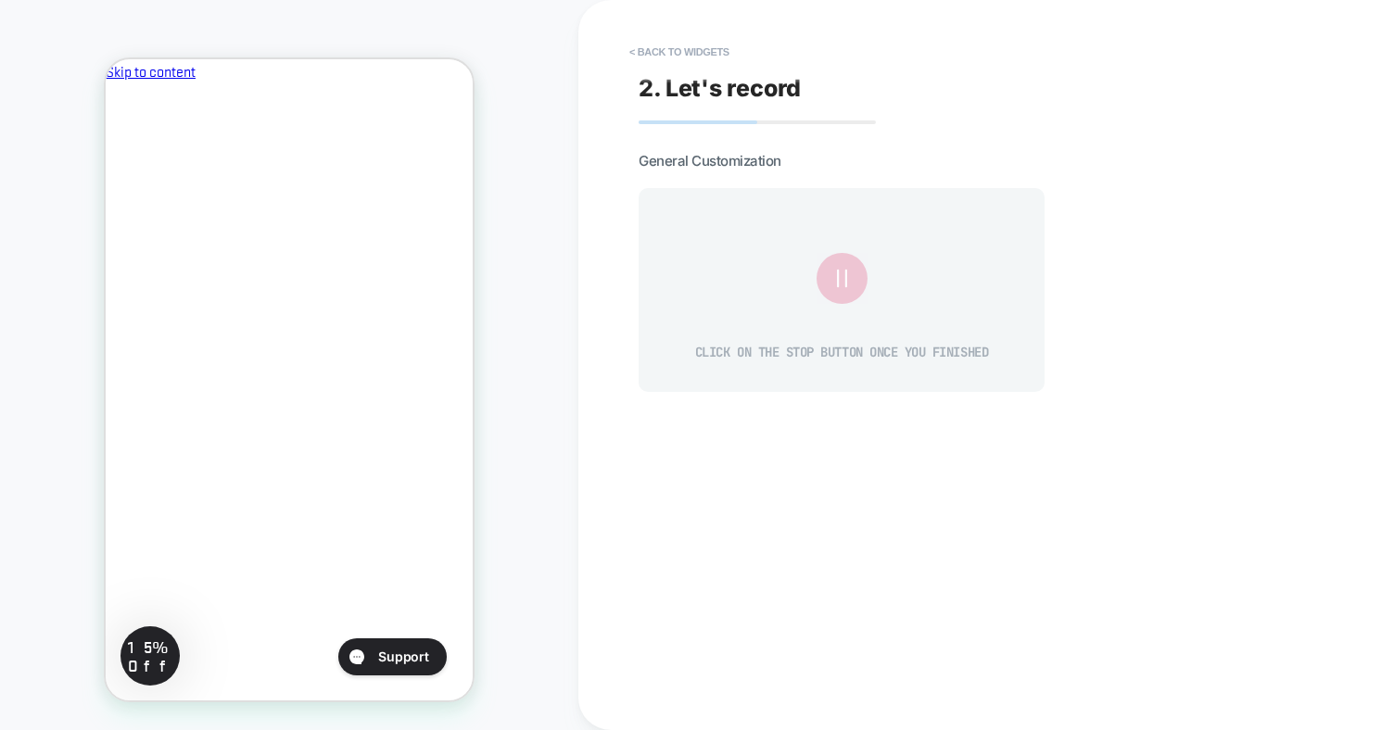
click at [852, 273] on icon at bounding box center [841, 278] width 31 height 31
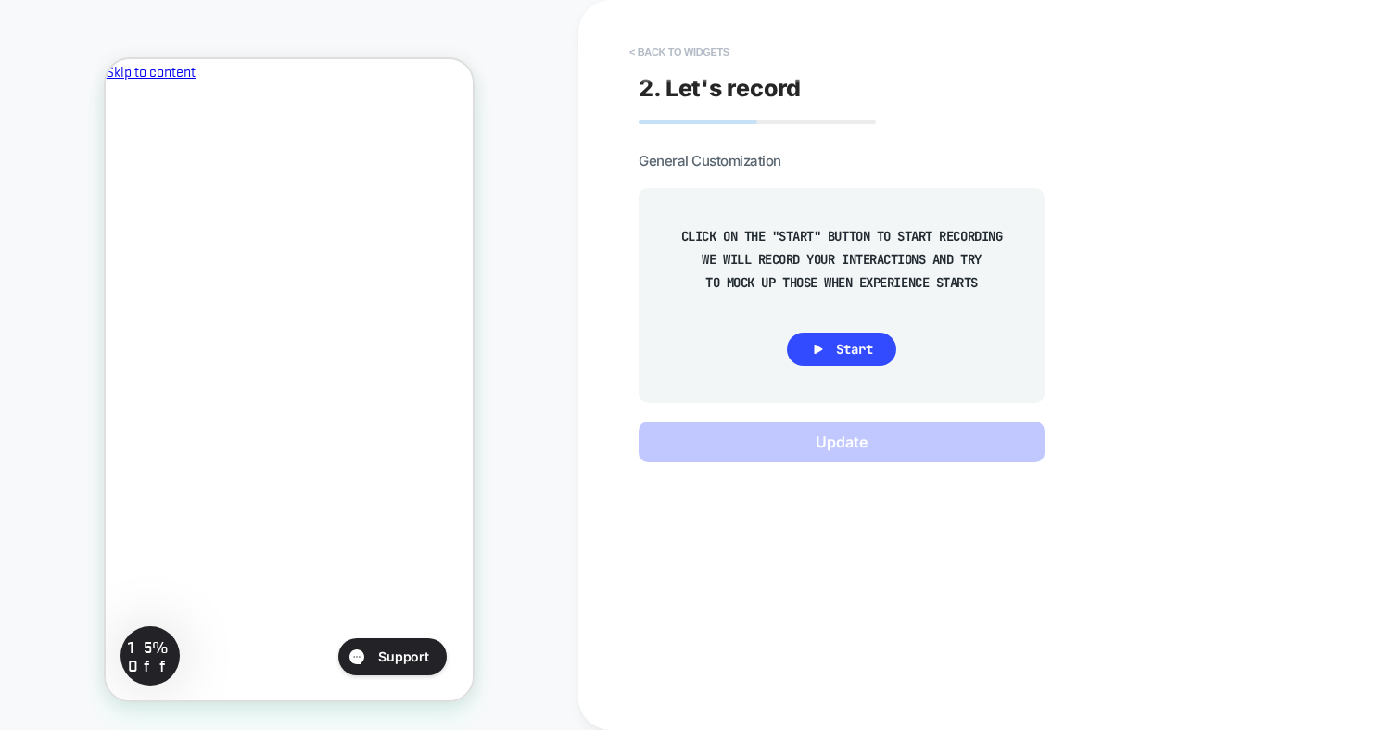
click at [688, 46] on button "< Back to widgets" at bounding box center [679, 52] width 119 height 30
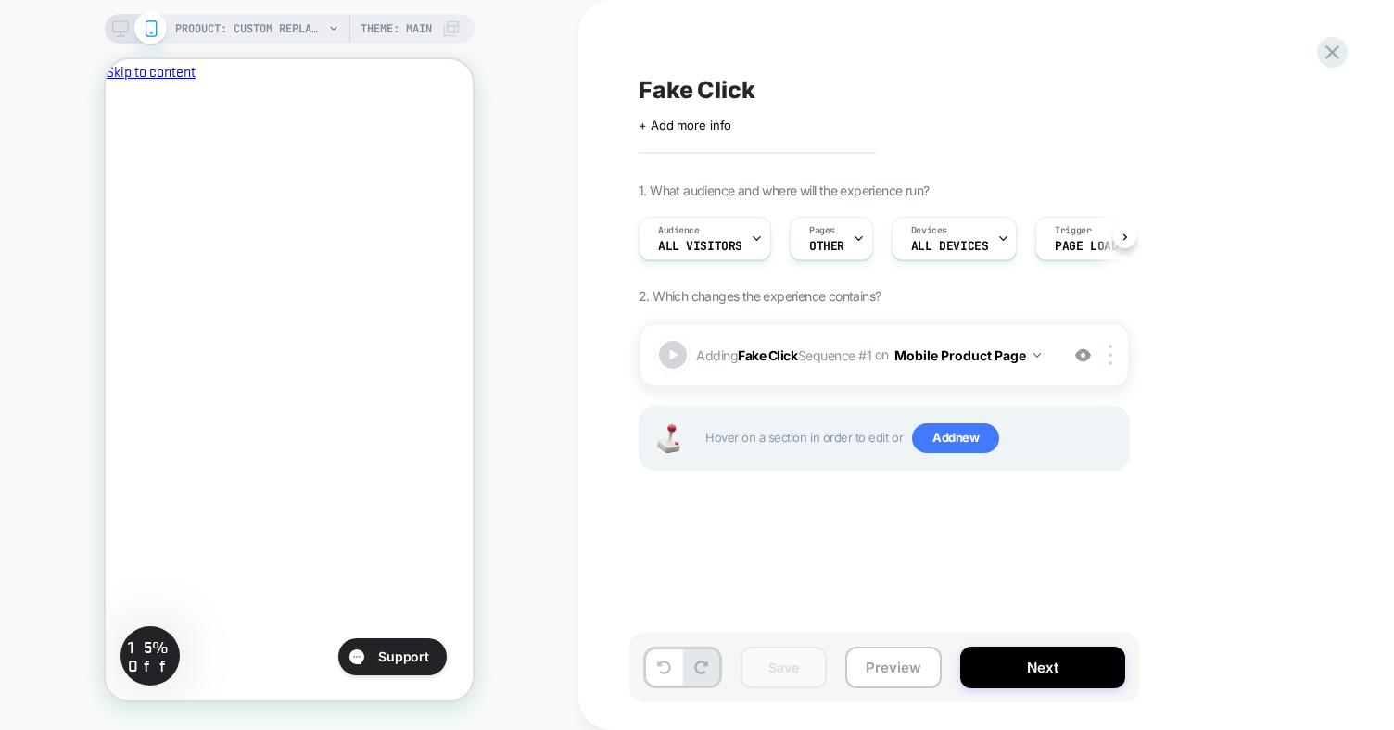
scroll to position [0, 1]
click at [284, 33] on span "PRODUCT: Custom Replacement Lenses [cut]" at bounding box center [249, 29] width 148 height 30
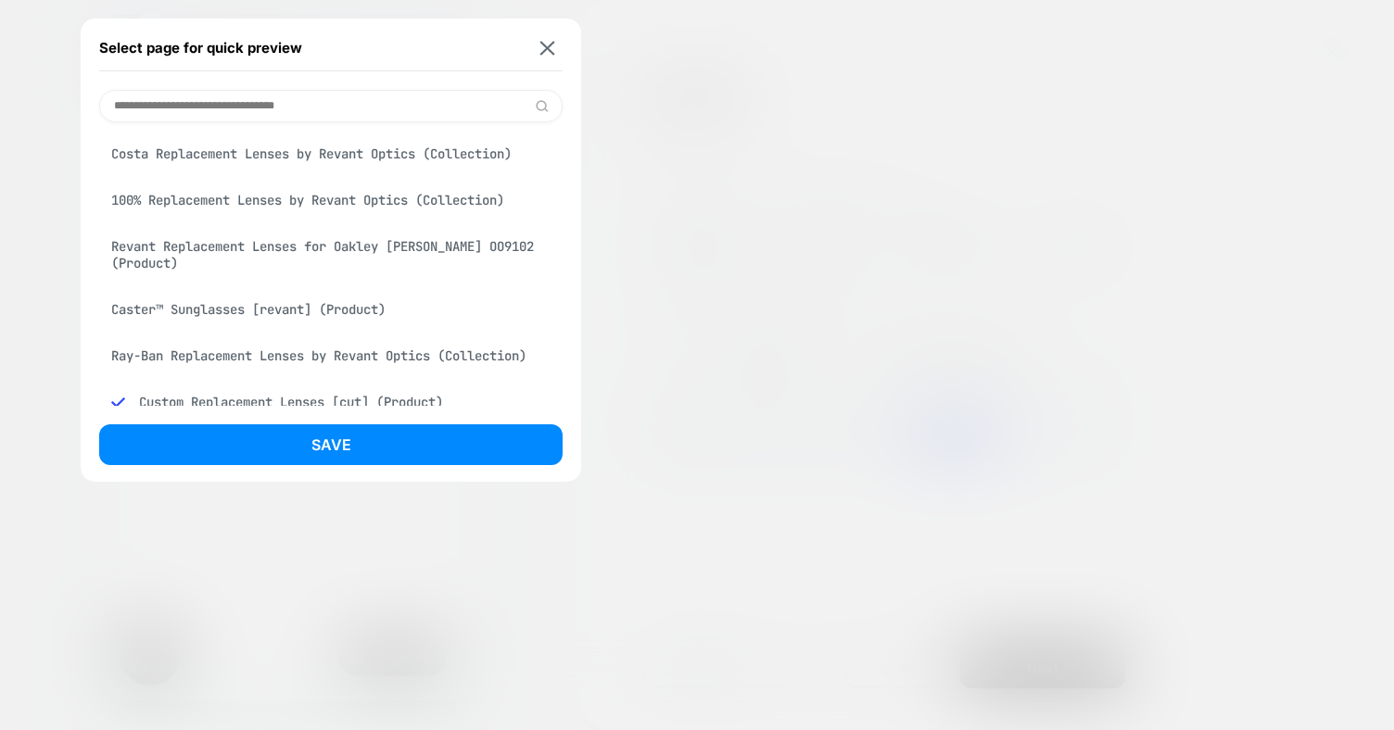
click at [281, 96] on input at bounding box center [330, 106] width 463 height 32
type input "********"
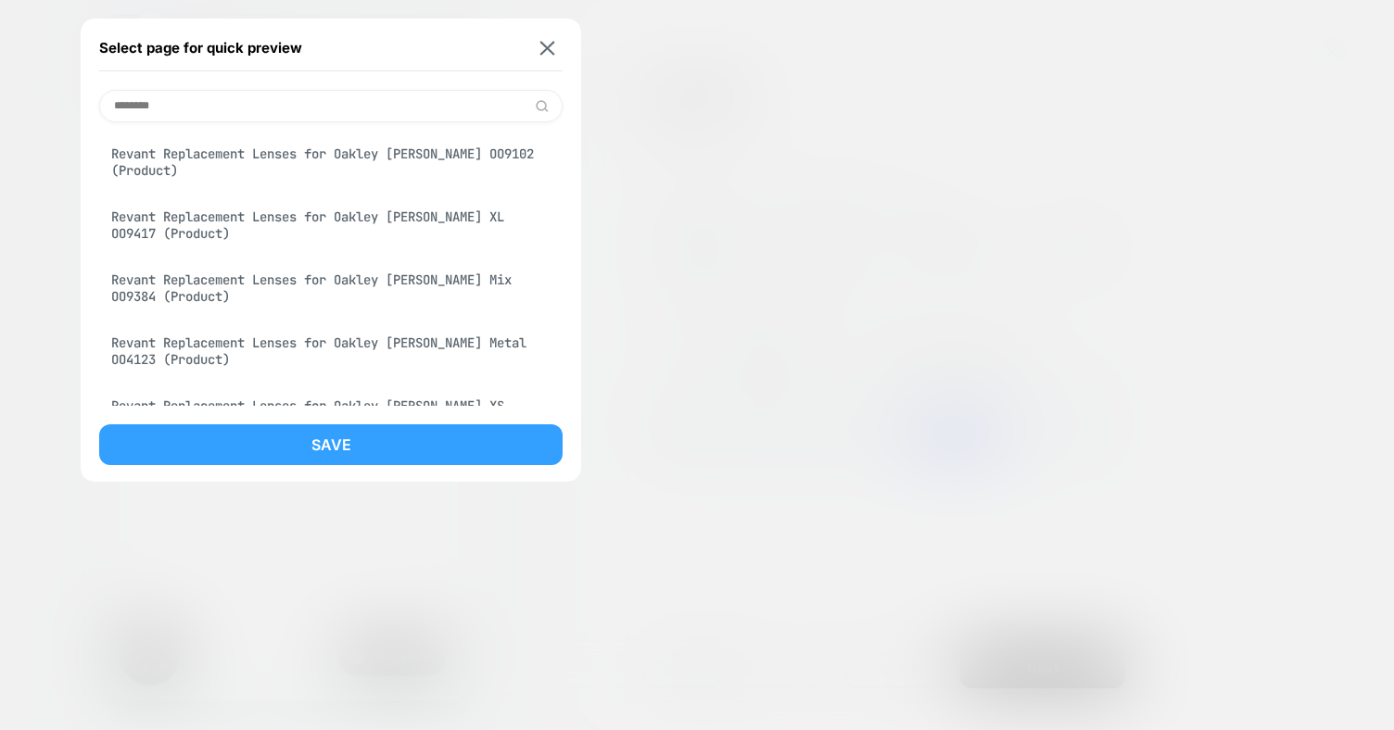
click at [380, 444] on button "Save" at bounding box center [330, 445] width 463 height 41
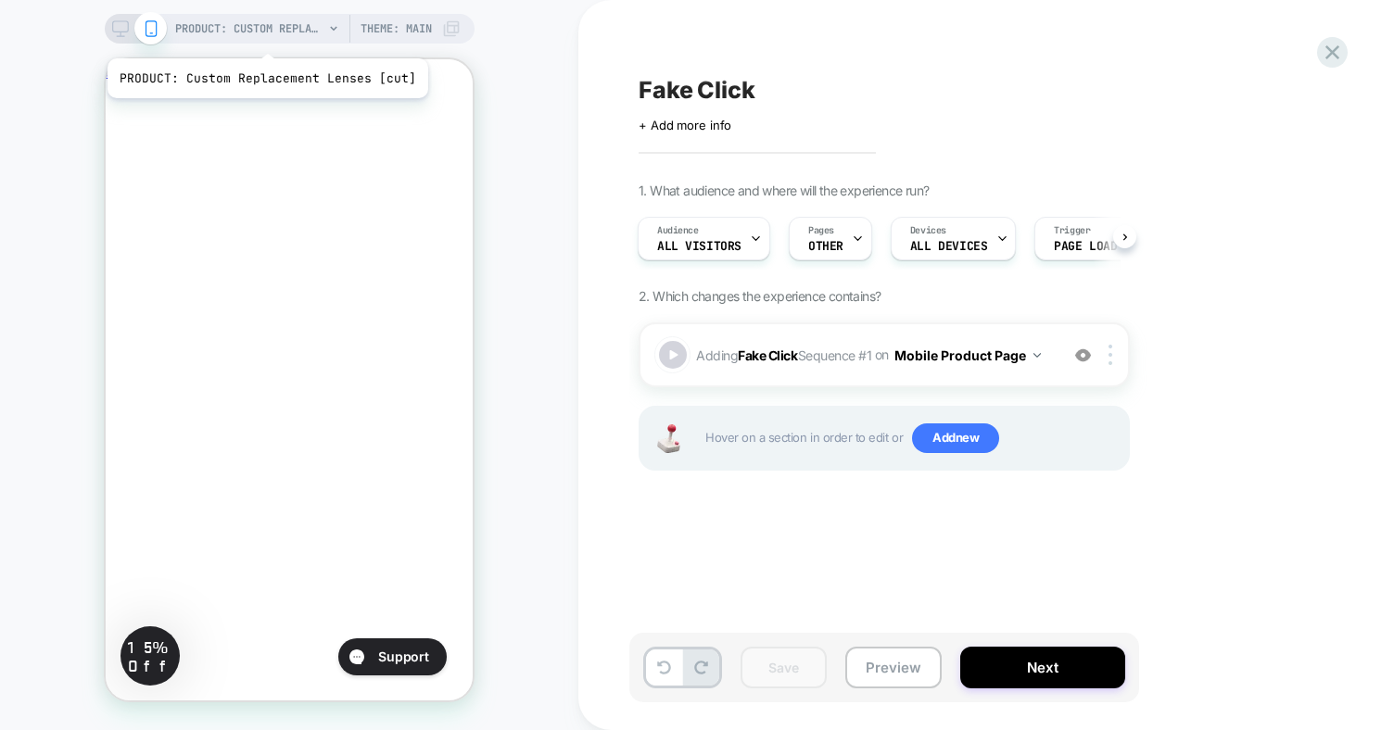
click at [264, 35] on span "PRODUCT: Custom Replacement Lenses [cut]" at bounding box center [249, 29] width 148 height 30
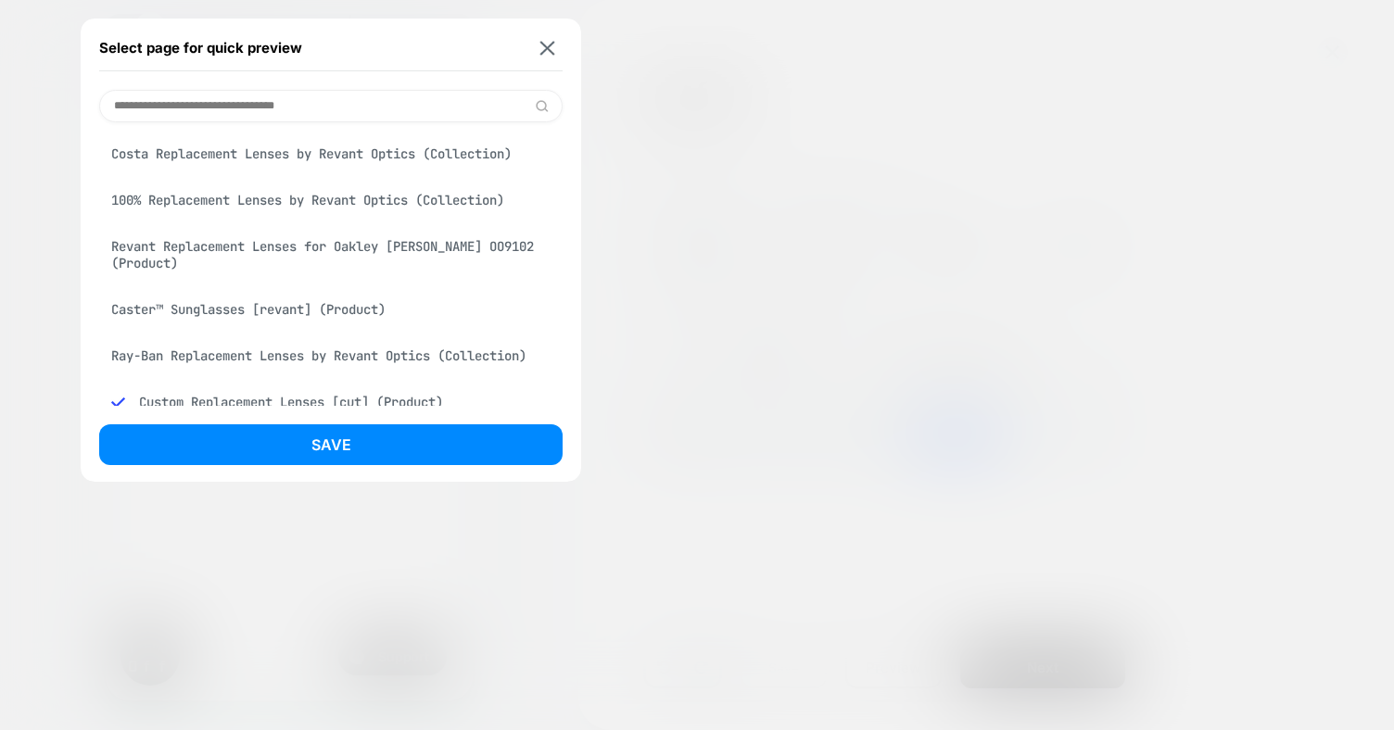
click at [298, 103] on input at bounding box center [330, 106] width 463 height 32
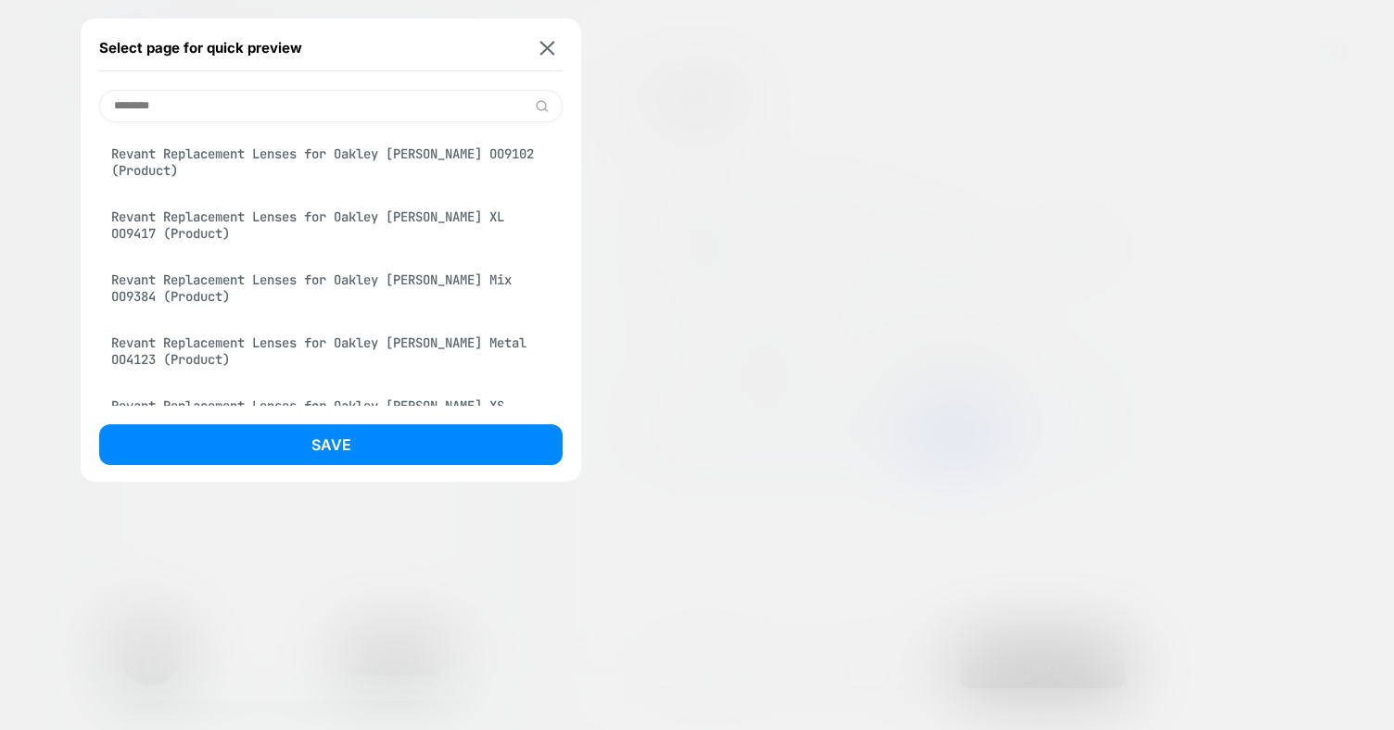
type input "********"
click at [308, 158] on div "Revant Replacement Lenses for Oakley [PERSON_NAME] OO9102 (Product)" at bounding box center [330, 162] width 463 height 52
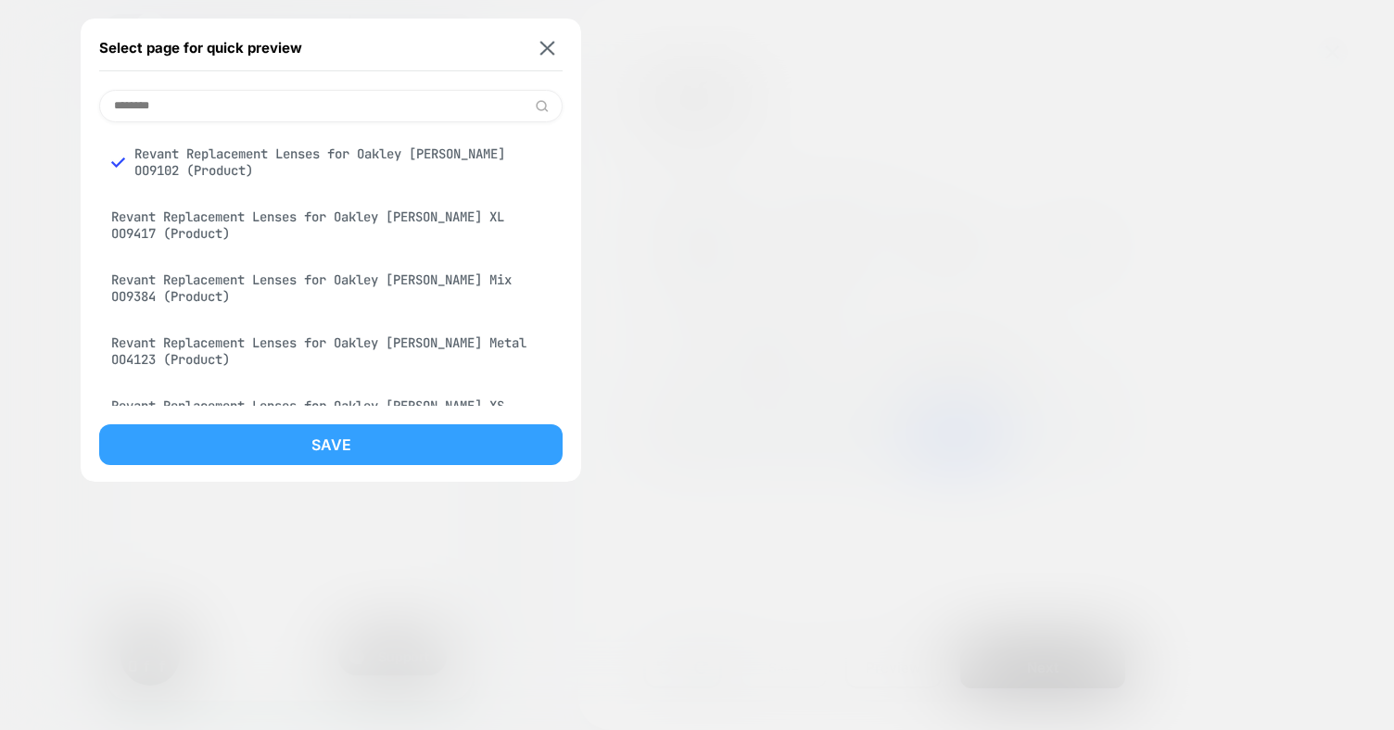
click at [346, 452] on button "Save" at bounding box center [330, 445] width 463 height 41
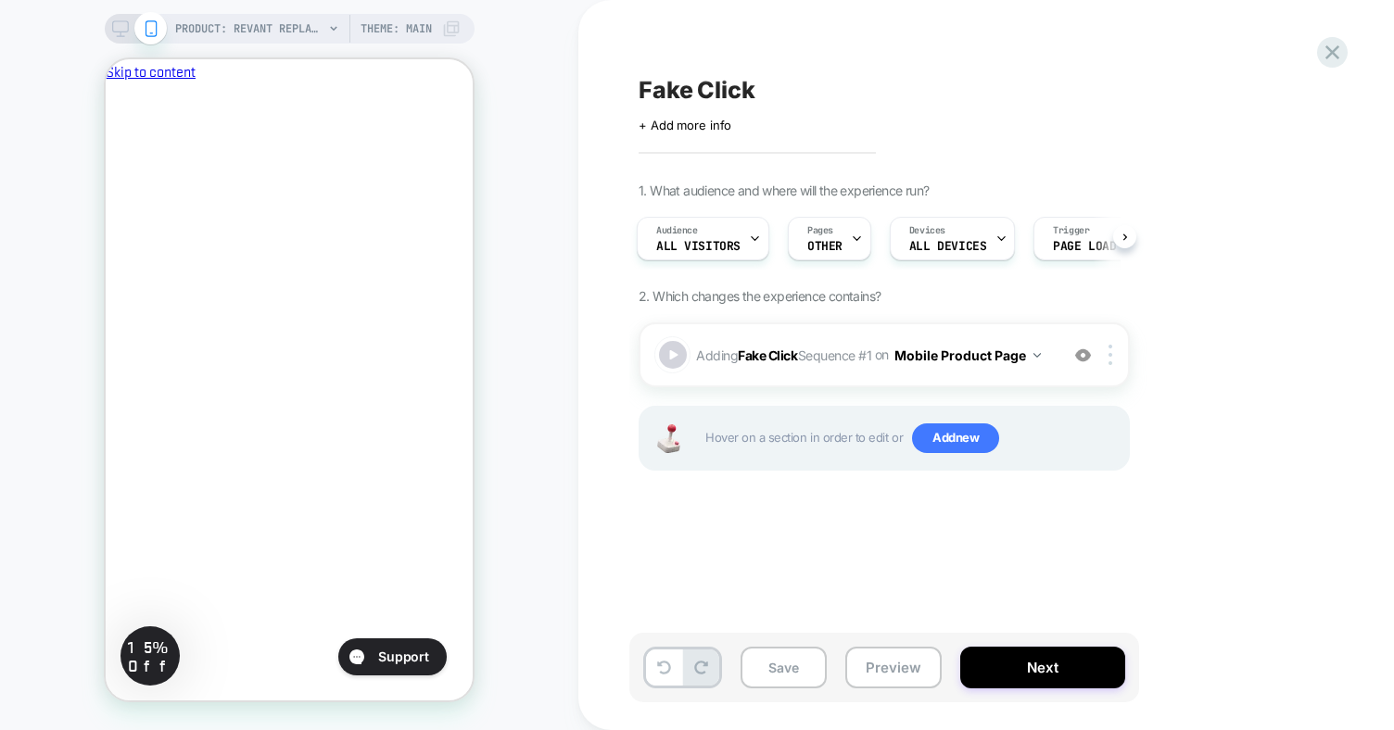
scroll to position [0, 0]
click at [866, 349] on span "Adding Fake Click Sequence # 1 on Mobile Product Page" at bounding box center [872, 355] width 353 height 27
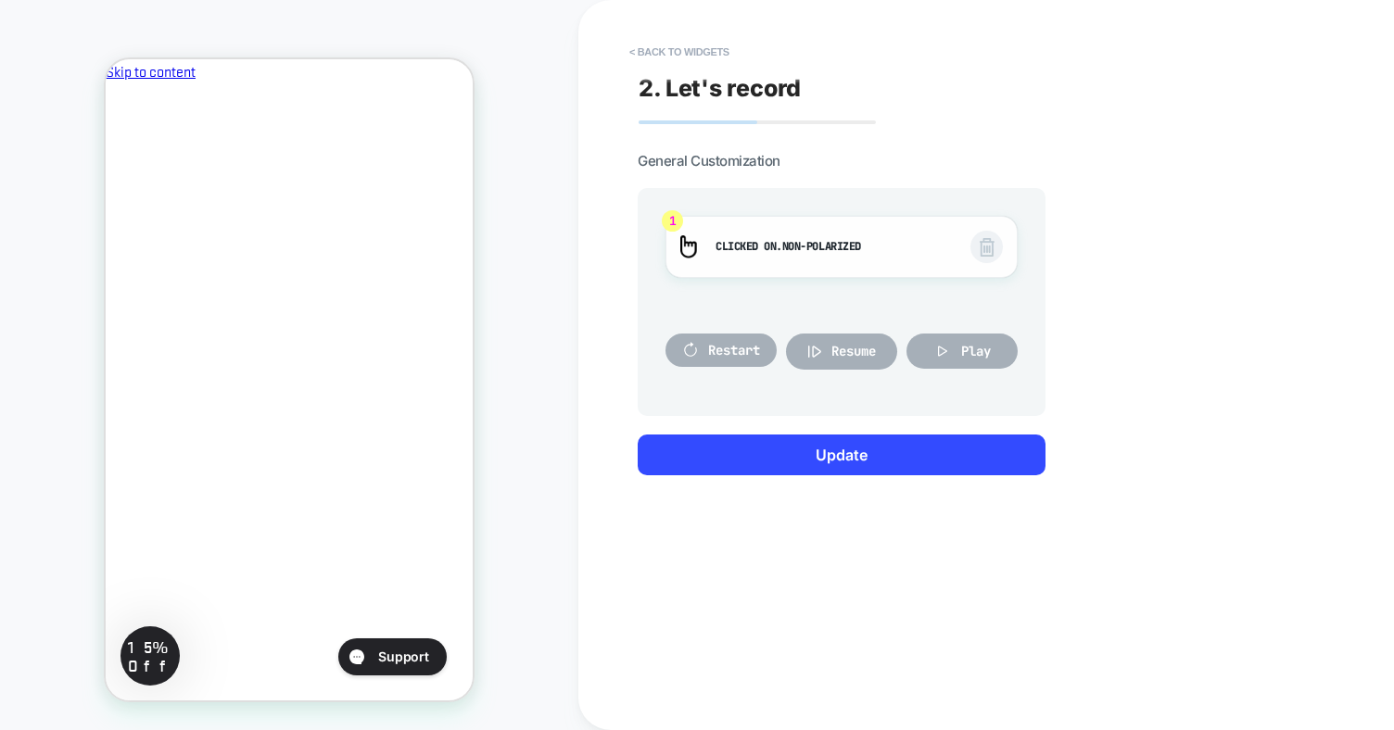
click at [986, 248] on img at bounding box center [987, 247] width 15 height 19
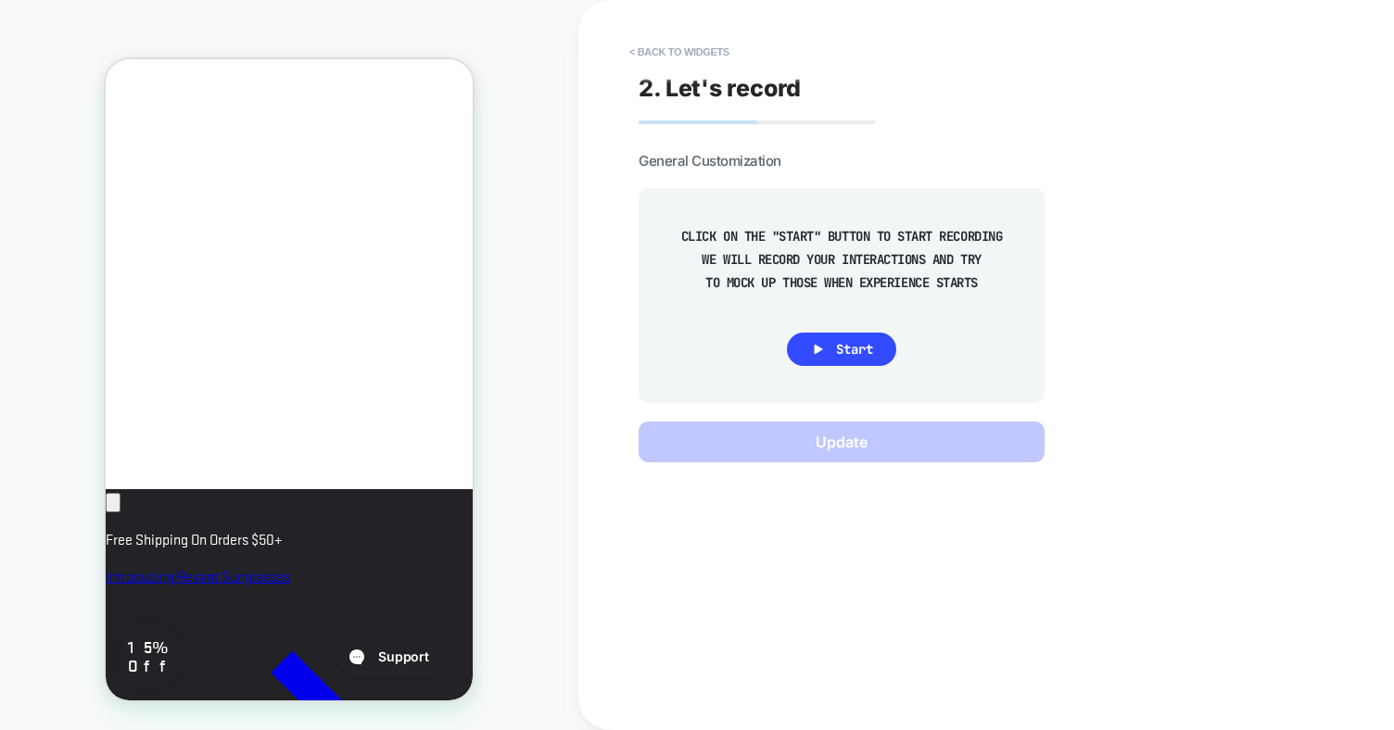
scroll to position [865, 0]
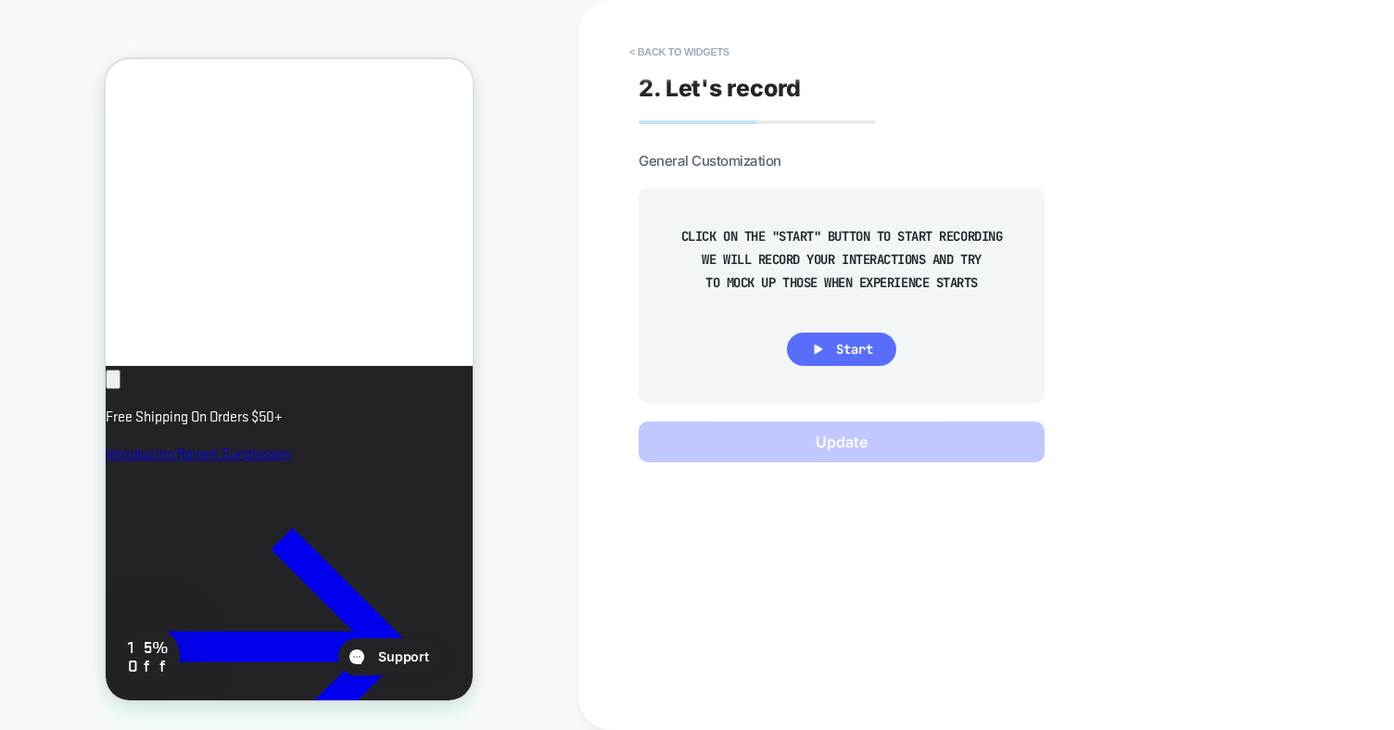
click at [836, 343] on span "Start" at bounding box center [854, 349] width 37 height 17
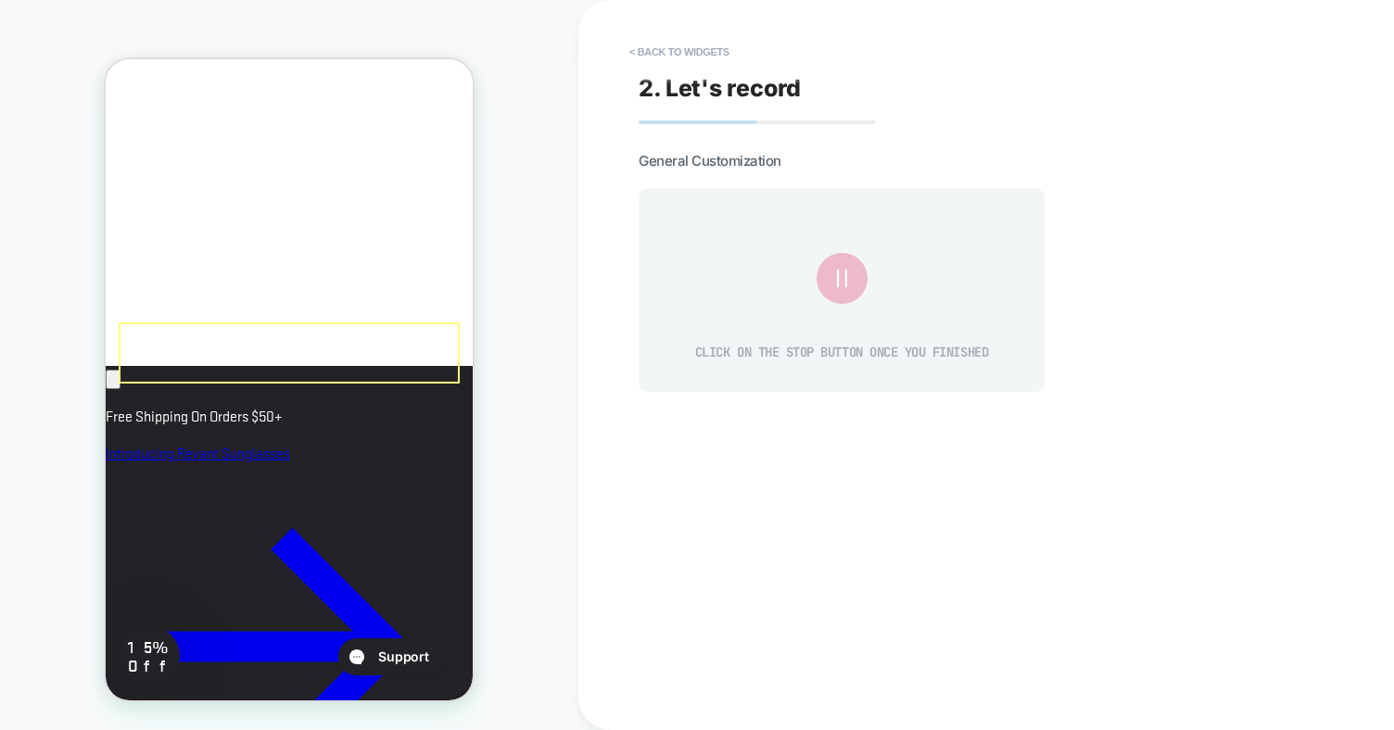
click at [841, 282] on icon at bounding box center [841, 278] width 31 height 31
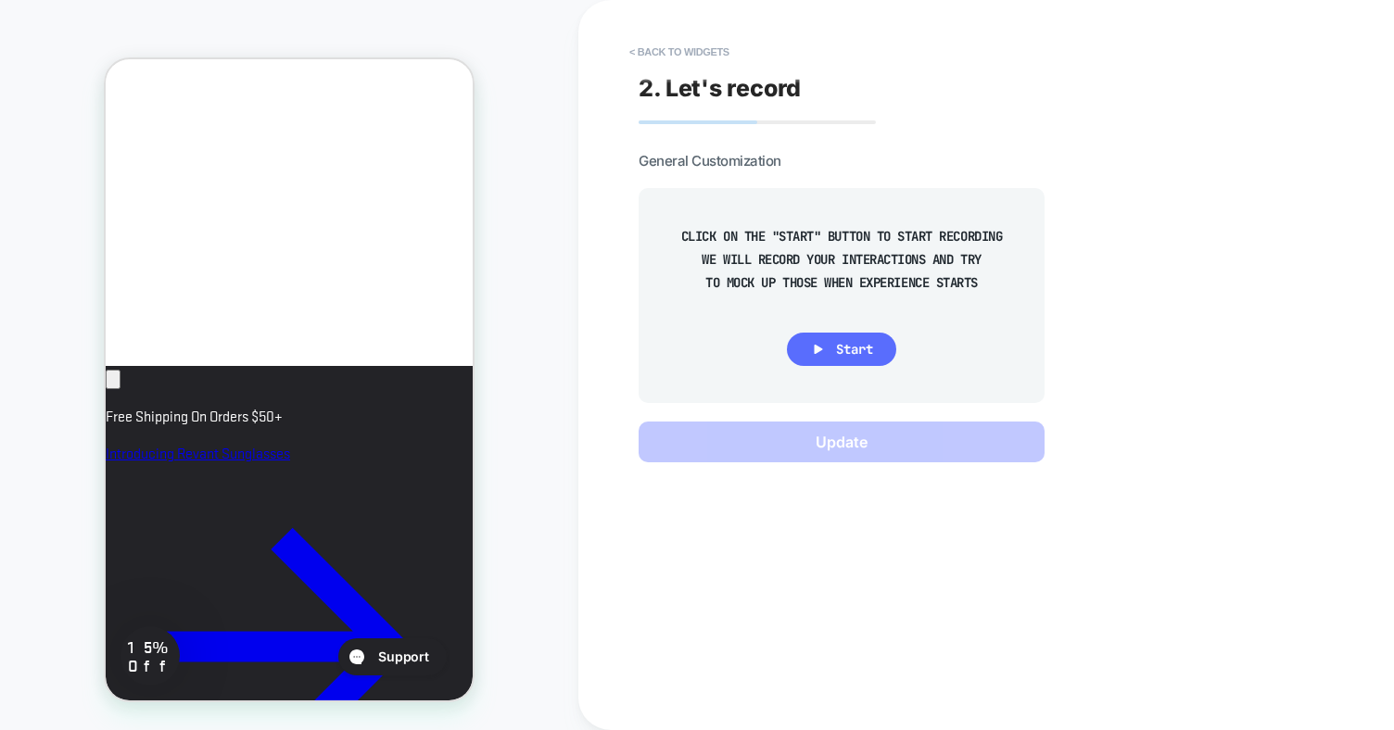
click at [848, 356] on span "Start" at bounding box center [854, 349] width 37 height 17
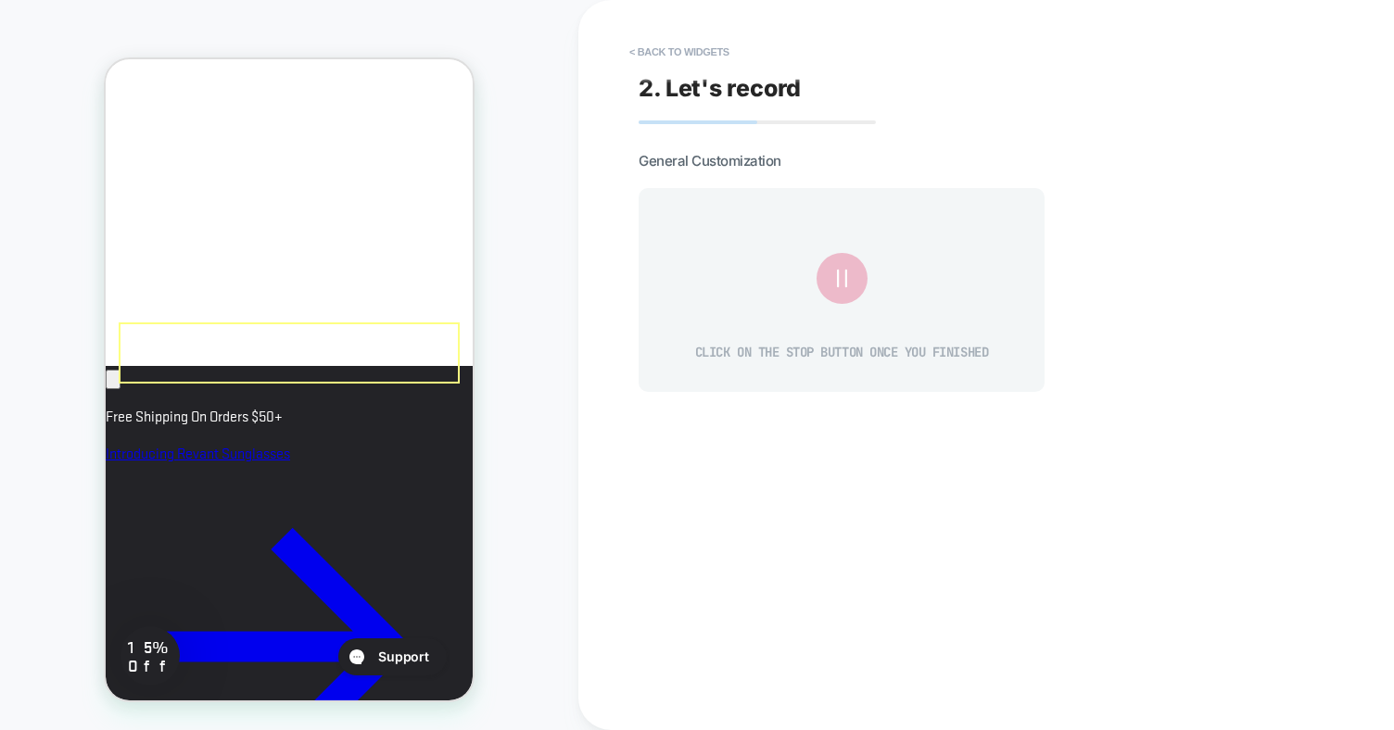
click at [844, 286] on icon at bounding box center [841, 278] width 31 height 31
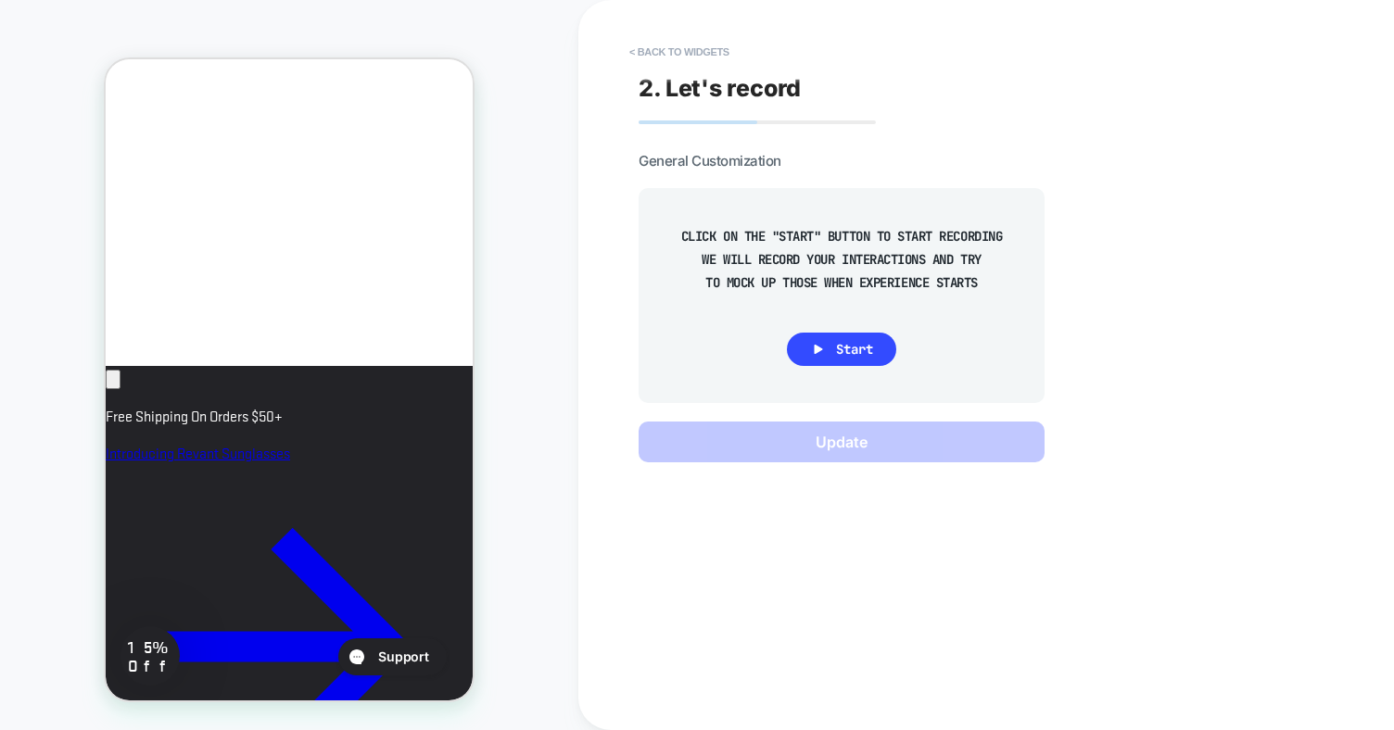
click at [350, 278] on div at bounding box center [289, 294] width 341 height 195
click at [330, 206] on div at bounding box center [289, 294] width 341 height 195
click at [334, 280] on div at bounding box center [289, 294] width 341 height 195
click at [691, 45] on button "< Back to widgets" at bounding box center [679, 52] width 119 height 30
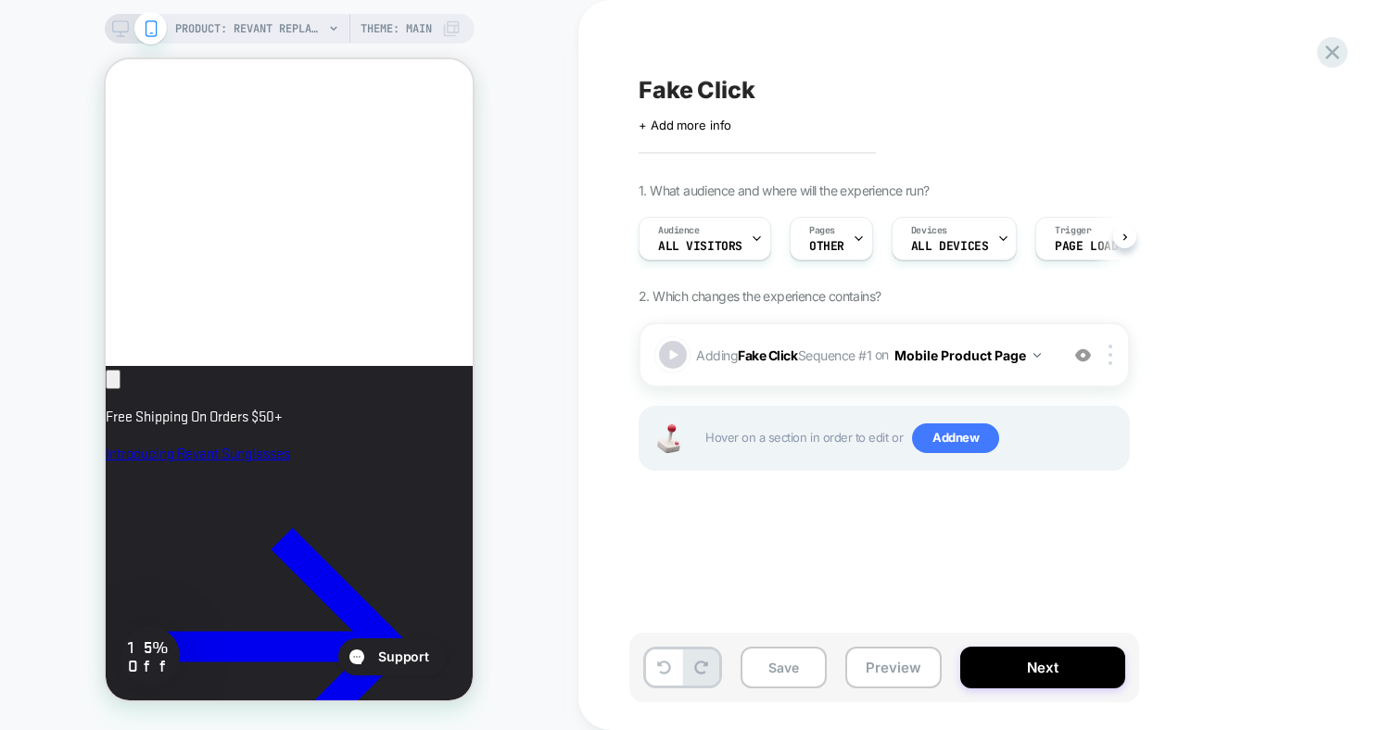
scroll to position [0, 1]
click at [852, 345] on span "Adding Fake Click Sequence # 1 on Mobile Product Page" at bounding box center [872, 355] width 353 height 27
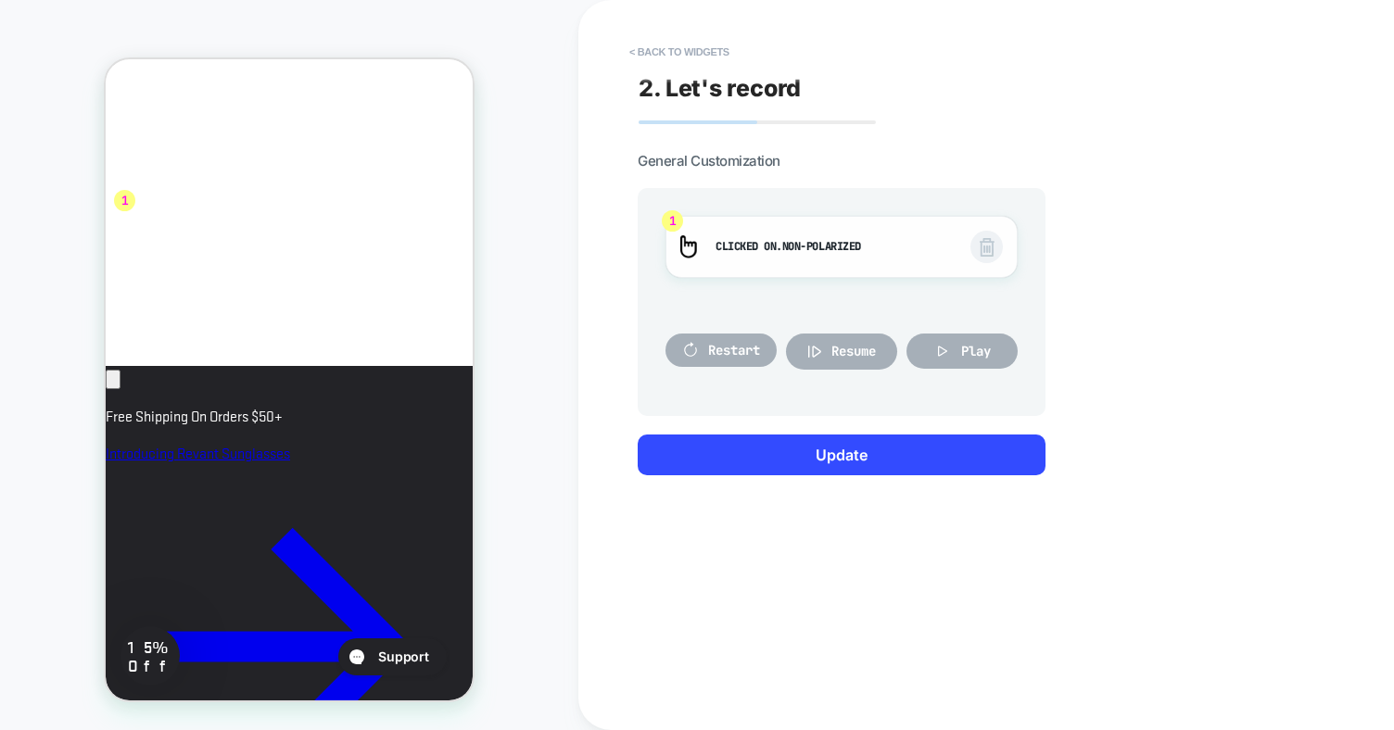
click at [1000, 241] on span at bounding box center [987, 247] width 32 height 32
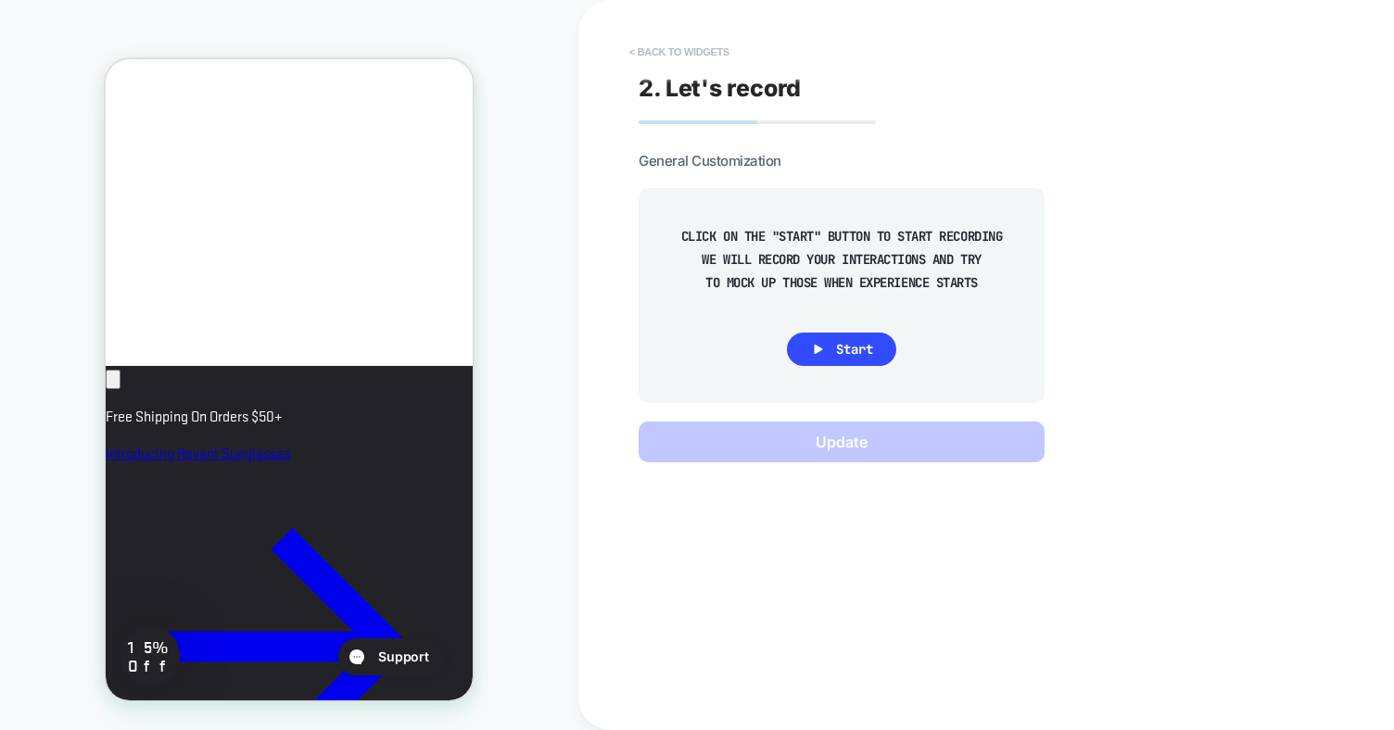
click at [698, 48] on button "< Back to widgets" at bounding box center [679, 52] width 119 height 30
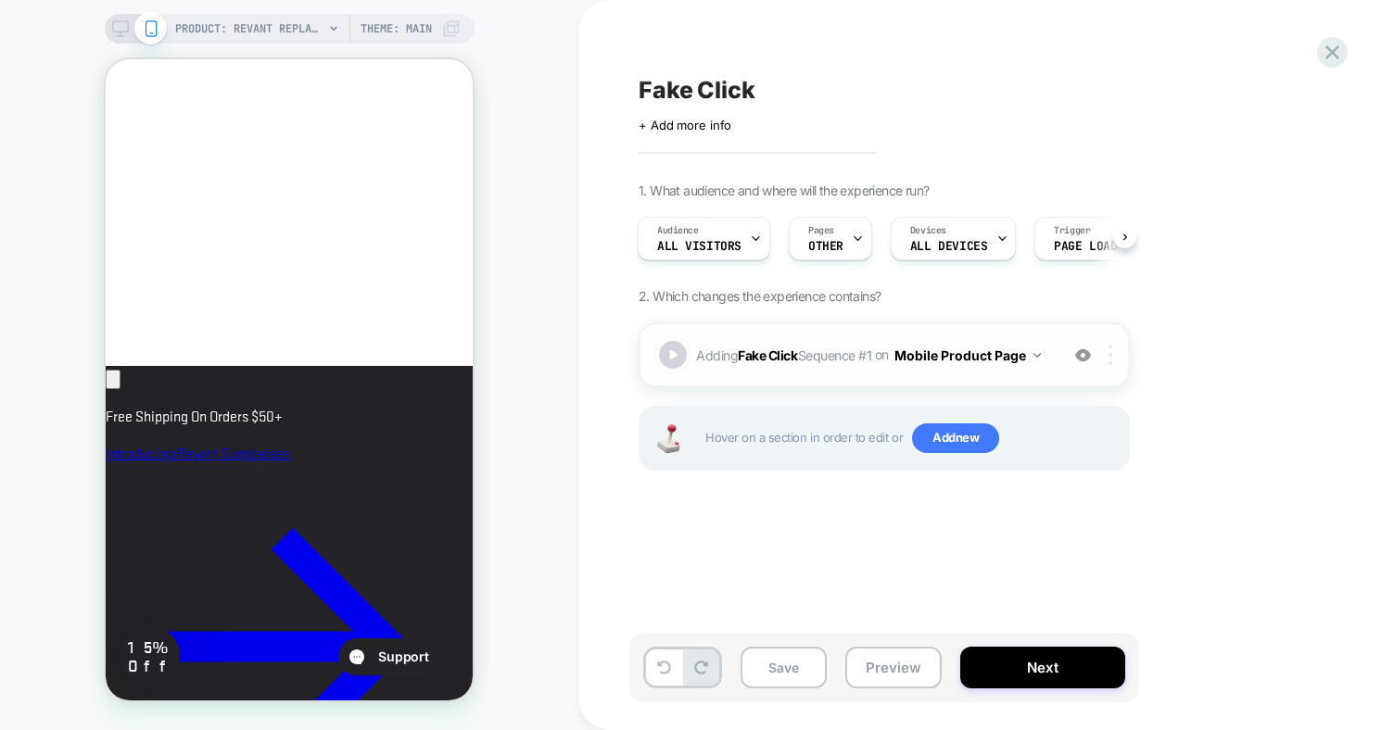
click at [1110, 358] on img at bounding box center [1111, 355] width 4 height 20
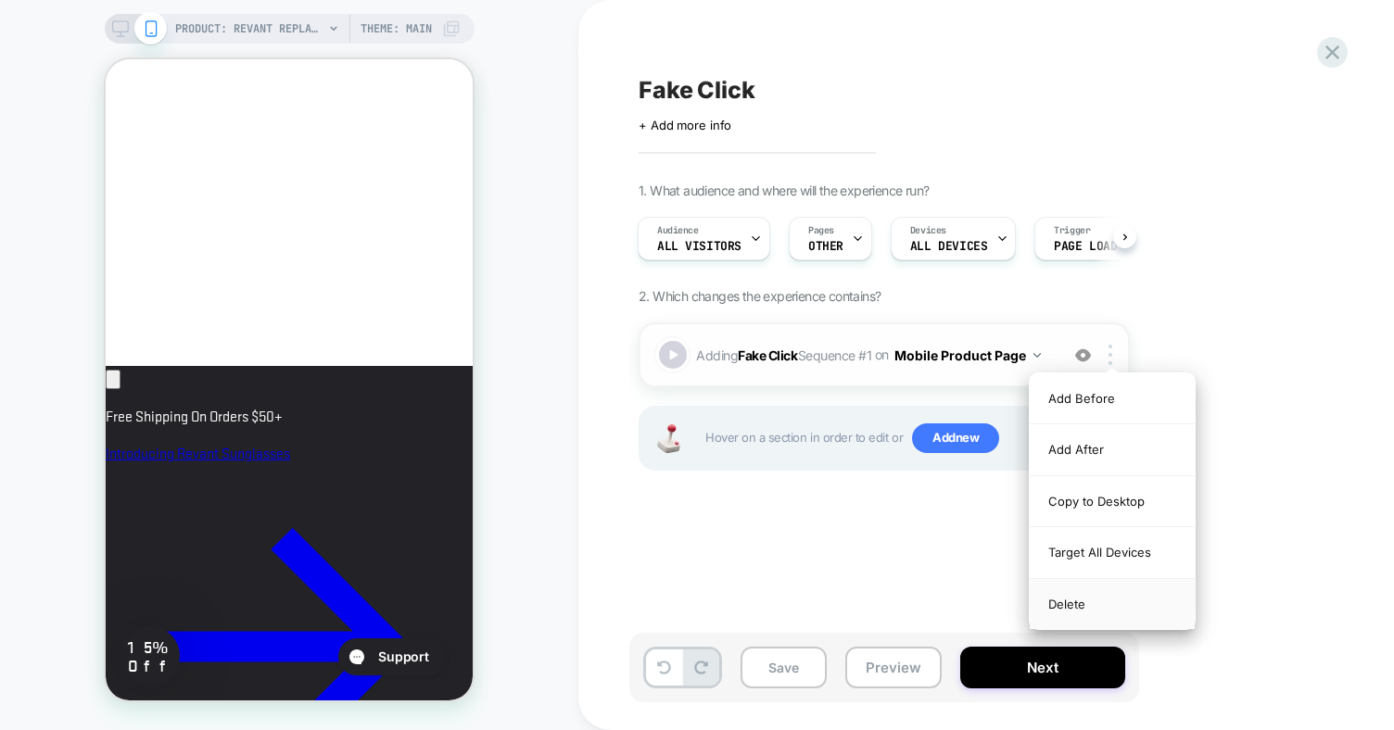
click at [1071, 591] on div "Delete" at bounding box center [1112, 604] width 165 height 50
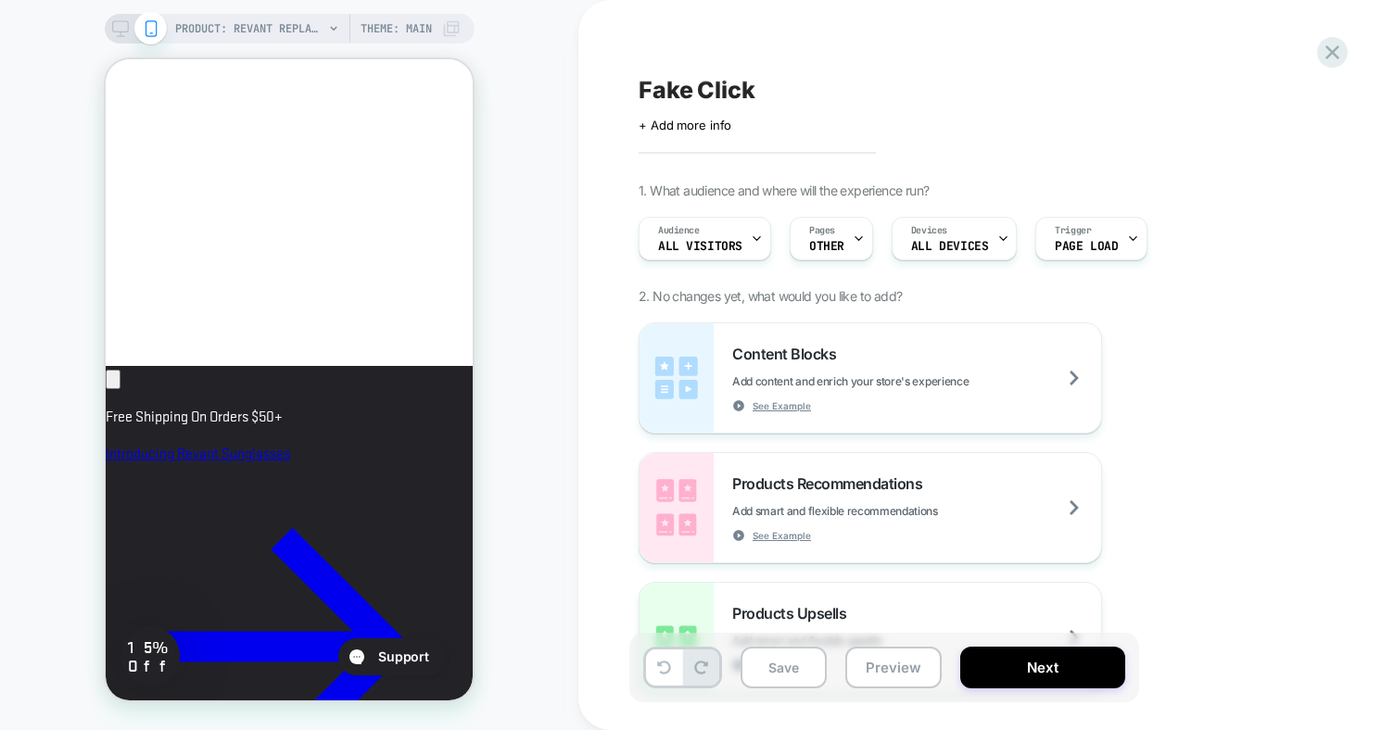
scroll to position [0, 0]
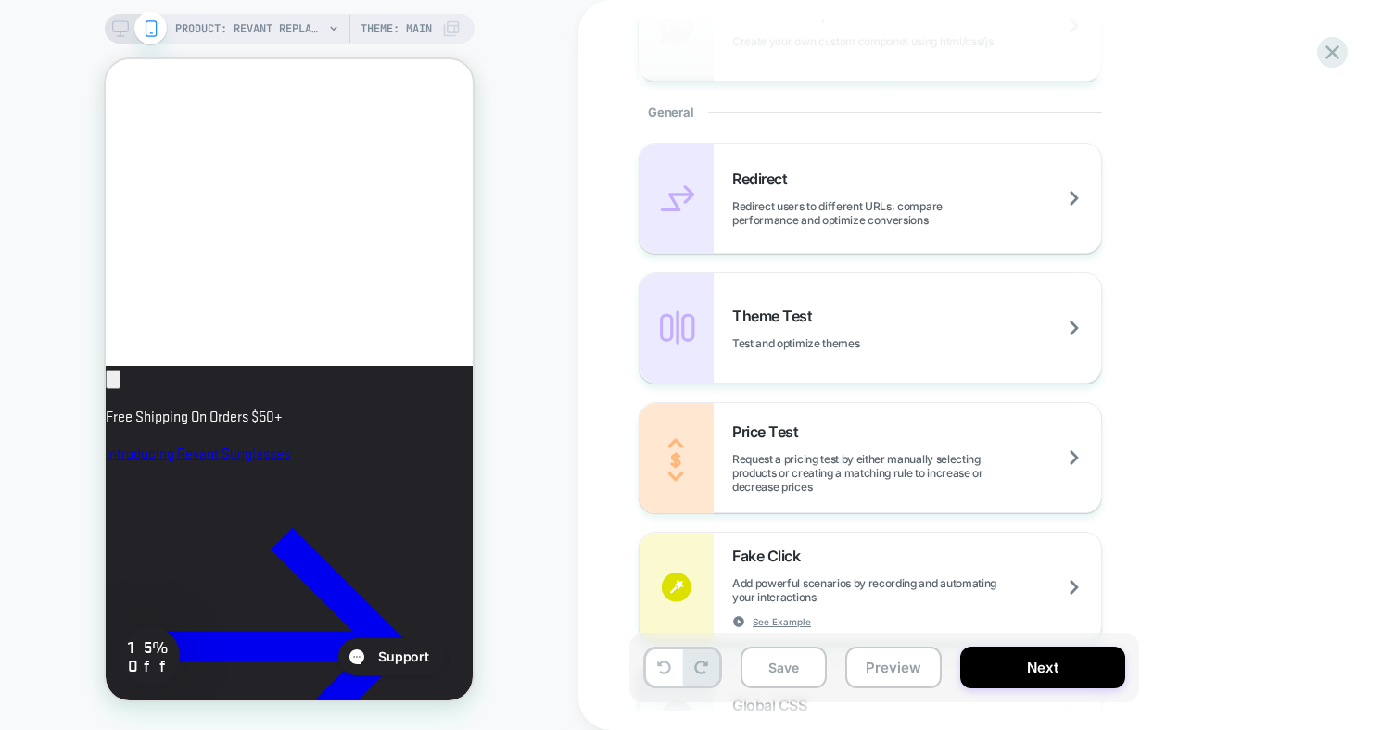
scroll to position [865, 0]
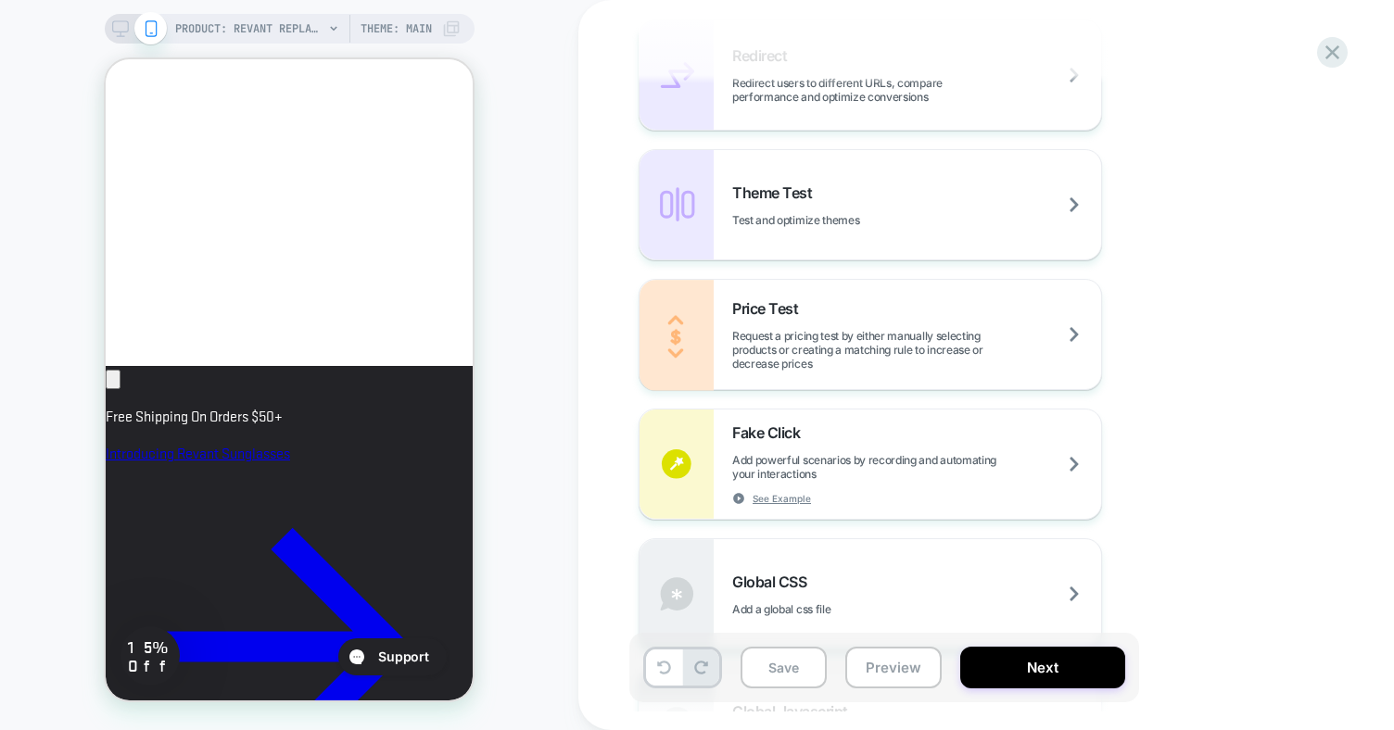
click at [855, 467] on span "Add powerful scenarios by recording and automating your interactions" at bounding box center [916, 467] width 369 height 28
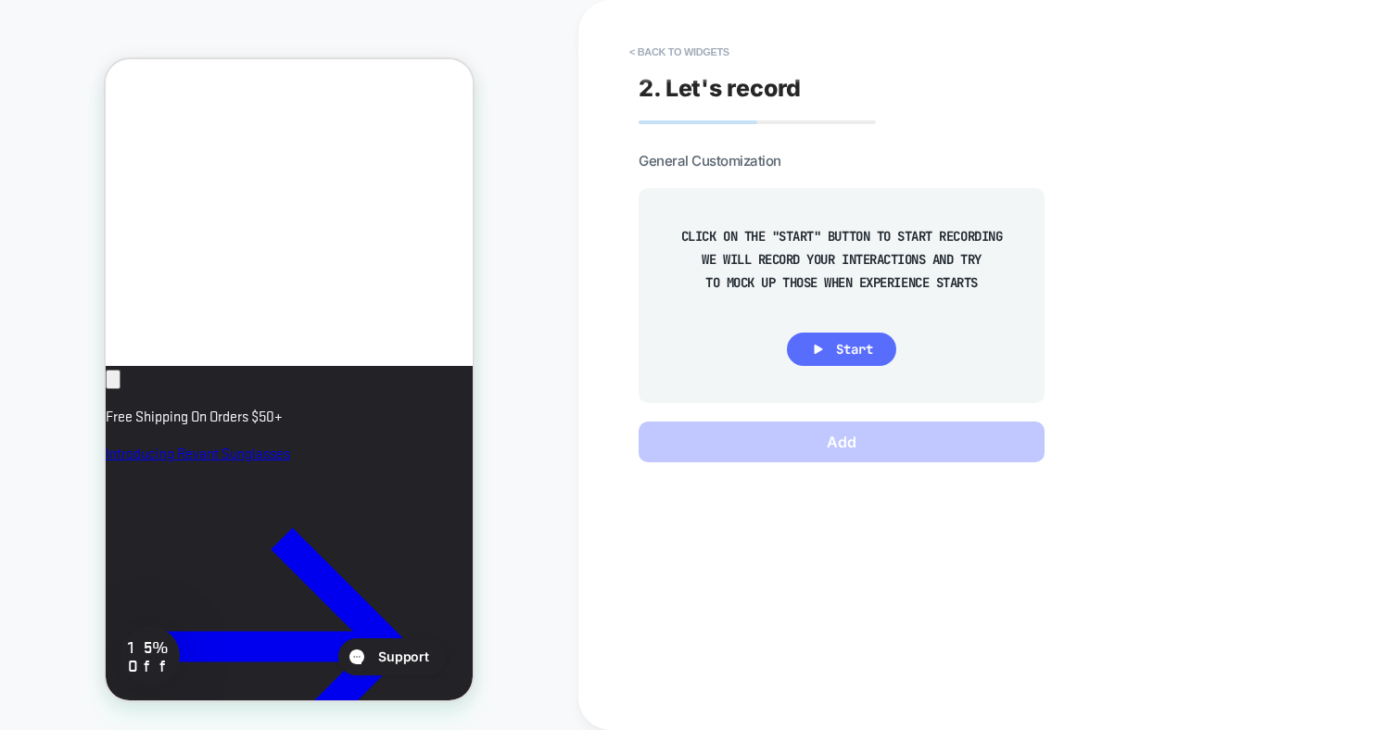
click at [832, 343] on button "Start" at bounding box center [841, 349] width 109 height 33
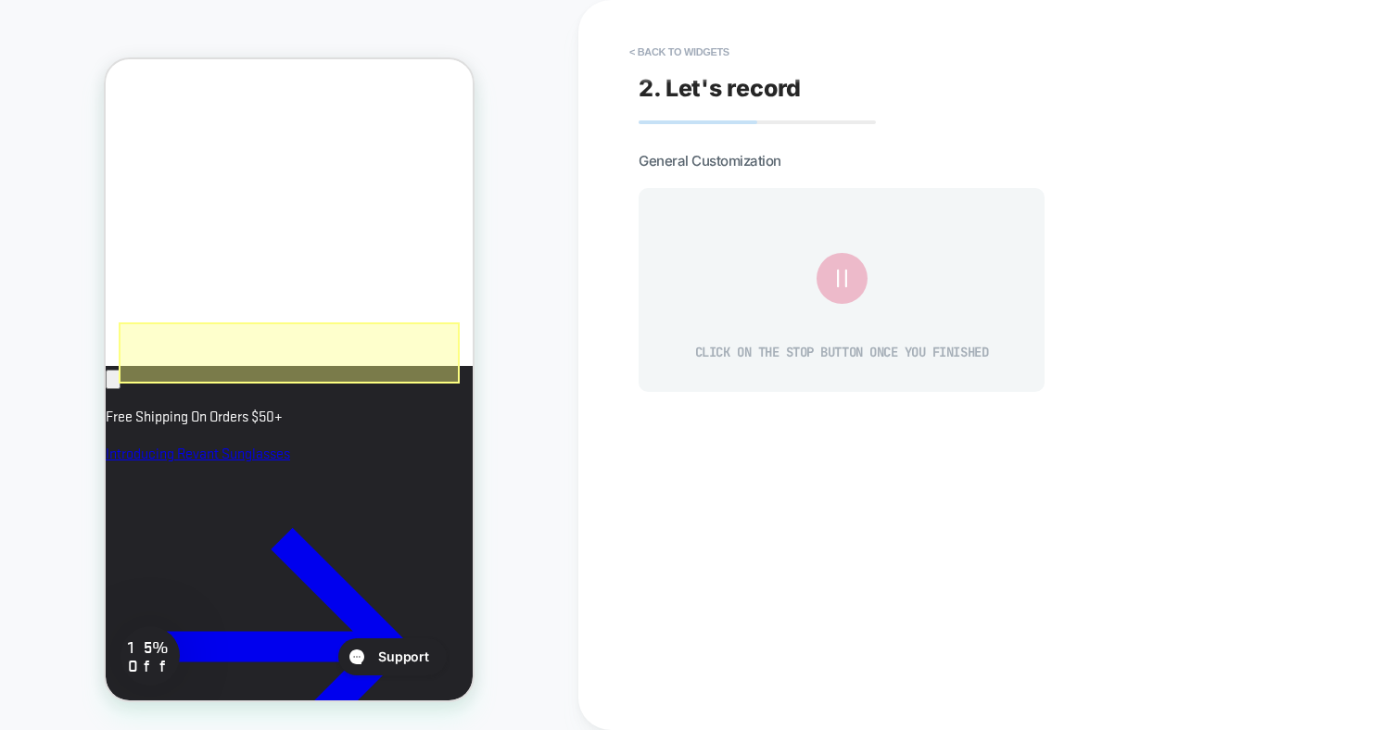
click at [334, 356] on div at bounding box center [289, 353] width 341 height 61
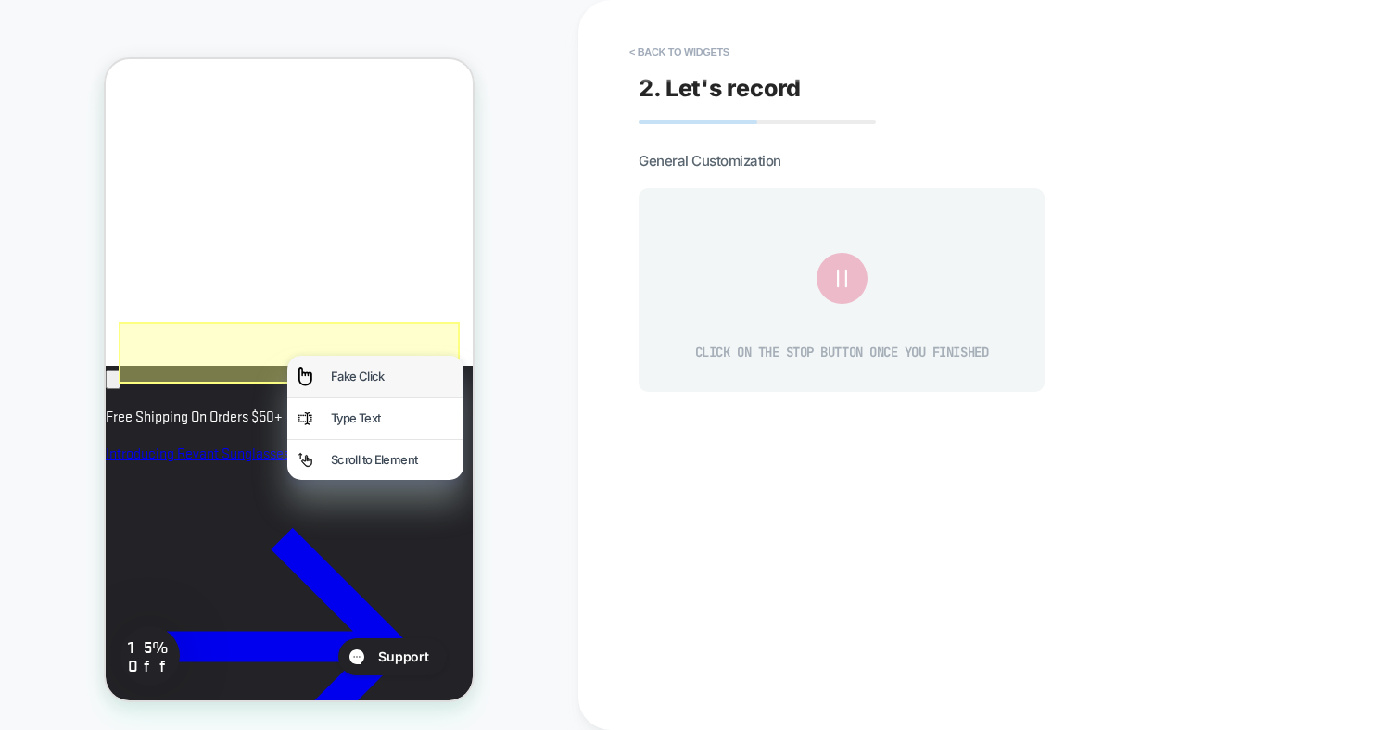
click at [347, 374] on div "Fake Click" at bounding box center [391, 377] width 121 height 19
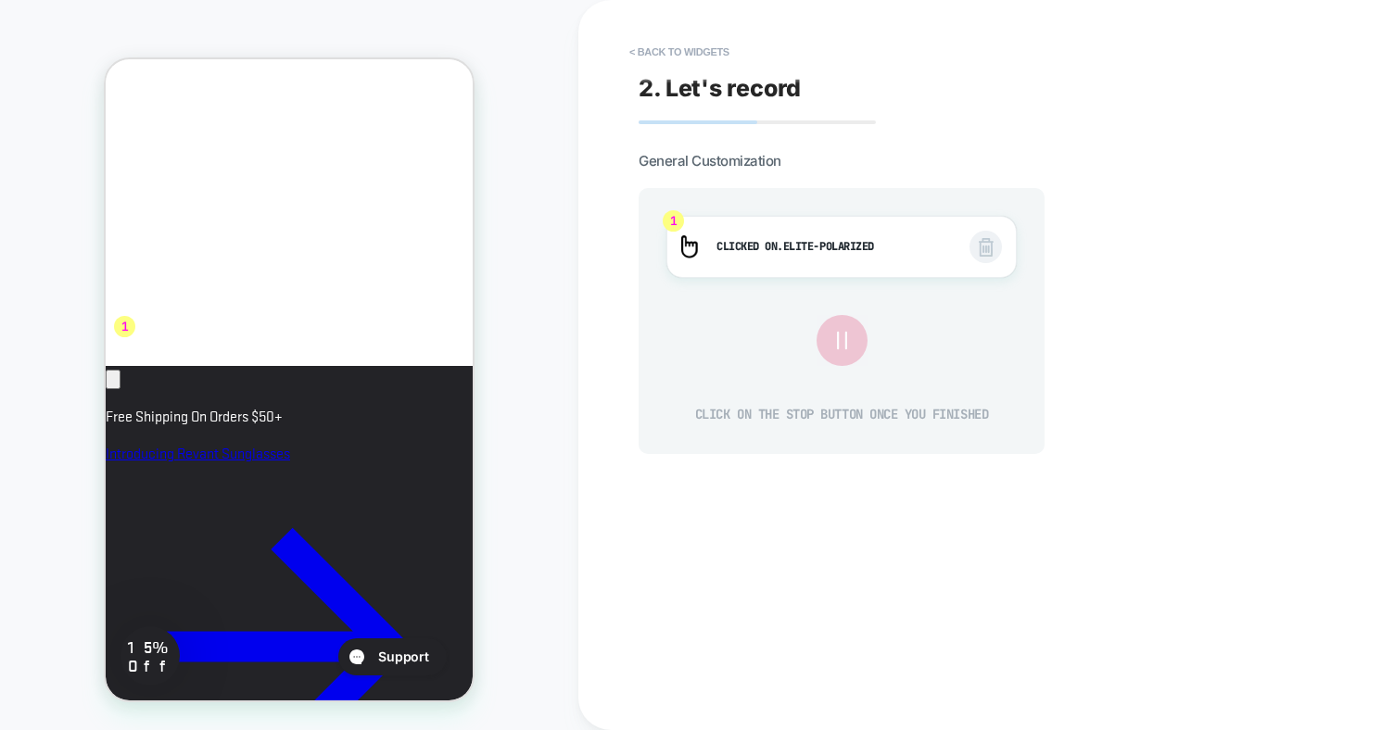
click at [847, 343] on icon at bounding box center [841, 340] width 31 height 31
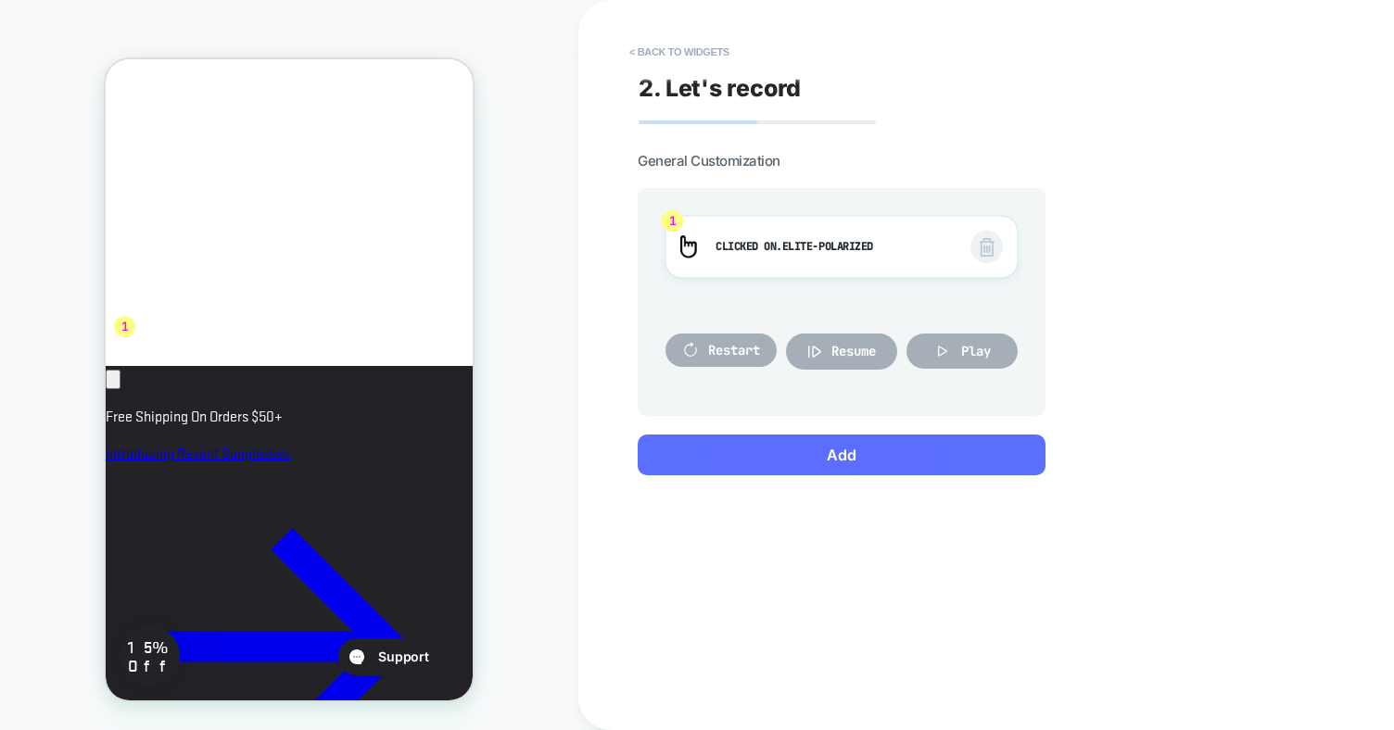
click at [884, 460] on button "Add" at bounding box center [842, 455] width 408 height 41
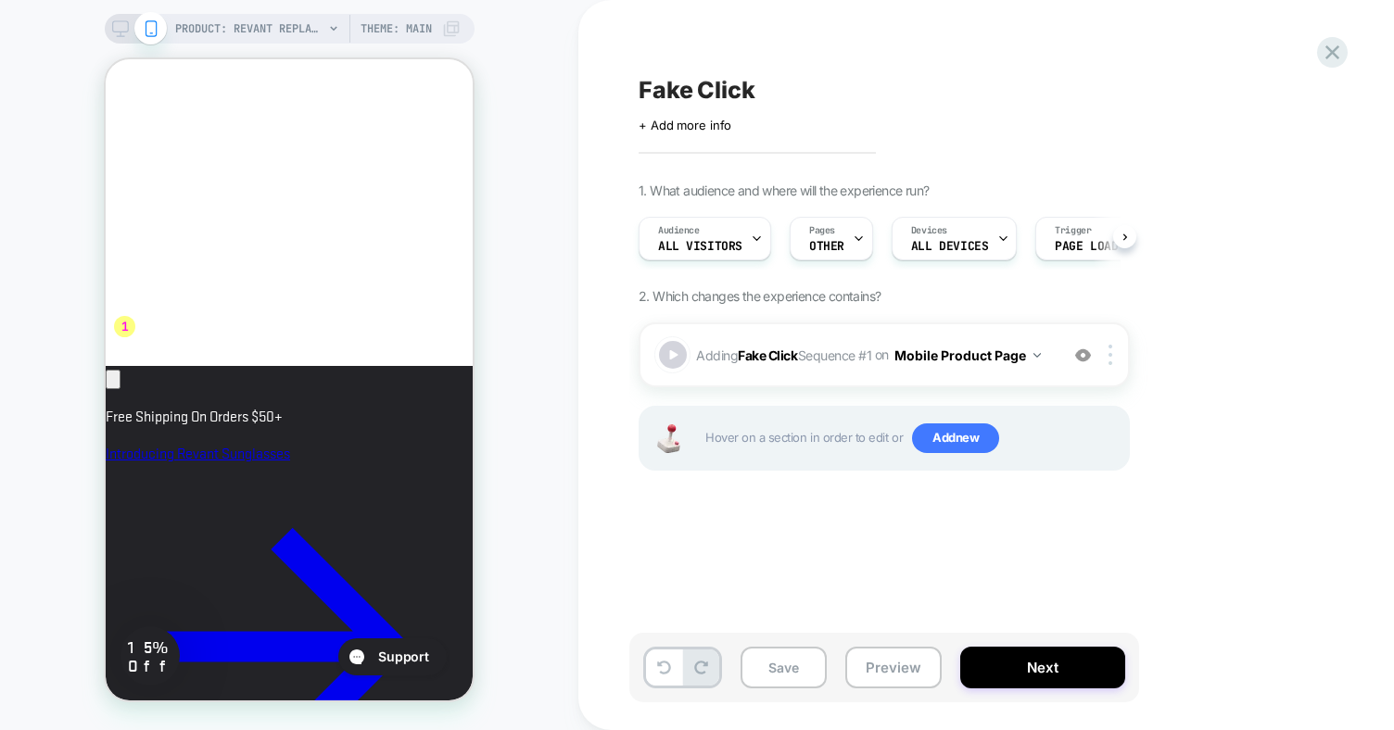
scroll to position [0, 1]
click at [833, 370] on div "Adding Fake Click Sequence # 1 on Mobile Product Page Add Before Add After Copy…" at bounding box center [884, 355] width 491 height 65
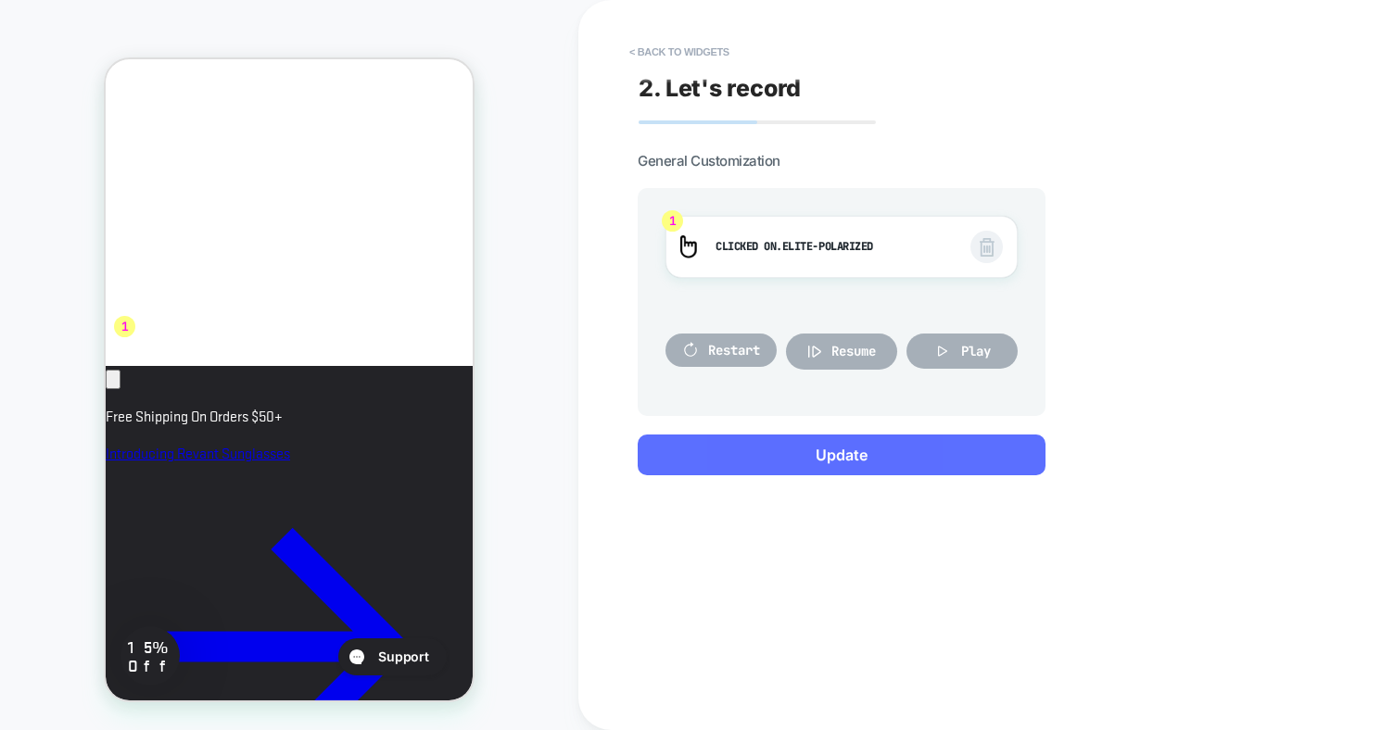
click at [850, 456] on button "Update" at bounding box center [842, 455] width 408 height 41
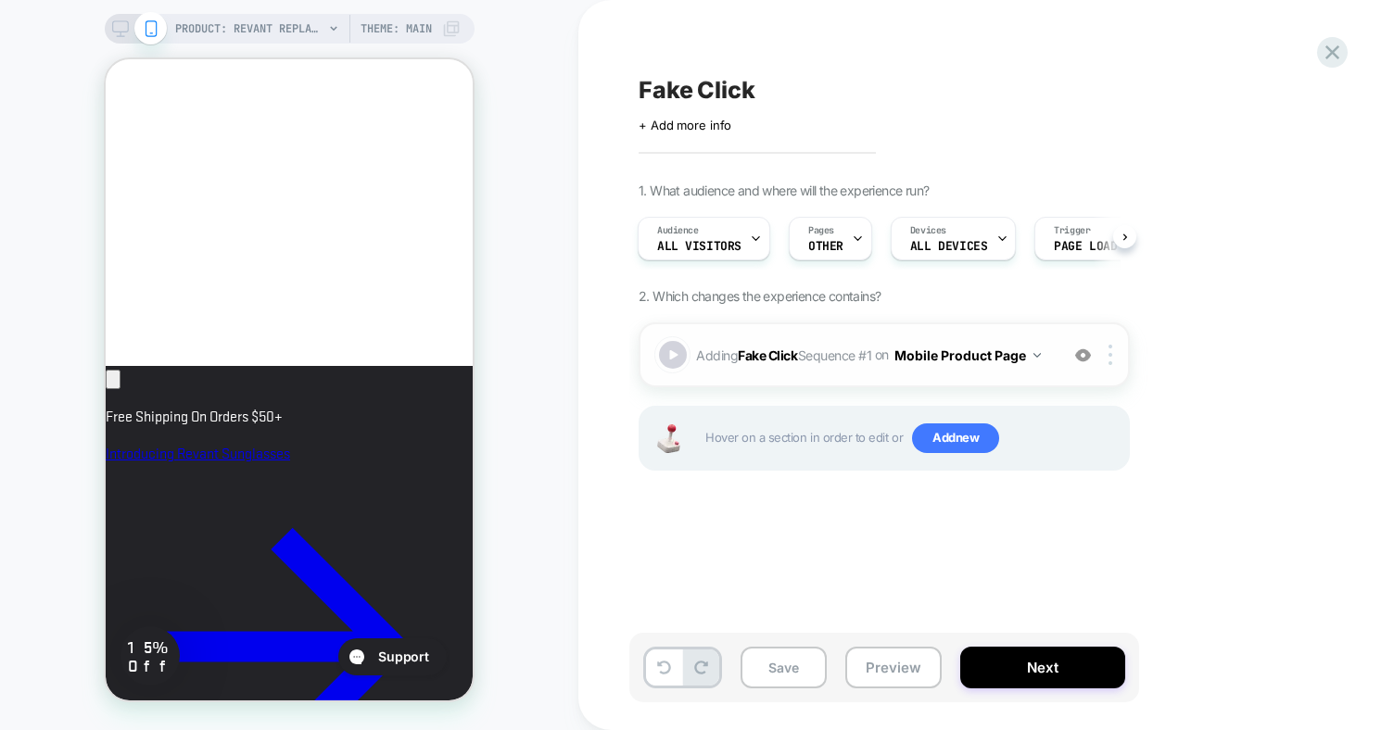
click at [851, 362] on span "Adding Fake Click Sequence # 1 on Mobile Product Page" at bounding box center [872, 355] width 353 height 27
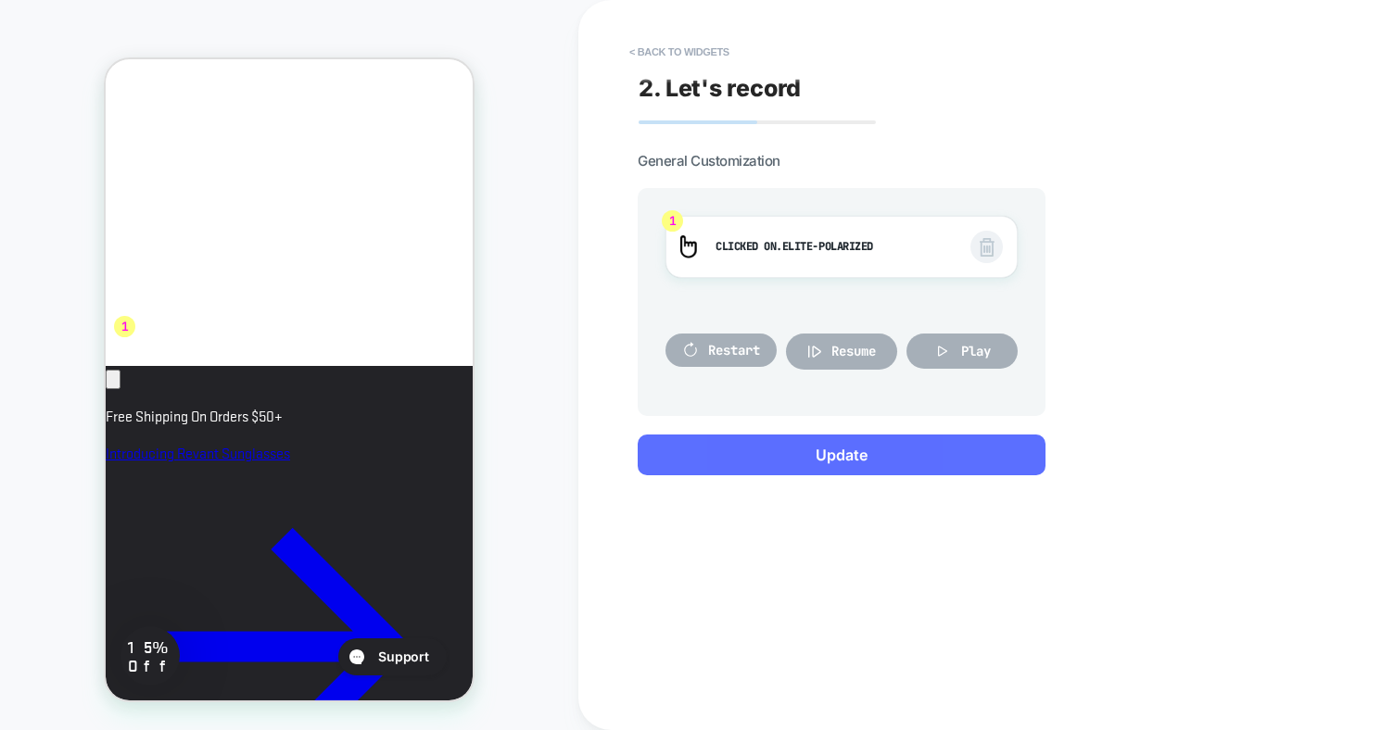
click at [842, 449] on button "Update" at bounding box center [842, 455] width 408 height 41
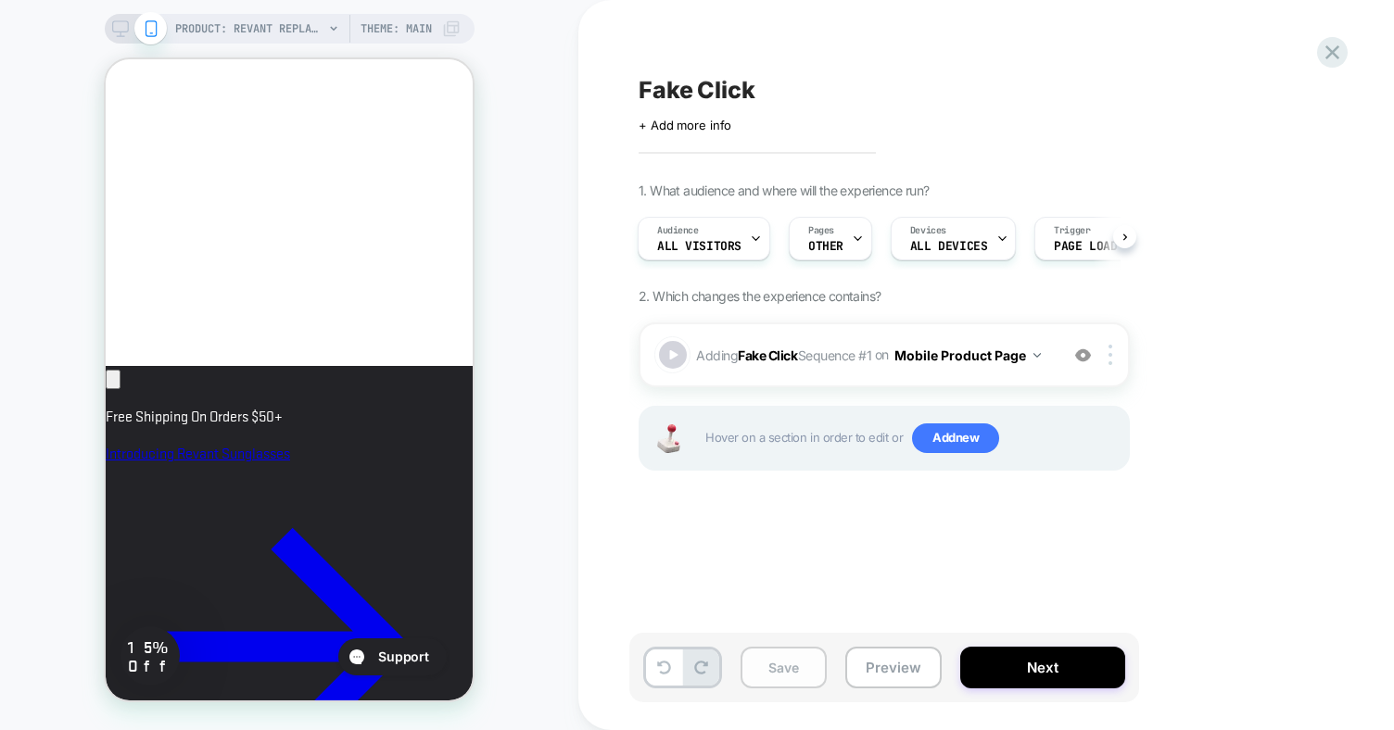
click at [793, 672] on button "Save" at bounding box center [784, 668] width 86 height 42
click at [893, 660] on button "Preview" at bounding box center [893, 668] width 96 height 42
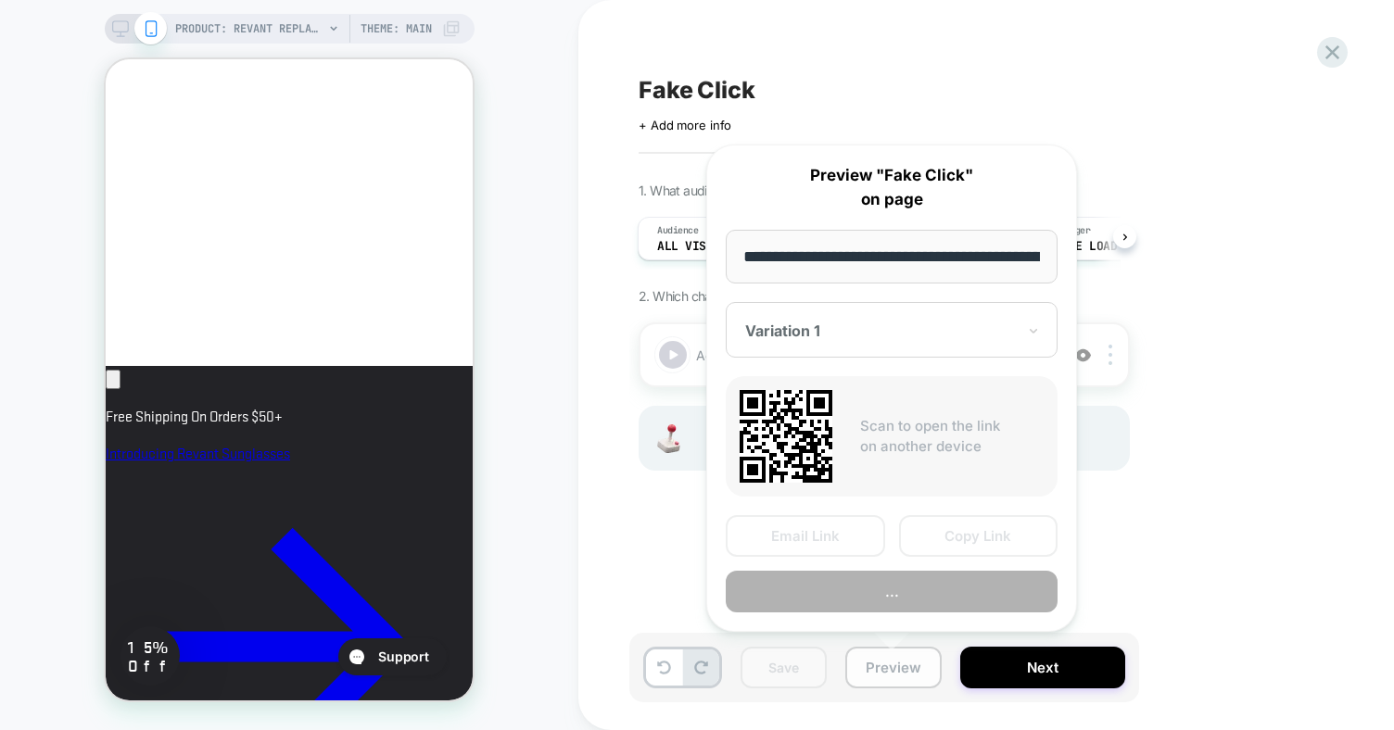
scroll to position [0, 414]
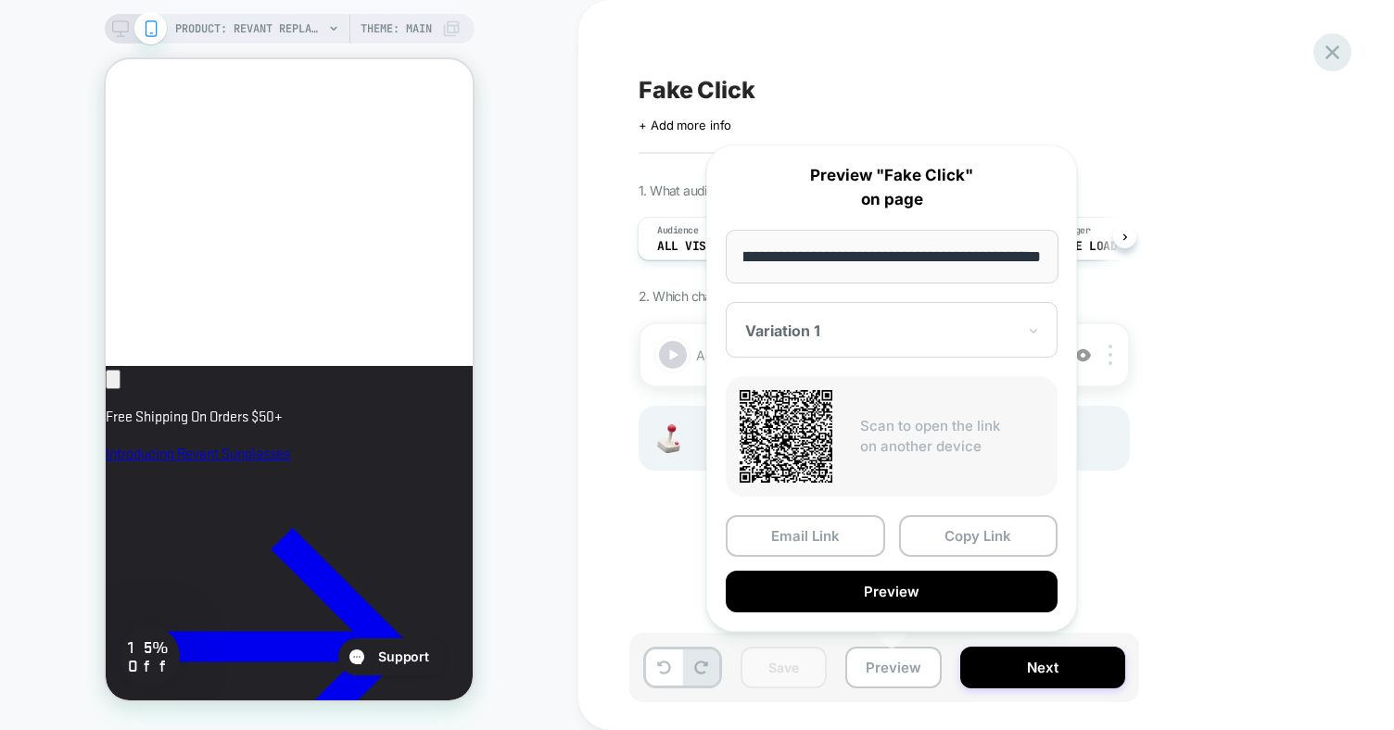
click at [1339, 51] on icon at bounding box center [1332, 52] width 25 height 25
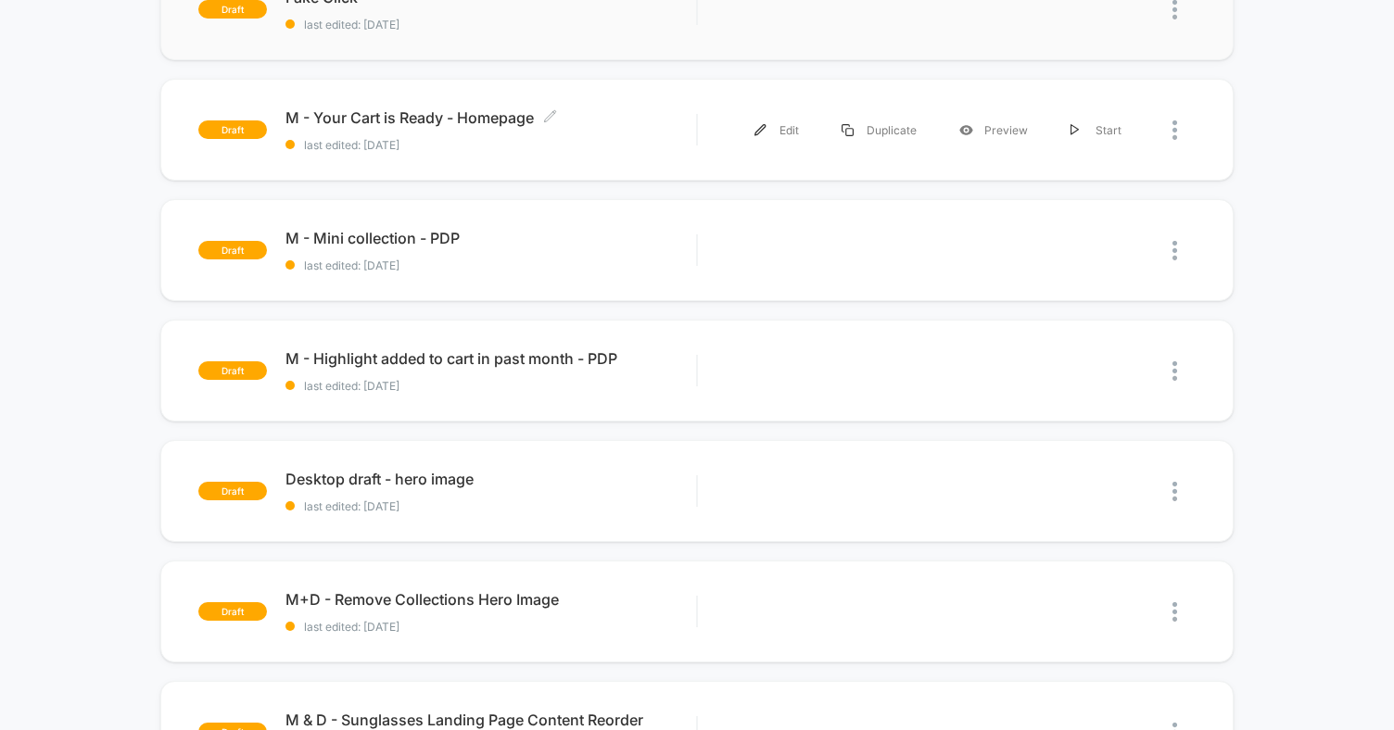
scroll to position [617, 0]
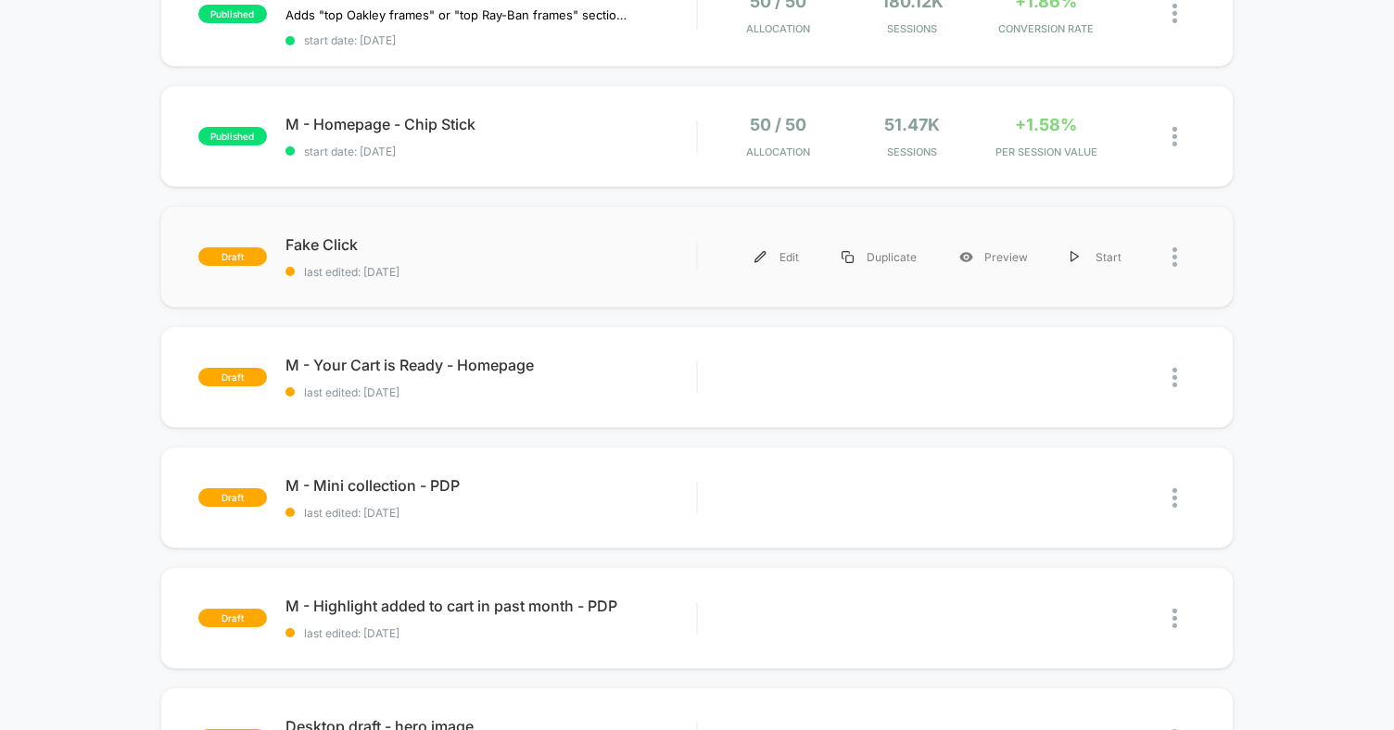
click at [565, 272] on div "draft Fake Click last edited: [DATE] Edit Duplicate Preview Start" at bounding box center [696, 257] width 1073 height 102
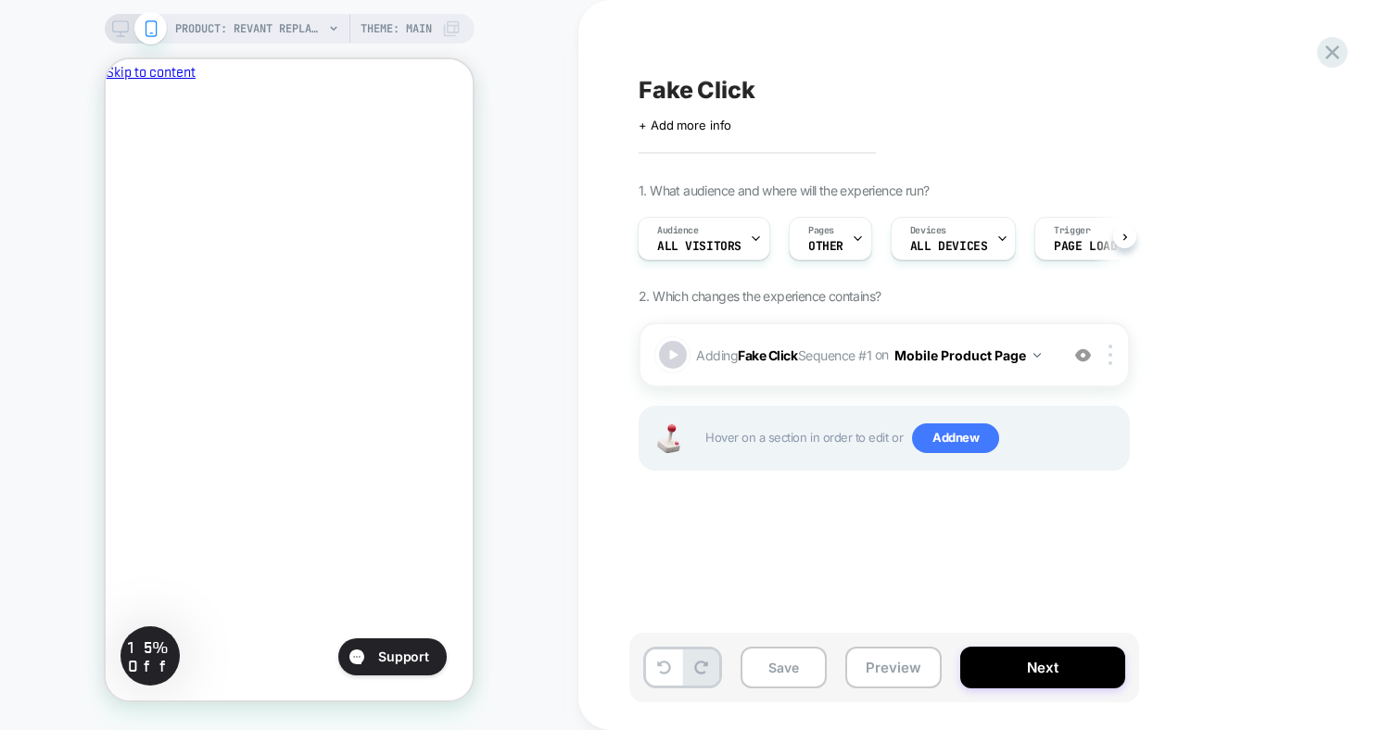
click at [644, 93] on span "Fake Click" at bounding box center [697, 90] width 117 height 28
click at [641, 92] on textarea "**********" at bounding box center [727, 90] width 176 height 28
click at [805, 80] on textarea "**********" at bounding box center [759, 90] width 240 height 28
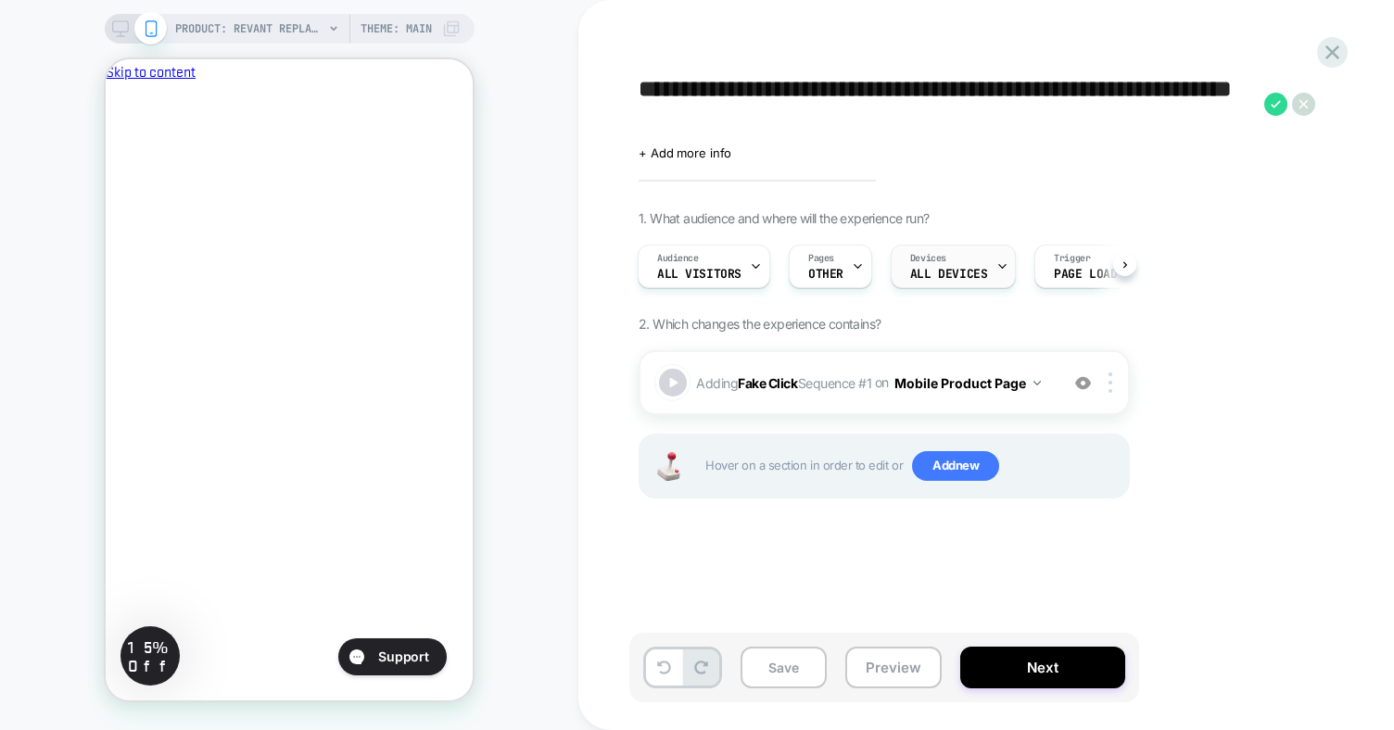
type textarea "**********"
click at [997, 267] on icon at bounding box center [1003, 266] width 12 height 12
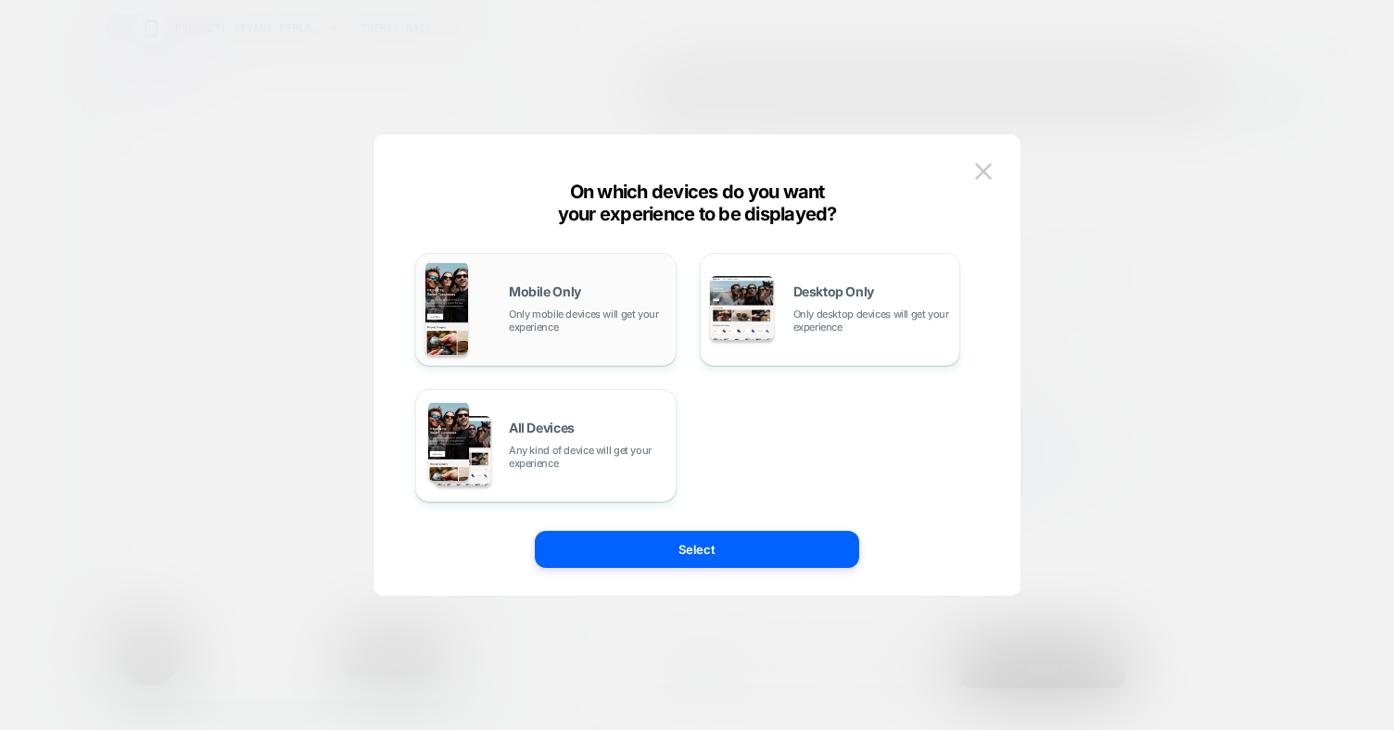
click at [579, 336] on div "Mobile Only Only mobile devices will get your experience" at bounding box center [545, 309] width 241 height 95
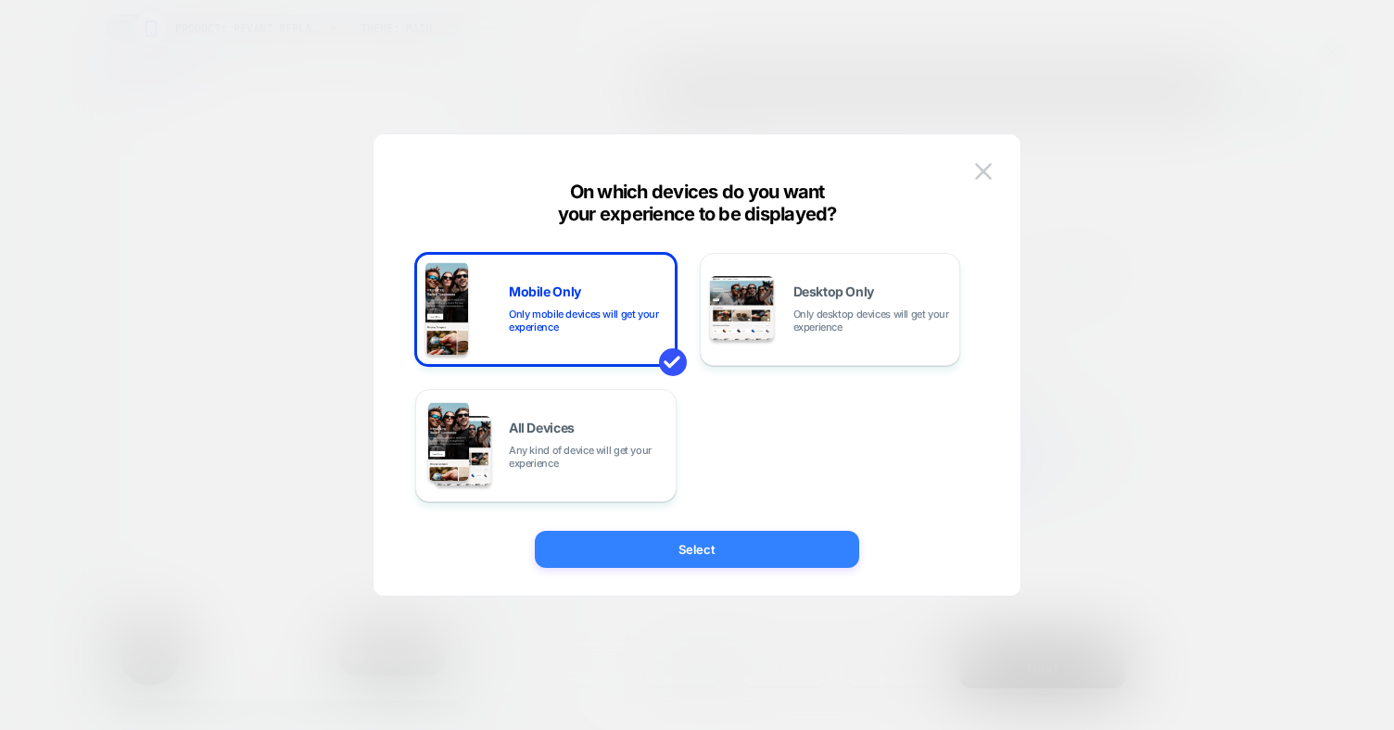
click at [778, 540] on button "Select" at bounding box center [697, 549] width 324 height 37
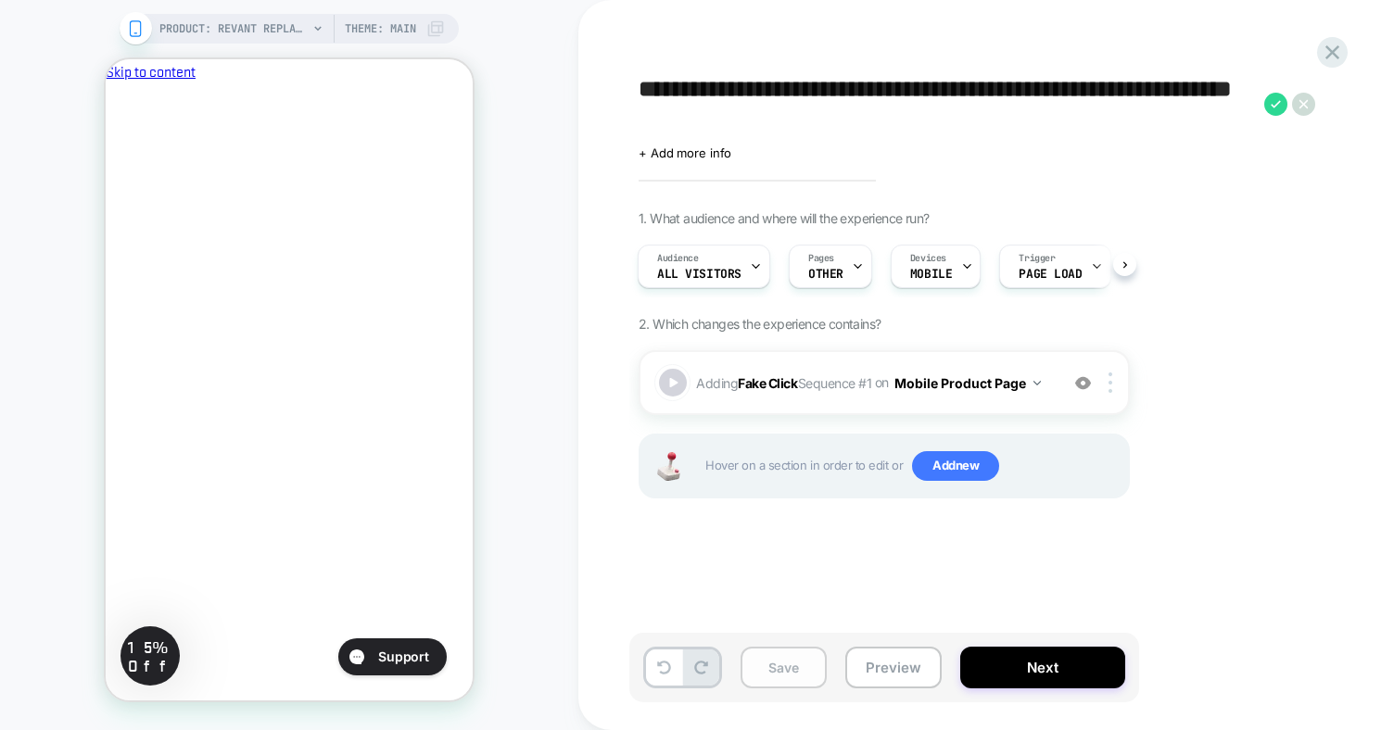
click at [779, 656] on button "Save" at bounding box center [784, 668] width 86 height 42
click at [1081, 659] on button "Next" at bounding box center [1042, 668] width 165 height 42
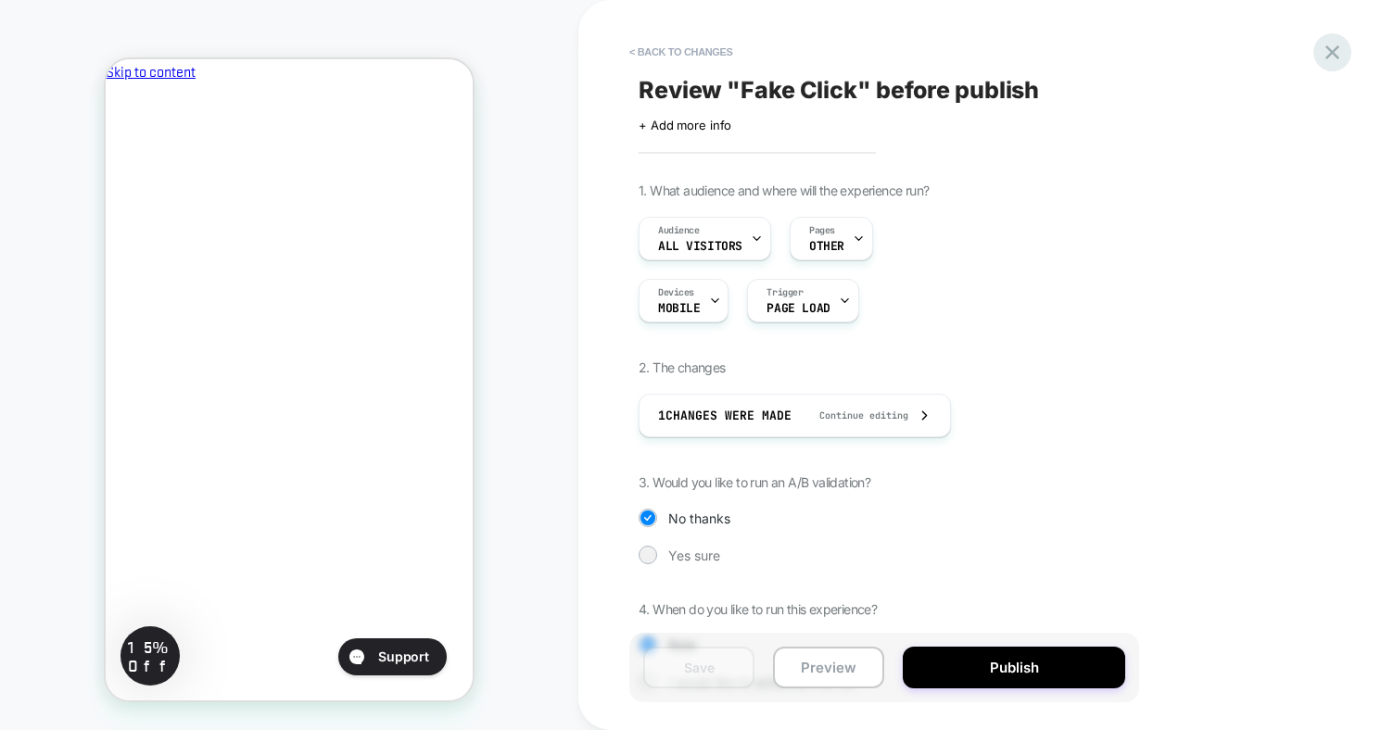
click at [1327, 59] on icon at bounding box center [1332, 52] width 25 height 25
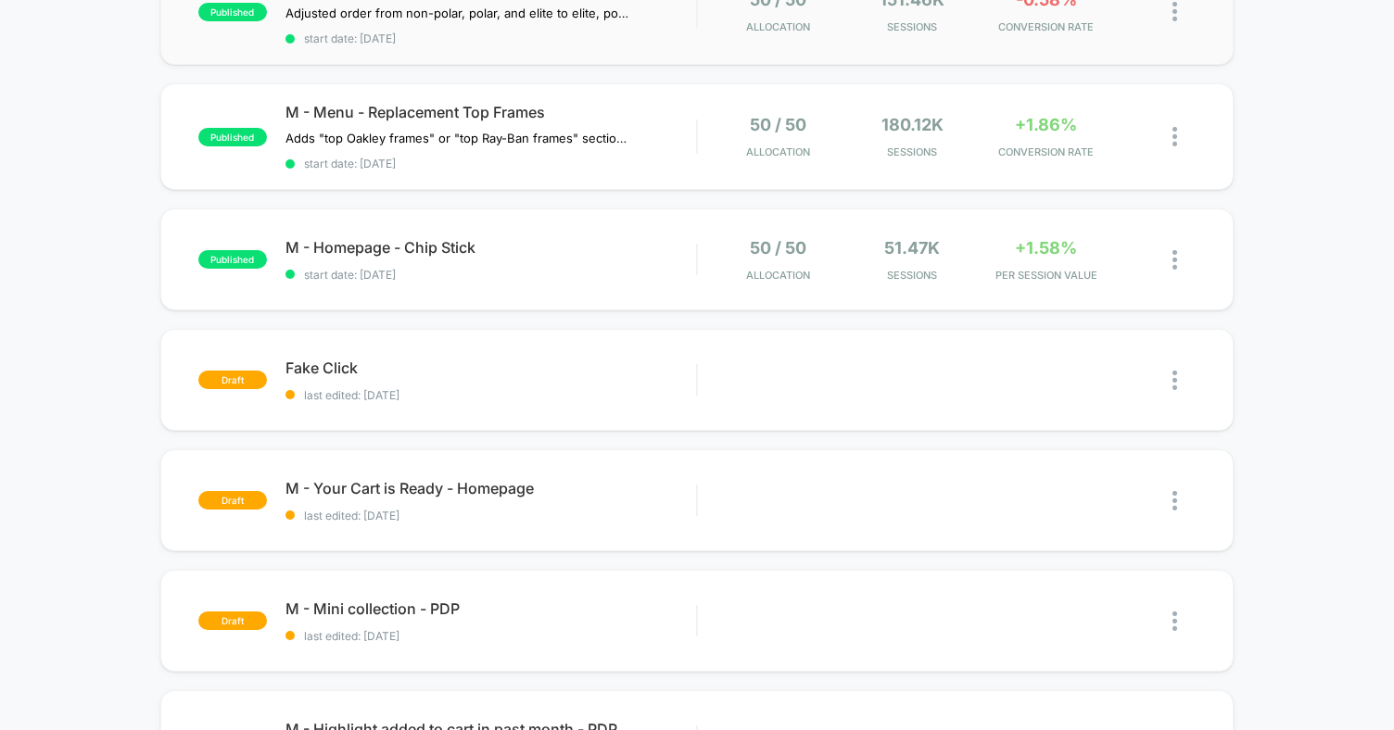
scroll to position [742, 0]
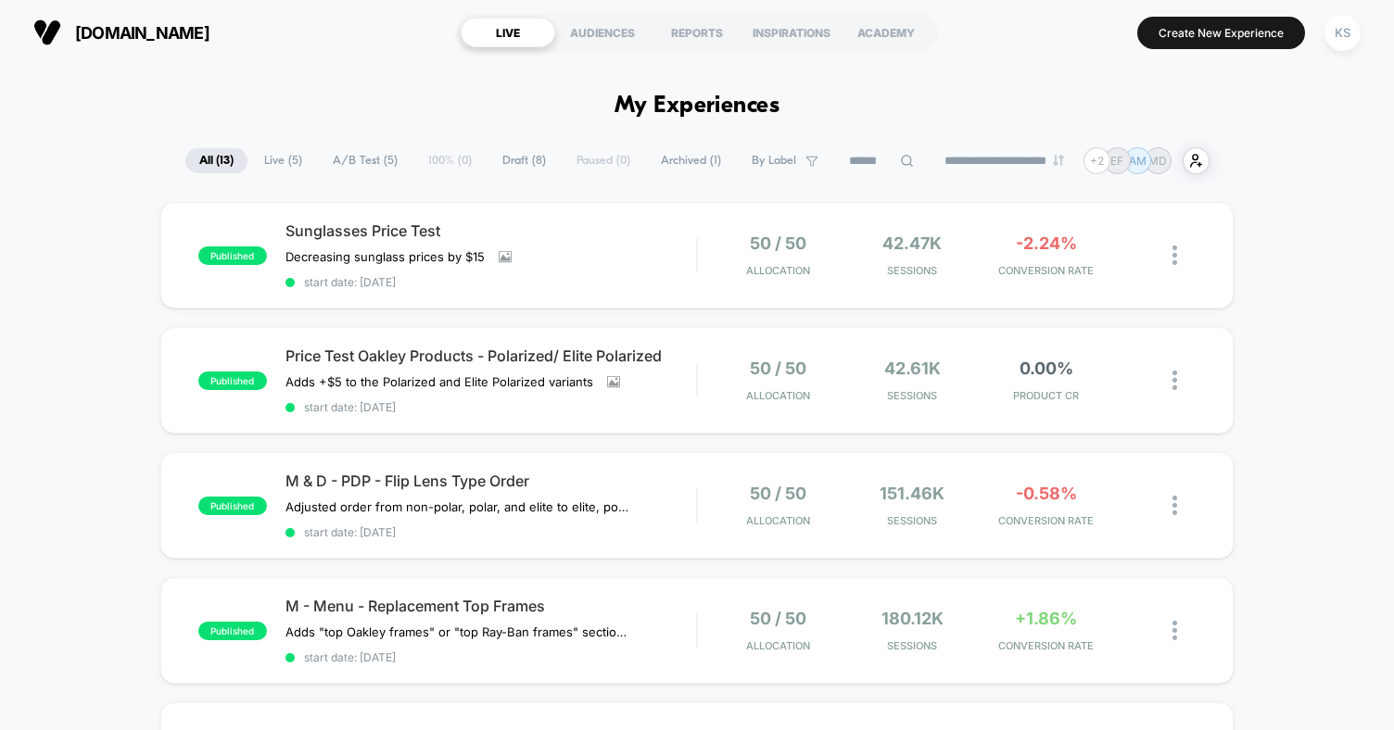
scroll to position [494, 0]
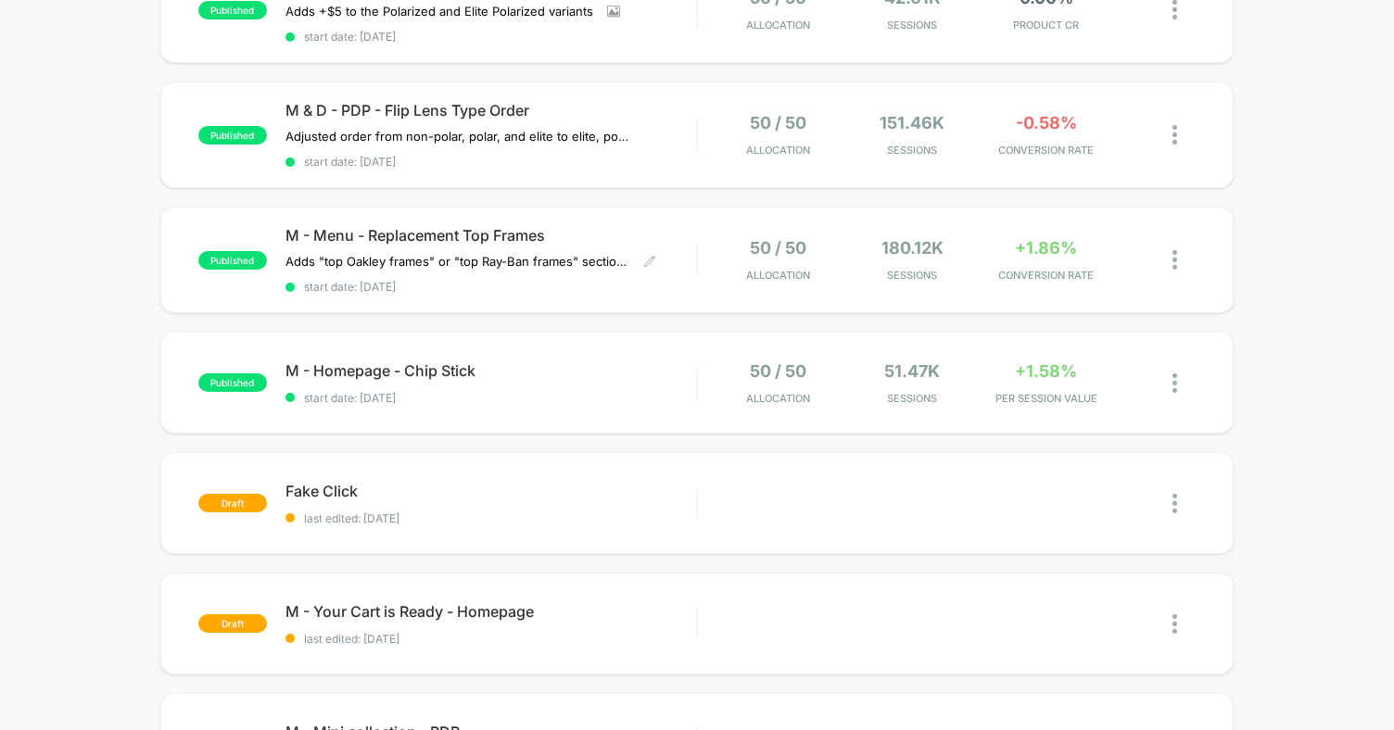
scroll to position [494, 0]
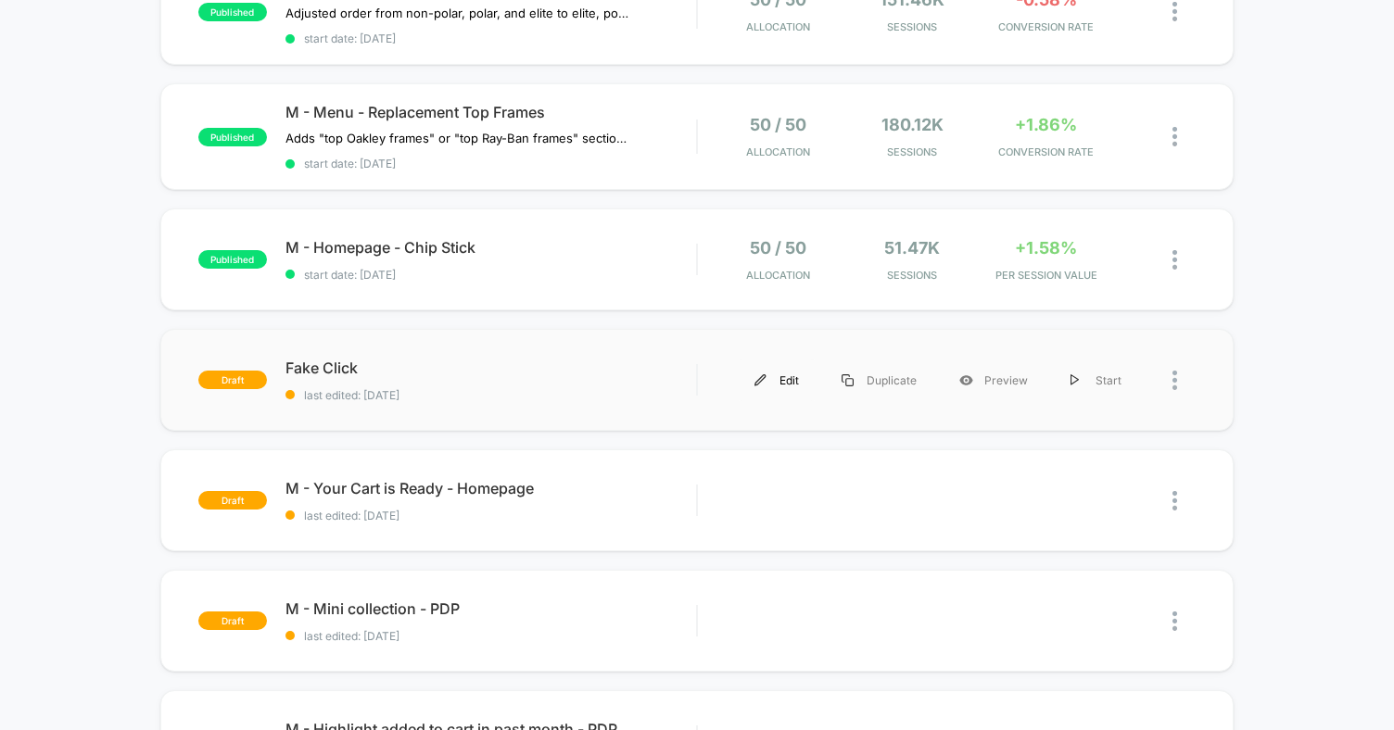
click at [792, 377] on div "Edit" at bounding box center [776, 381] width 87 height 42
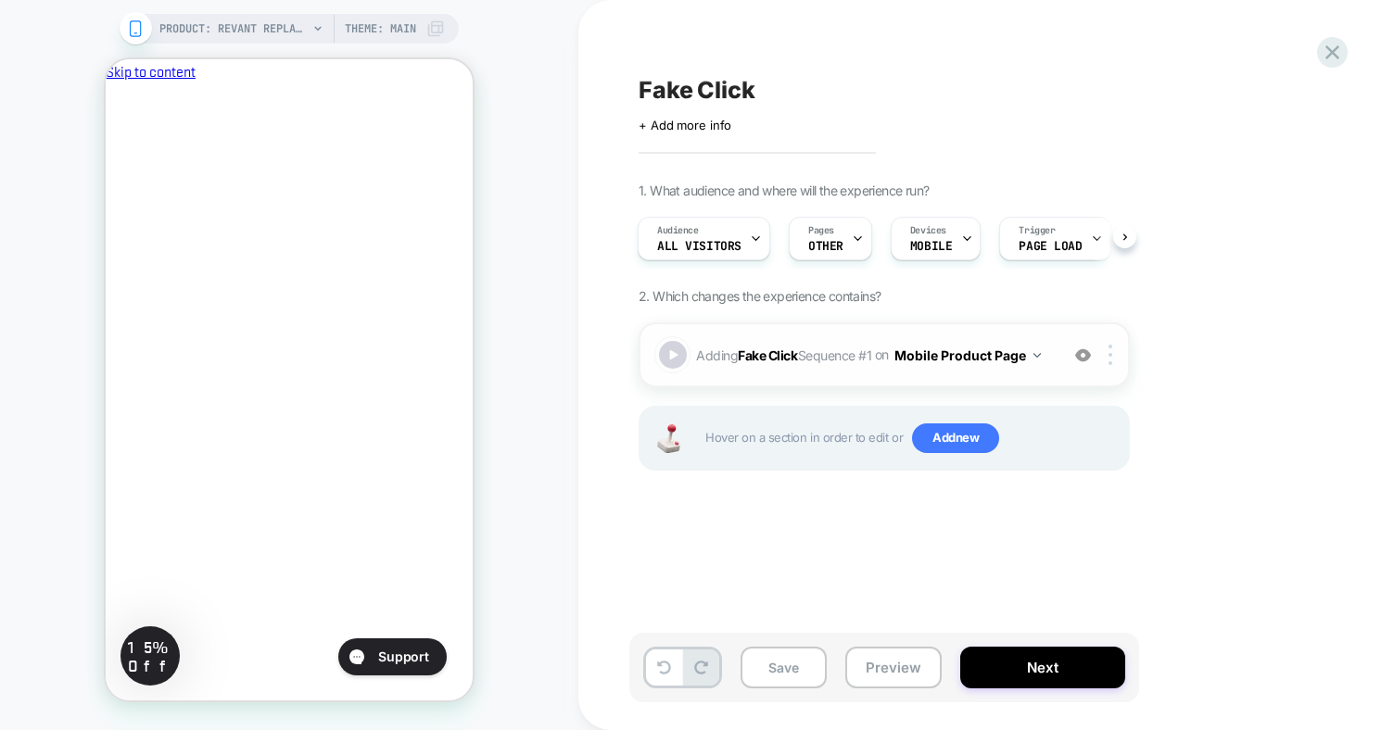
click at [804, 370] on div "Adding Fake Click Sequence # 1 on Mobile Product Page Add Before Add After Copy…" at bounding box center [884, 355] width 491 height 65
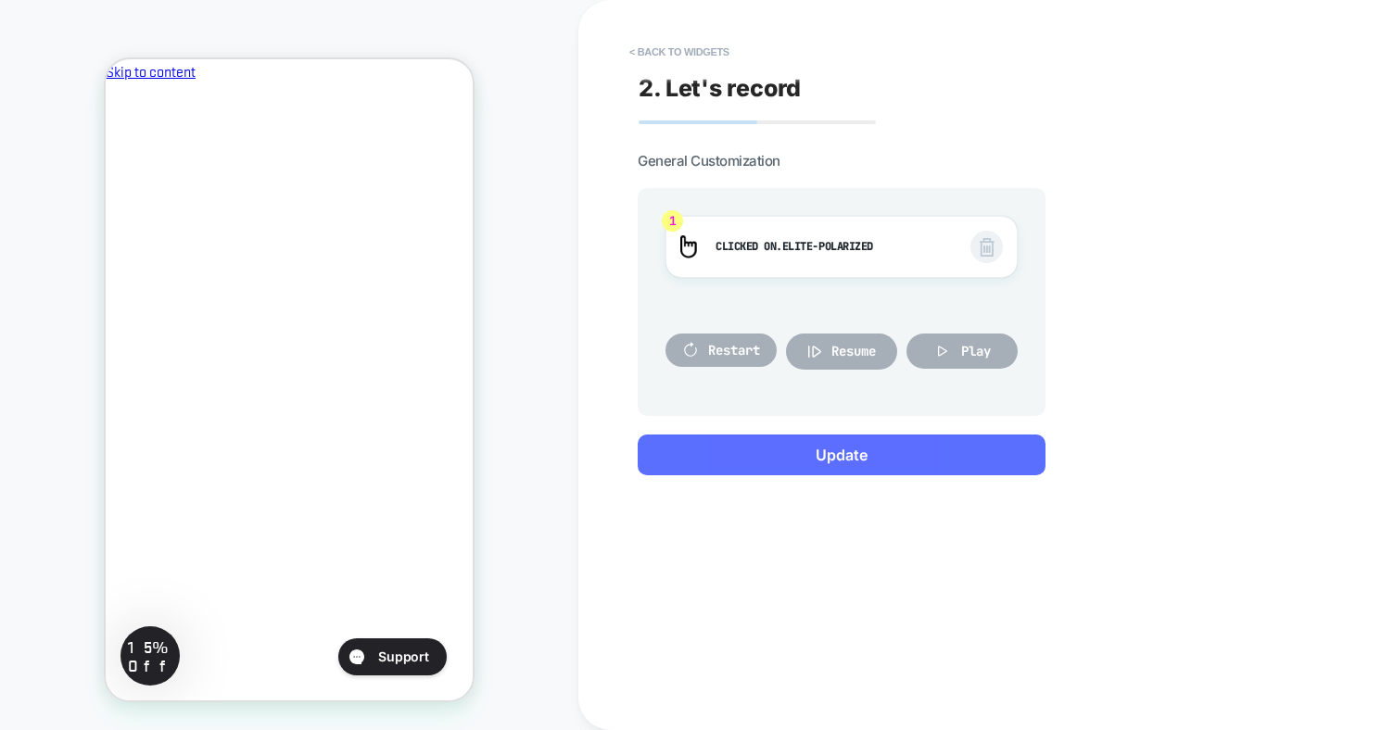
click at [800, 452] on button "Update" at bounding box center [842, 455] width 408 height 41
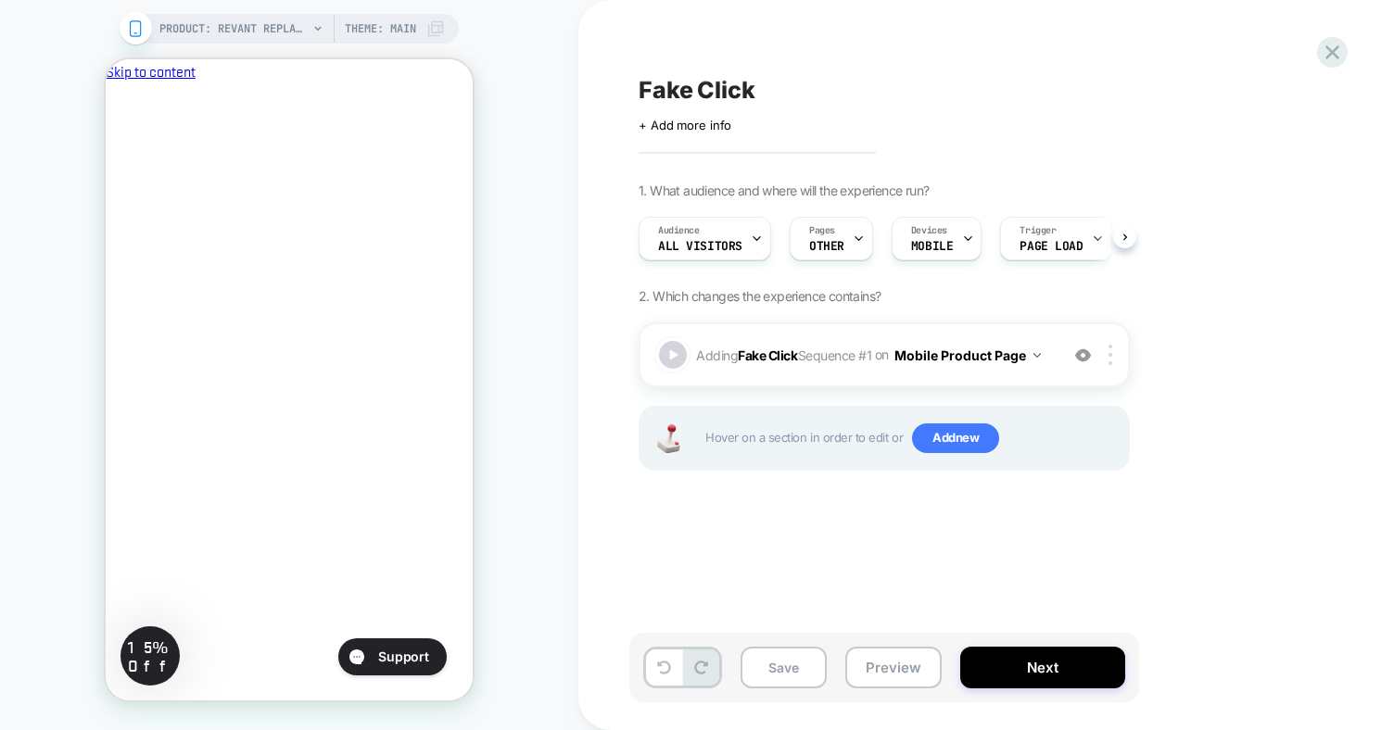
scroll to position [0, 1]
click at [1075, 669] on button "Next" at bounding box center [1042, 668] width 165 height 42
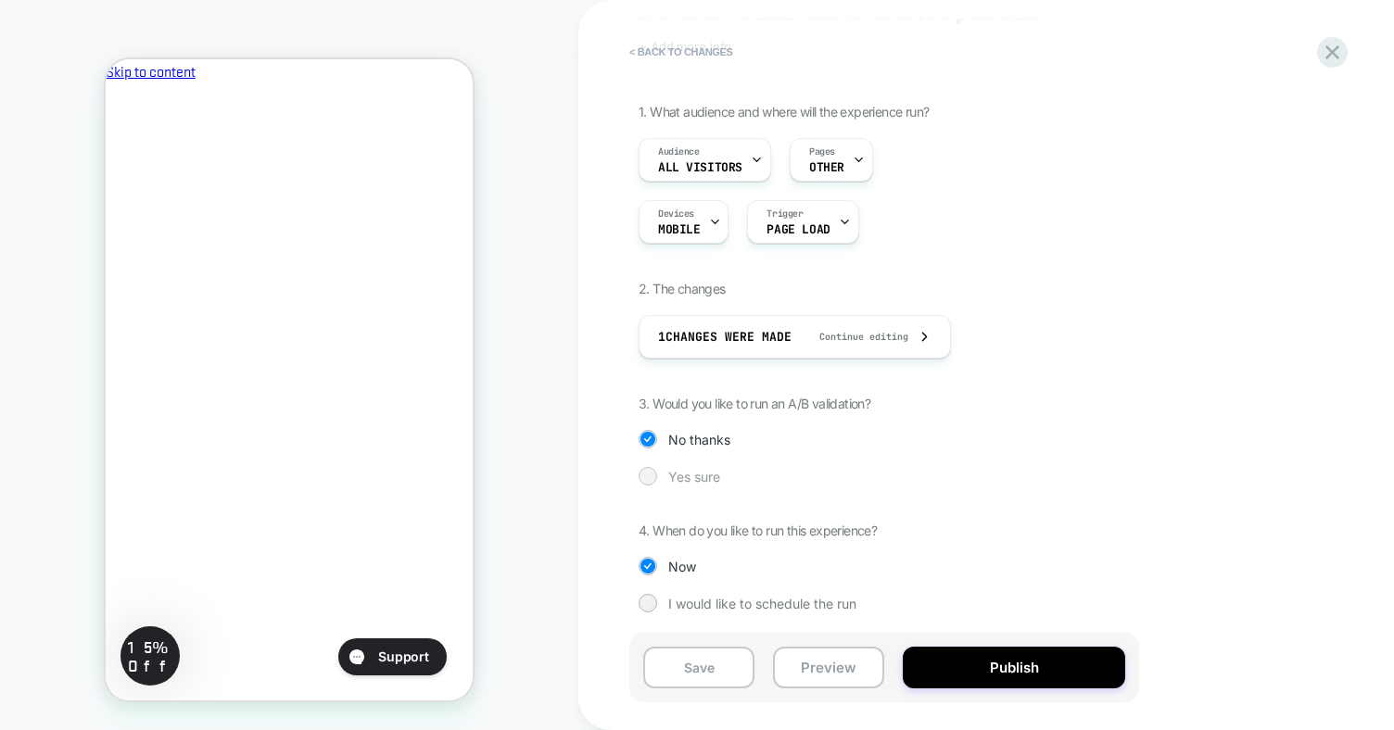
scroll to position [0, 0]
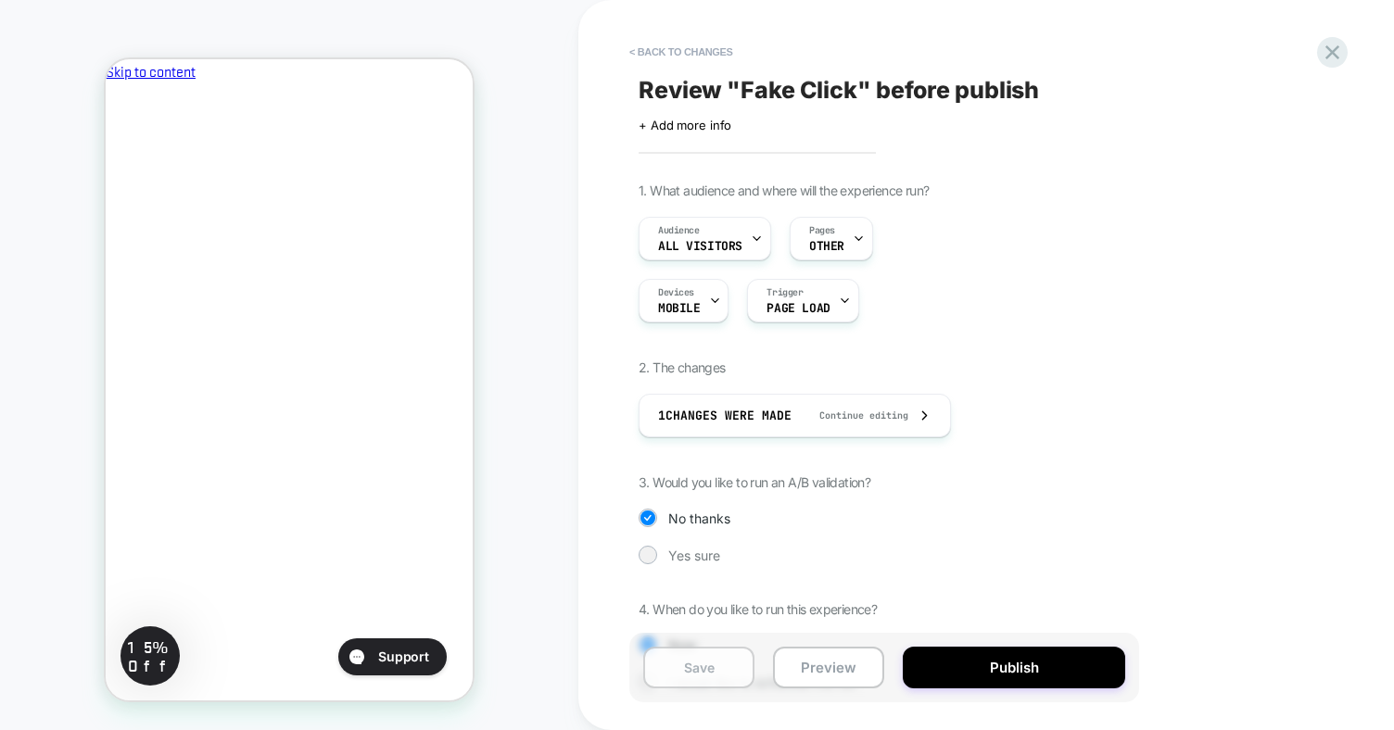
click at [716, 676] on button "Save" at bounding box center [698, 668] width 111 height 42
click at [714, 54] on button "< Back to changes" at bounding box center [681, 52] width 122 height 30
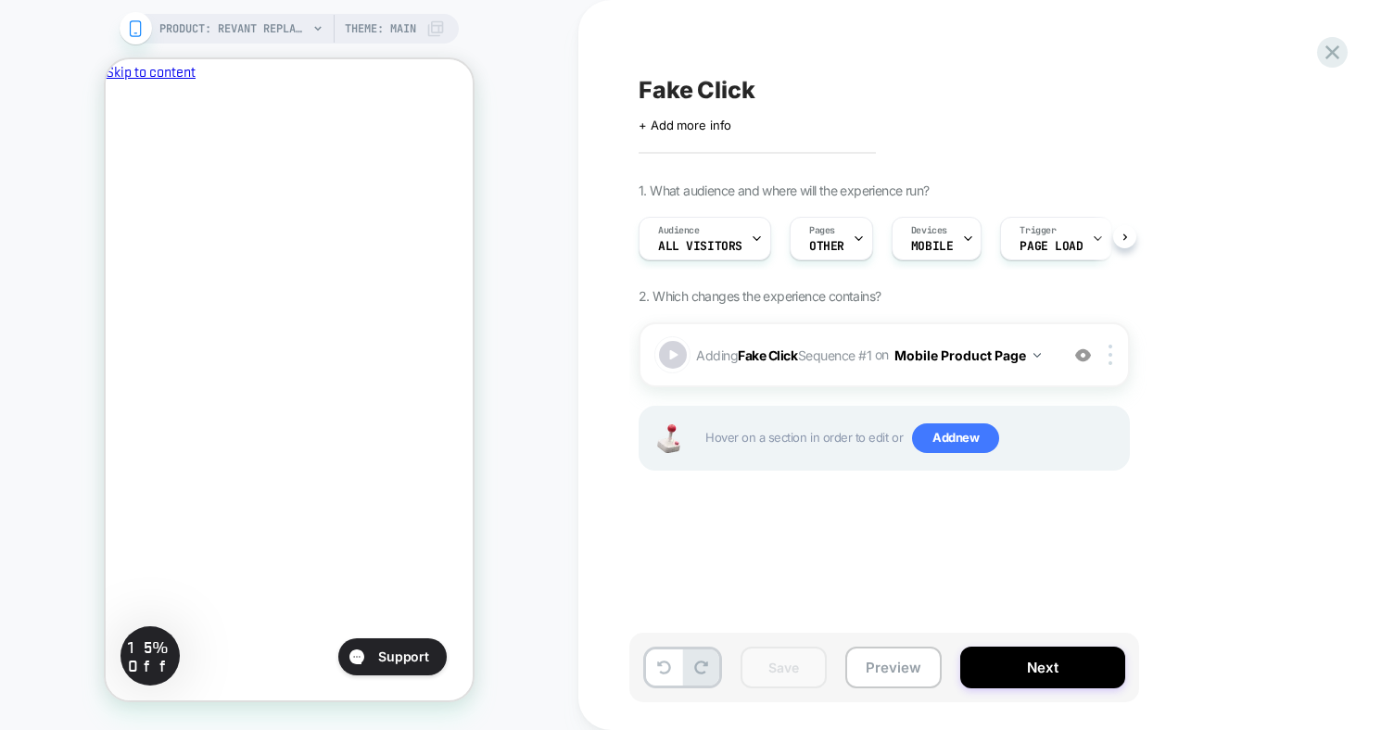
scroll to position [0, 1]
click at [716, 83] on span "Fake Click" at bounding box center [697, 90] width 117 height 28
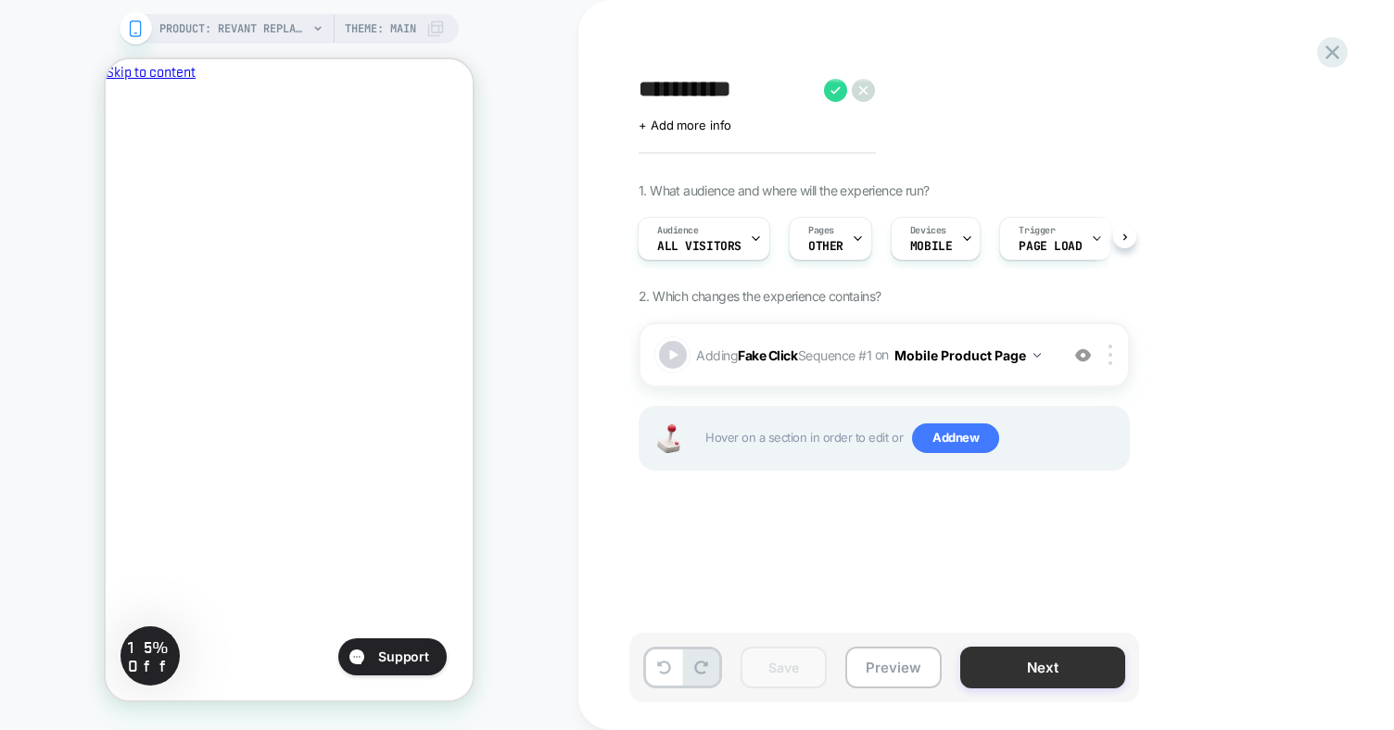
click at [1036, 659] on button "Next" at bounding box center [1042, 668] width 165 height 42
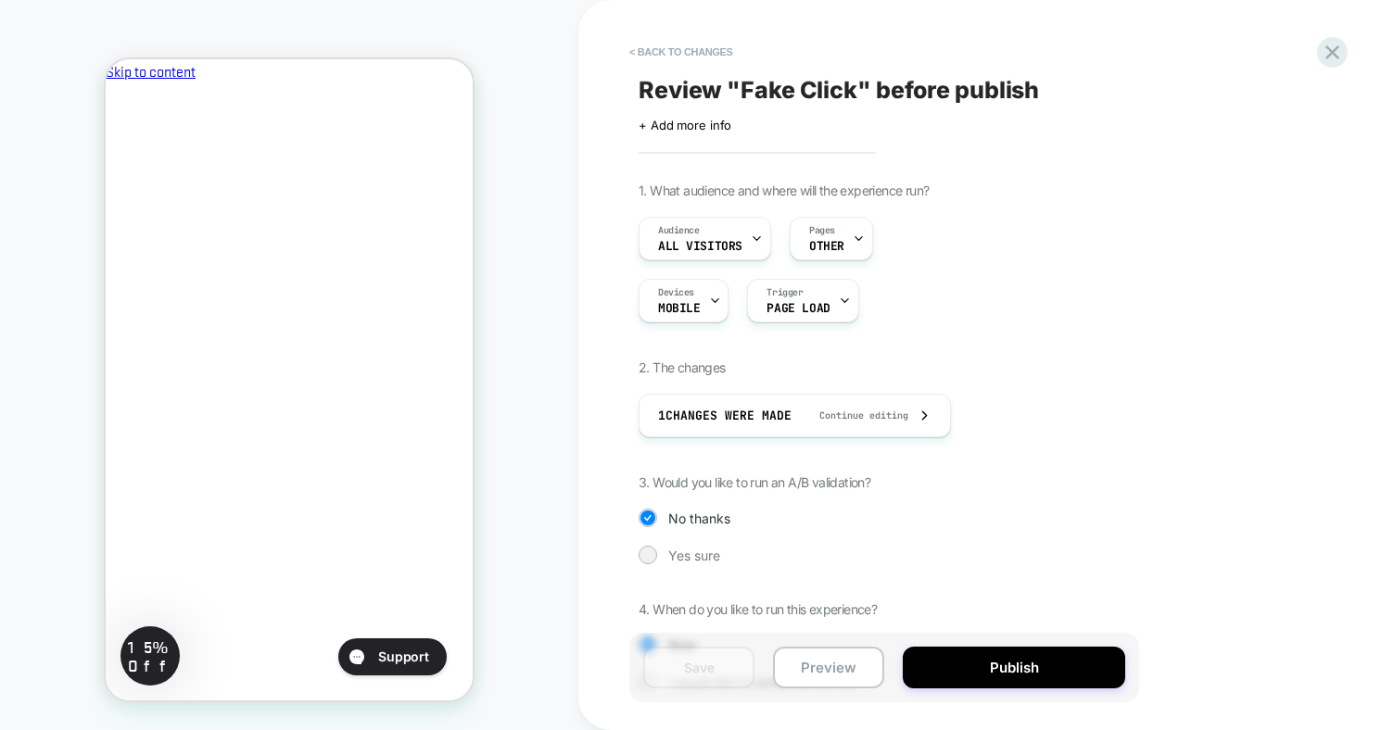
click at [897, 88] on span "Review " Fake Click " before publish" at bounding box center [839, 90] width 400 height 28
click at [644, 91] on textarea "**********" at bounding box center [727, 90] width 176 height 28
click at [806, 91] on textarea "**********" at bounding box center [759, 90] width 240 height 28
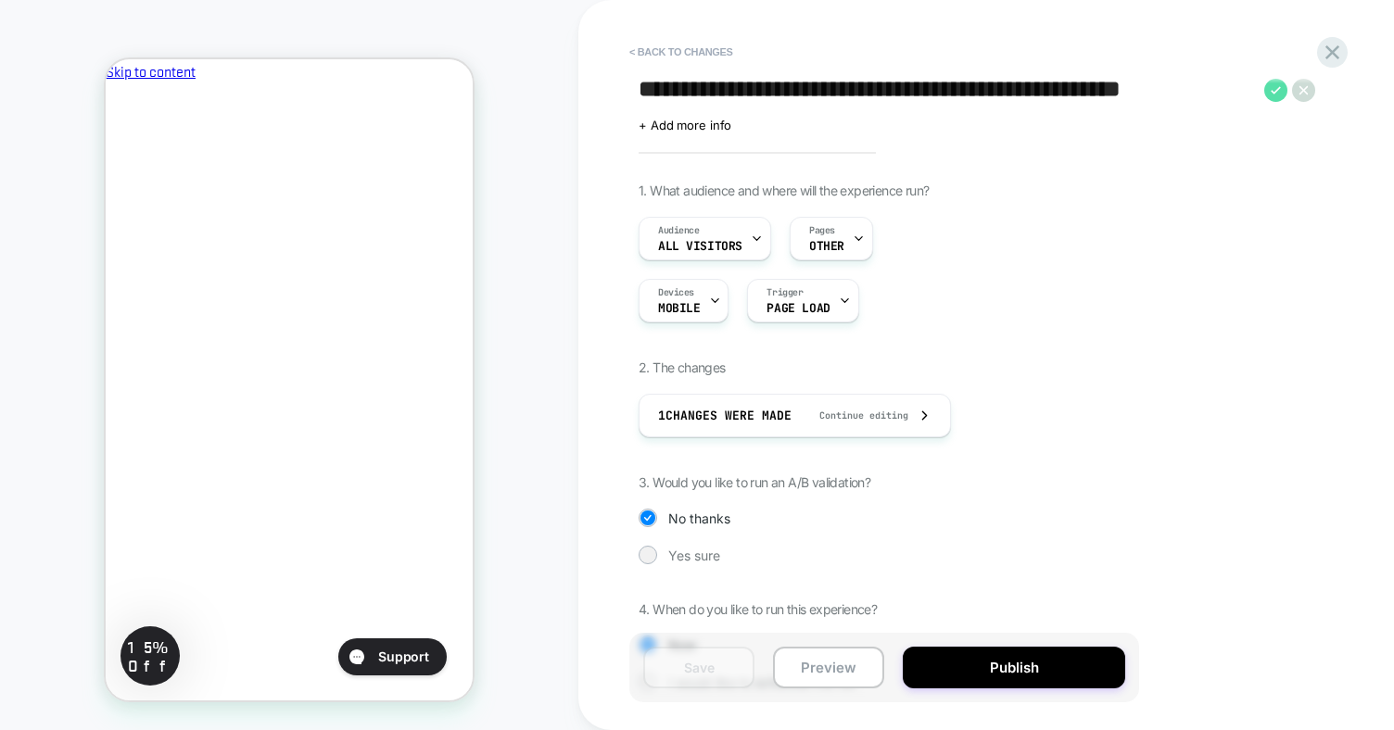
type textarea "**********"
click at [1276, 89] on icon at bounding box center [1275, 90] width 23 height 23
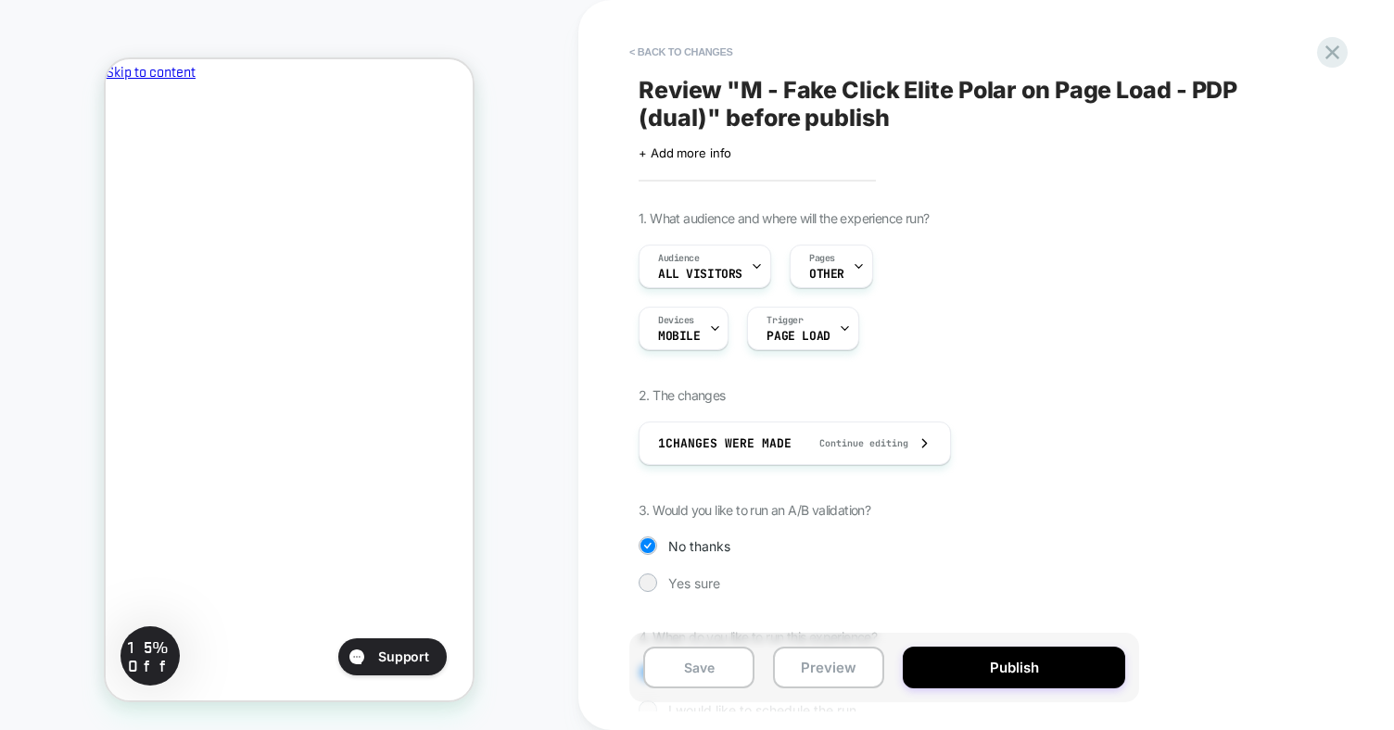
scroll to position [107, 0]
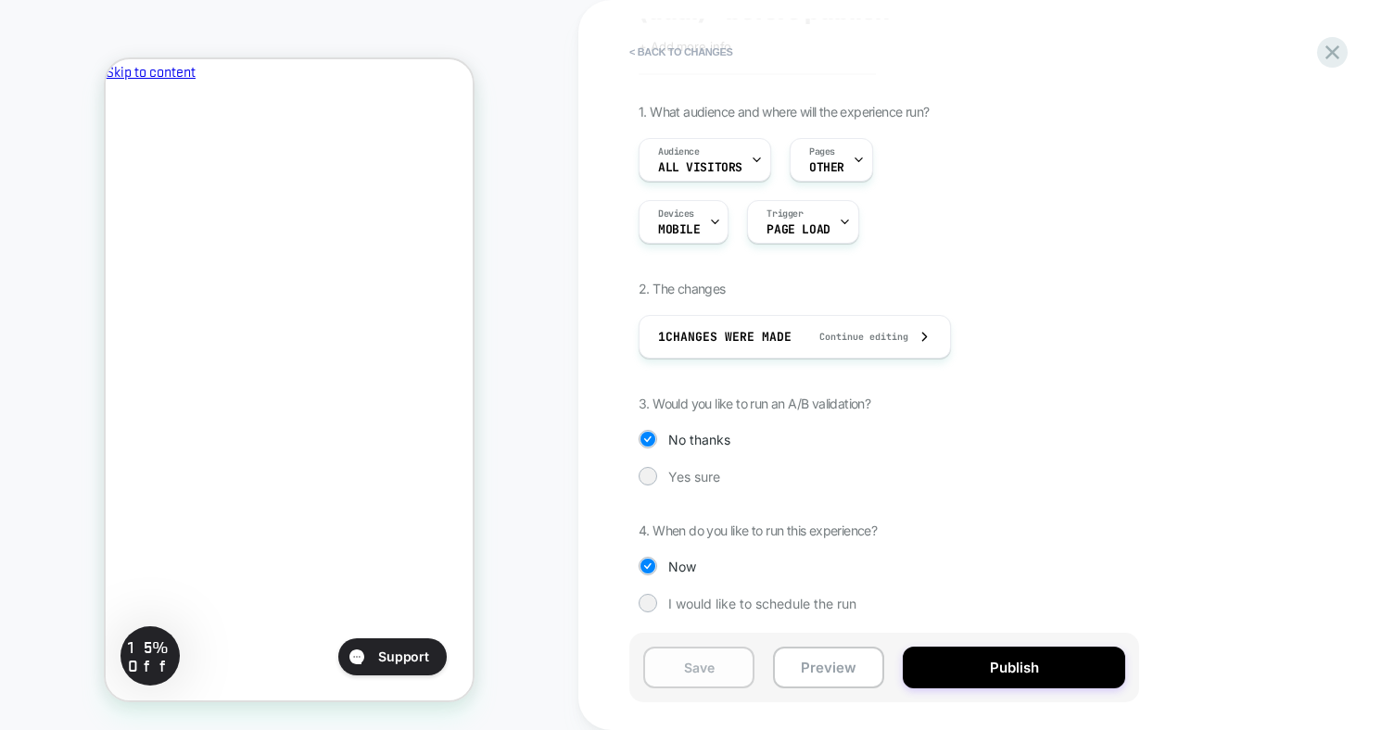
click at [729, 662] on button "Save" at bounding box center [698, 668] width 111 height 42
click at [1336, 46] on icon at bounding box center [1332, 52] width 25 height 25
